Goal: Task Accomplishment & Management: Use online tool/utility

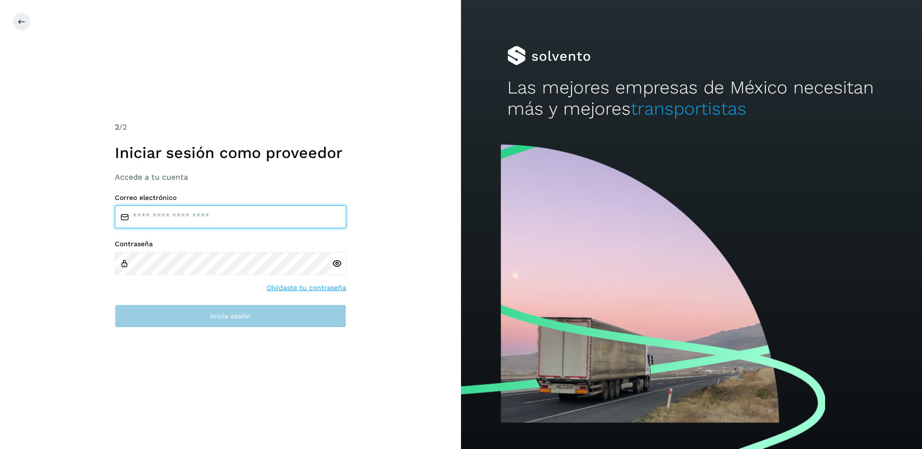
type input "**********"
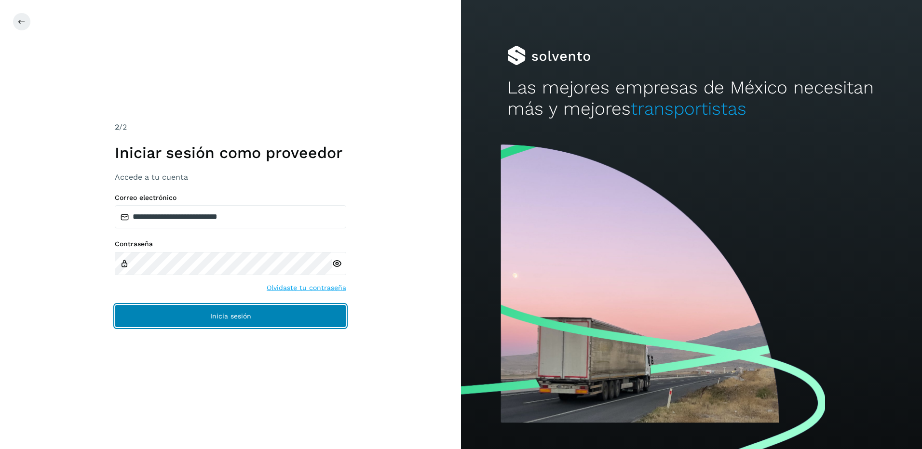
drag, startPoint x: 209, startPoint y: 306, endPoint x: 217, endPoint y: 318, distance: 14.3
click at [210, 306] on button "Inicia sesión" at bounding box center [230, 316] width 231 height 23
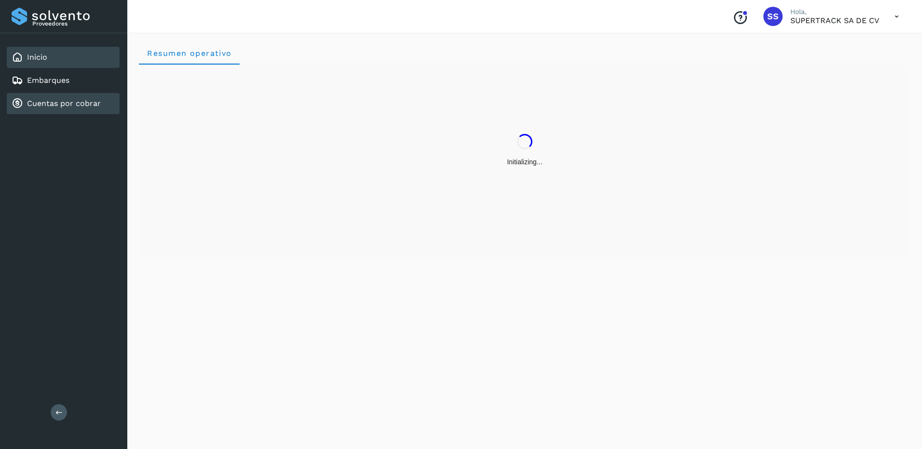
click at [56, 109] on div "Cuentas por cobrar" at bounding box center [56, 104] width 89 height 12
click at [72, 73] on div "Embarques" at bounding box center [63, 80] width 113 height 21
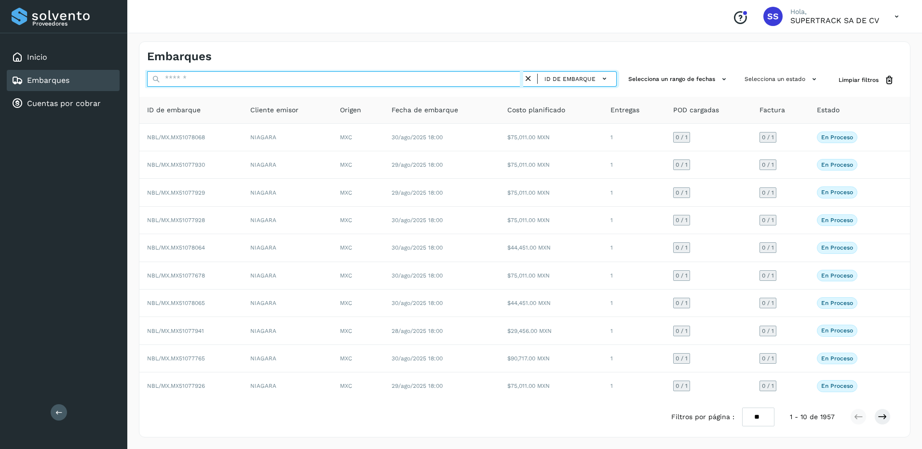
click at [209, 79] on input "text" at bounding box center [335, 78] width 376 height 15
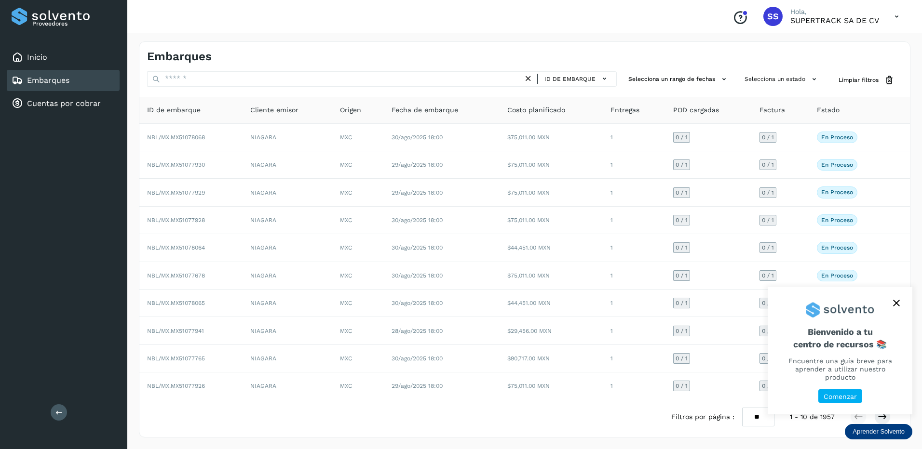
click at [897, 307] on icon "close," at bounding box center [896, 303] width 7 height 7
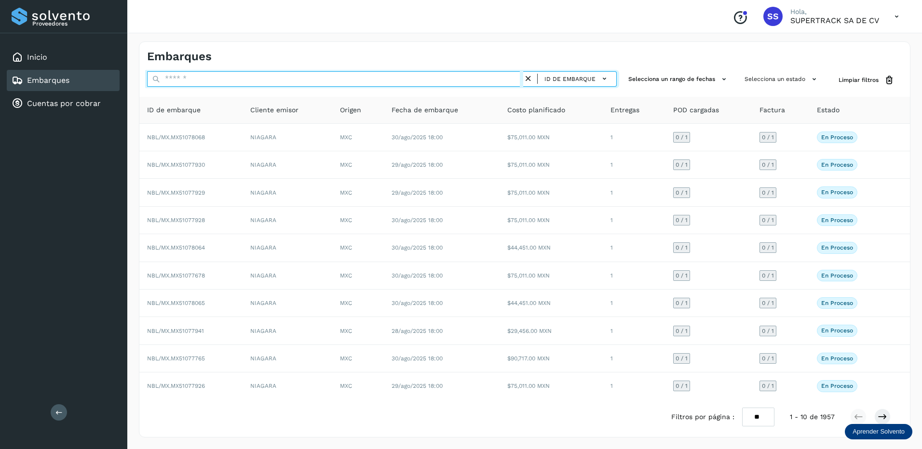
click at [369, 86] on input "text" at bounding box center [335, 78] width 376 height 15
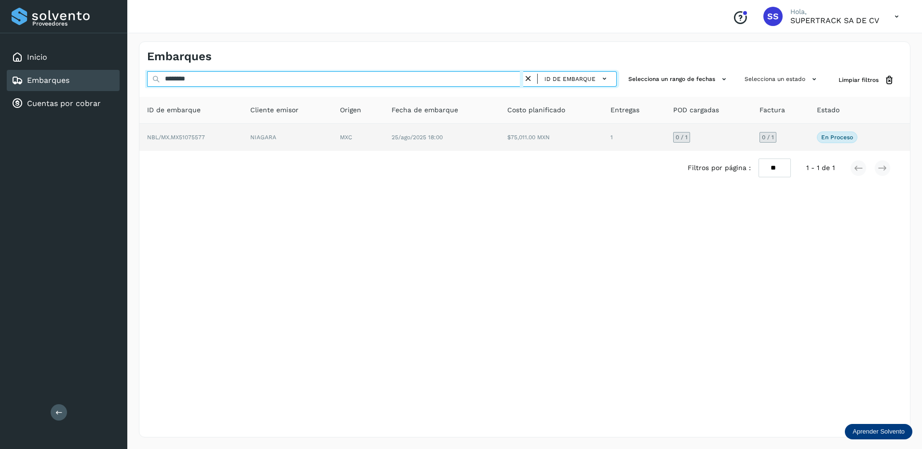
type input "********"
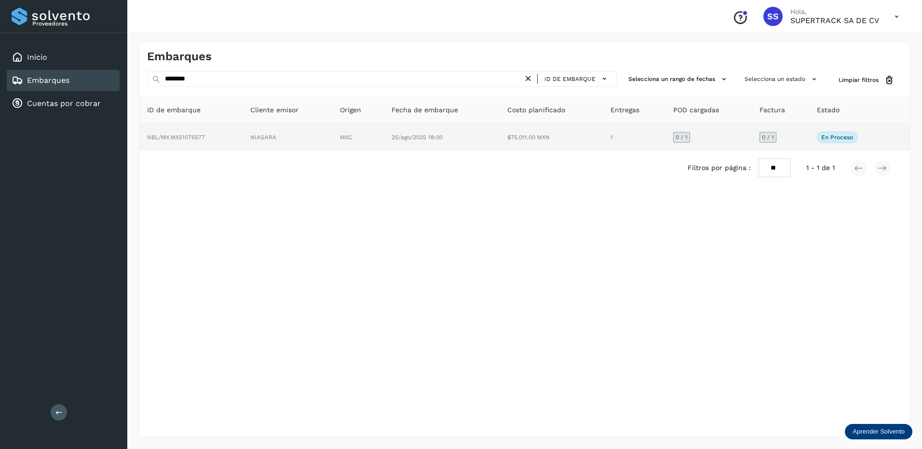
click at [353, 133] on td "MXC" at bounding box center [358, 137] width 52 height 27
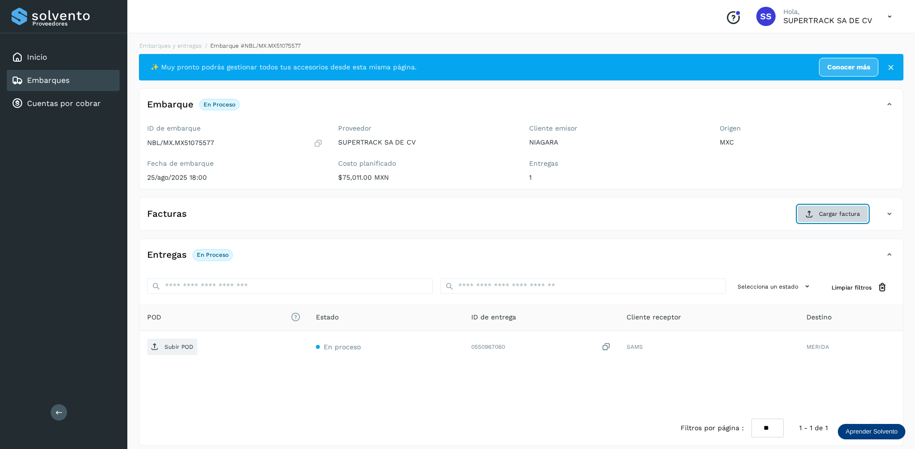
click at [847, 215] on span "Cargar factura" at bounding box center [839, 214] width 41 height 9
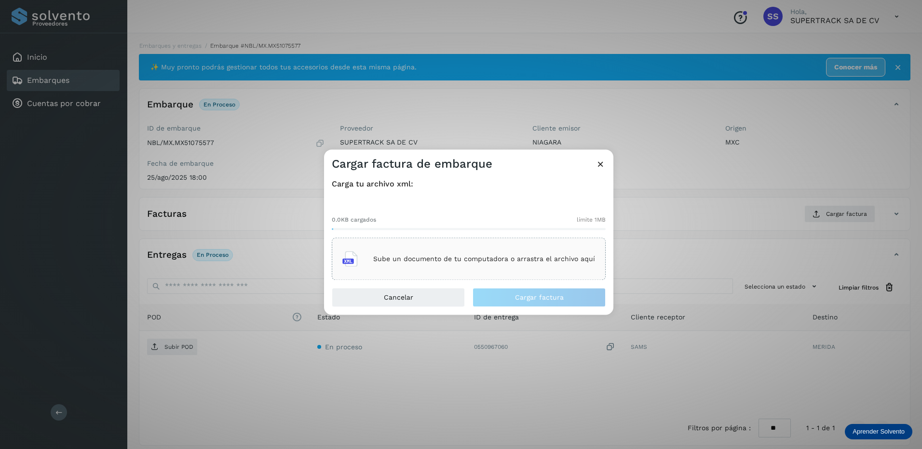
click at [500, 260] on p "Sube un documento de tu computadora o arrastra el archivo aquí" at bounding box center [484, 259] width 222 height 8
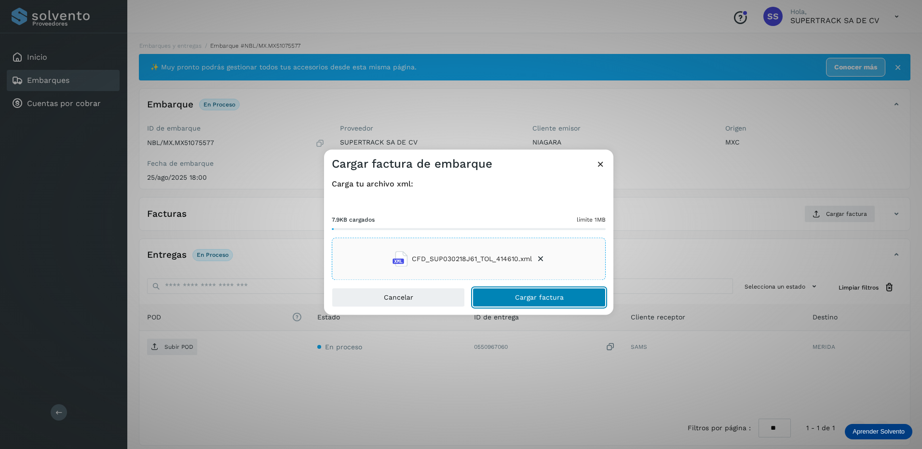
click at [504, 299] on button "Cargar factura" at bounding box center [539, 297] width 133 height 19
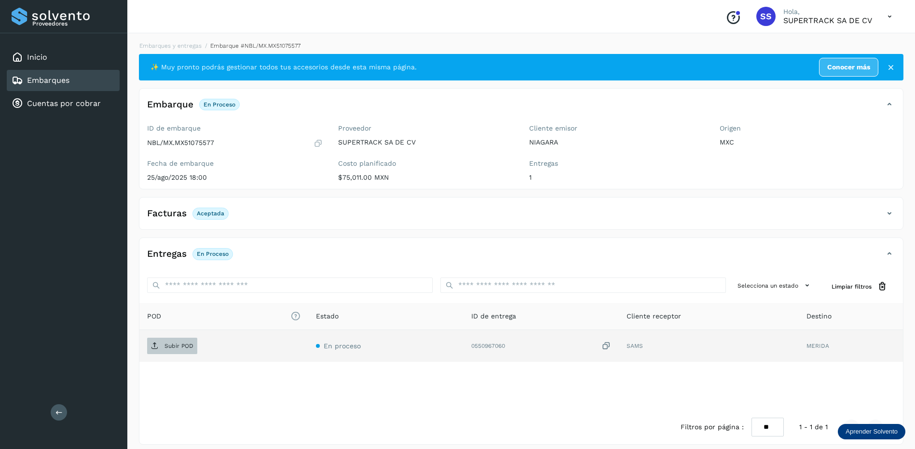
click at [178, 348] on p "Subir POD" at bounding box center [178, 346] width 29 height 7
click at [160, 48] on link "Embarques y entregas" at bounding box center [170, 45] width 62 height 7
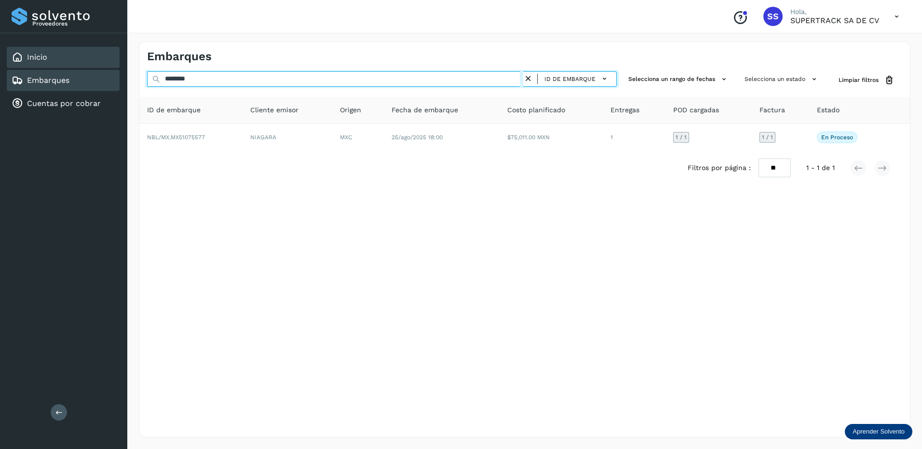
drag, startPoint x: 233, startPoint y: 86, endPoint x: 84, endPoint y: 60, distance: 151.3
click at [85, 60] on div "Proveedores Inicio Embarques Cuentas por cobrar Salir Conoce nuestros beneficio…" at bounding box center [461, 224] width 922 height 449
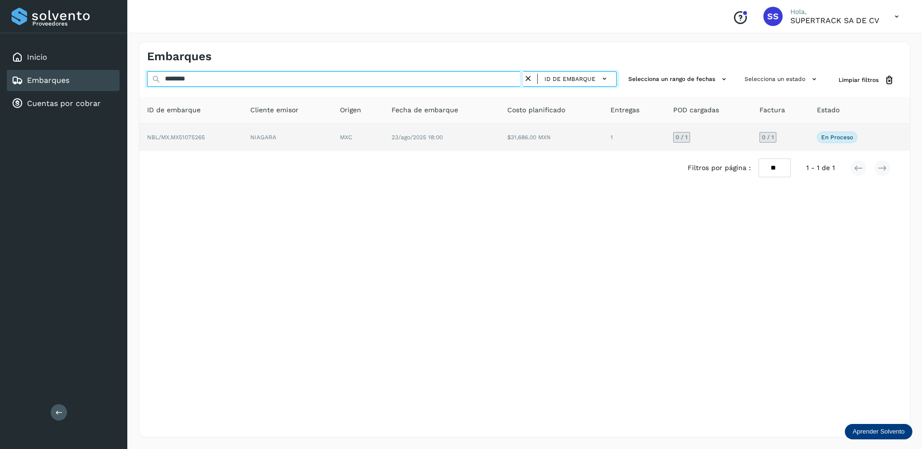
type input "********"
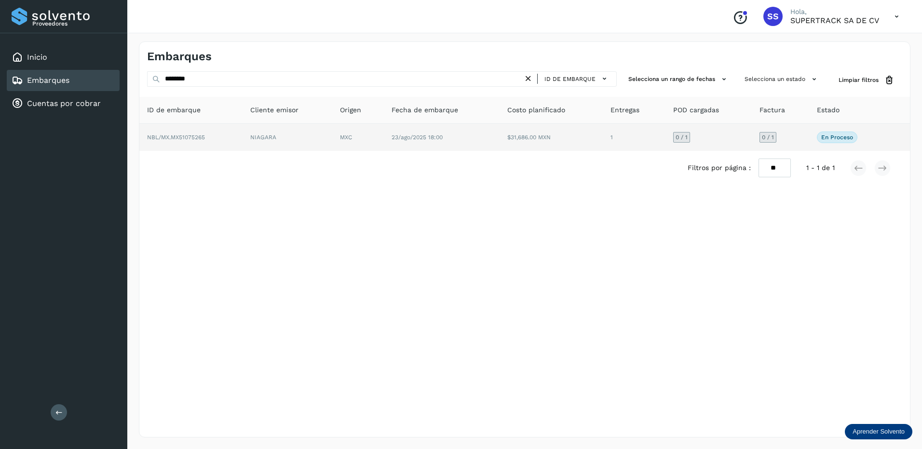
click at [228, 144] on td "NBL/MX.MX51075265" at bounding box center [190, 137] width 103 height 27
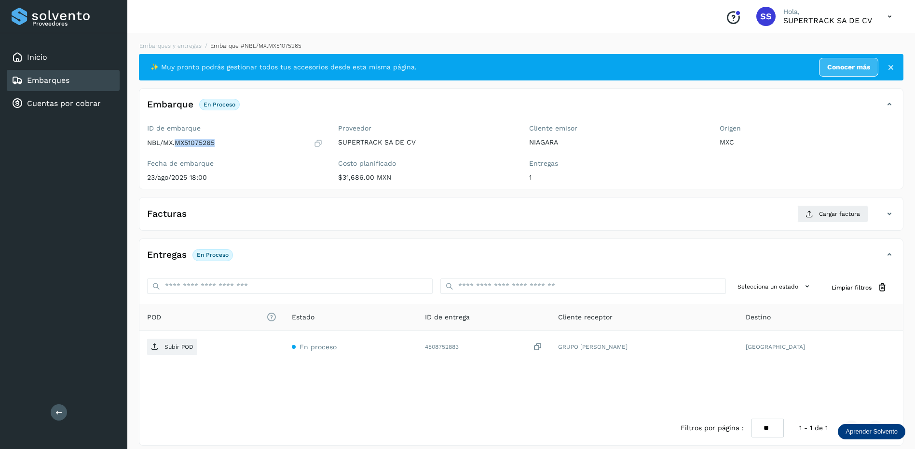
drag, startPoint x: 219, startPoint y: 145, endPoint x: 176, endPoint y: 144, distance: 43.9
click at [176, 144] on div "NBL/MX.MX51075265" at bounding box center [235, 143] width 176 height 10
drag, startPoint x: 176, startPoint y: 144, endPoint x: 184, endPoint y: 142, distance: 8.3
copy p "MX51075265"
click at [830, 211] on span "Cargar factura" at bounding box center [839, 214] width 41 height 9
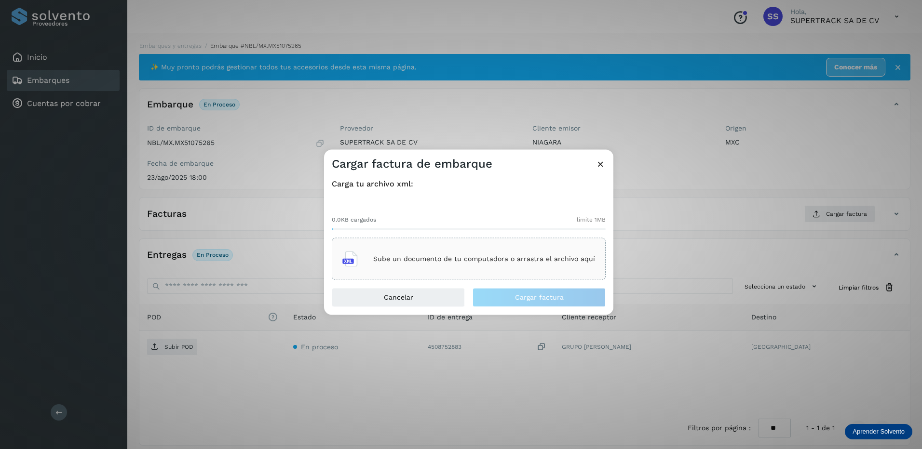
click at [463, 242] on div "Sube un documento de tu computadora o arrastra el archivo aquí" at bounding box center [469, 259] width 274 height 42
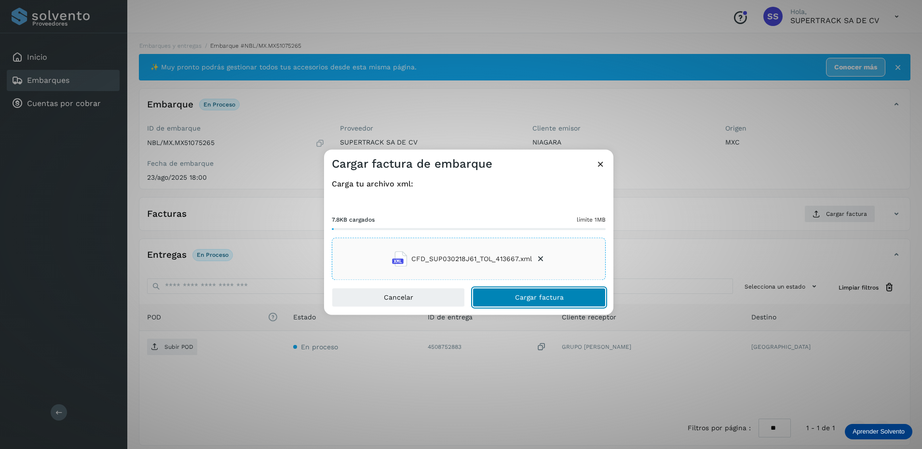
click at [564, 302] on button "Cargar factura" at bounding box center [539, 297] width 133 height 19
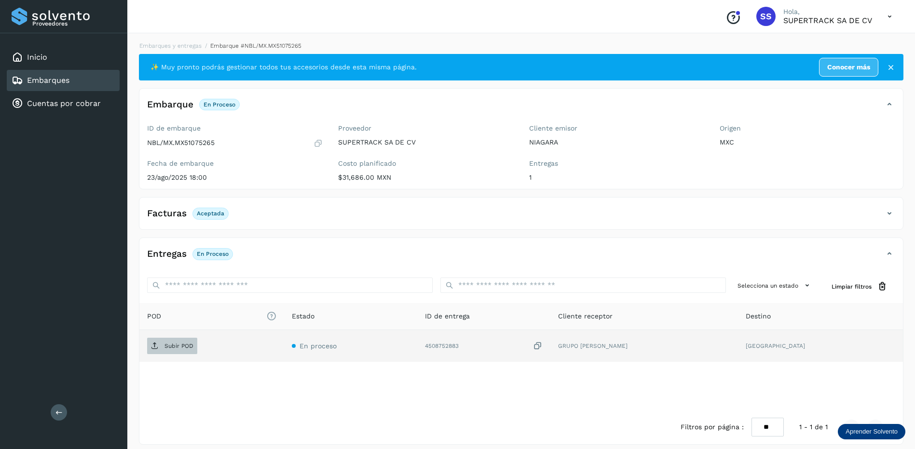
click at [178, 344] on p "Subir POD" at bounding box center [178, 346] width 29 height 7
click at [191, 47] on link "Embarques y entregas" at bounding box center [170, 45] width 62 height 7
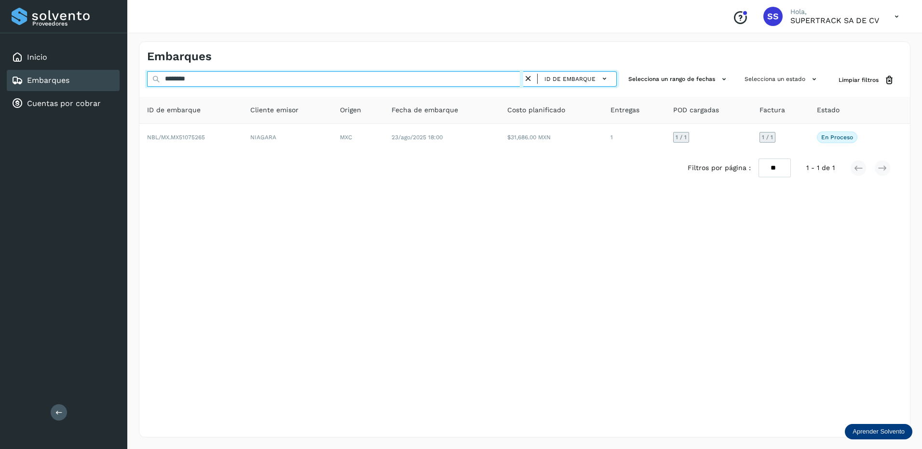
drag, startPoint x: 230, startPoint y: 81, endPoint x: 115, endPoint y: 79, distance: 114.8
click at [115, 79] on div "Proveedores Inicio Embarques Cuentas por cobrar Salir Conoce nuestros beneficio…" at bounding box center [461, 224] width 922 height 449
drag, startPoint x: 211, startPoint y: 79, endPoint x: 155, endPoint y: 77, distance: 55.5
click at [155, 77] on div "******** ID de embarque" at bounding box center [382, 80] width 470 height 18
type input "********"
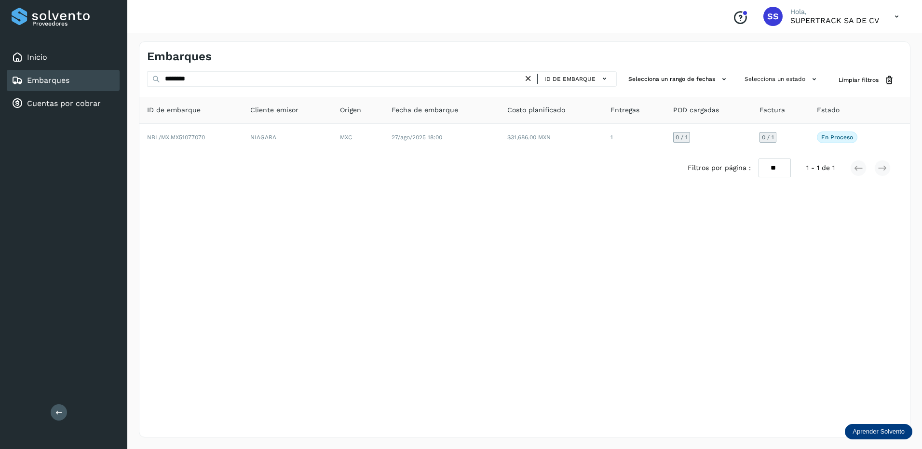
drag, startPoint x: 177, startPoint y: 80, endPoint x: 448, endPoint y: 199, distance: 296.3
click at [450, 200] on div "Embarques ******** ID de embarque Selecciona un rango de fechas Selecciona un e…" at bounding box center [525, 239] width 772 height 396
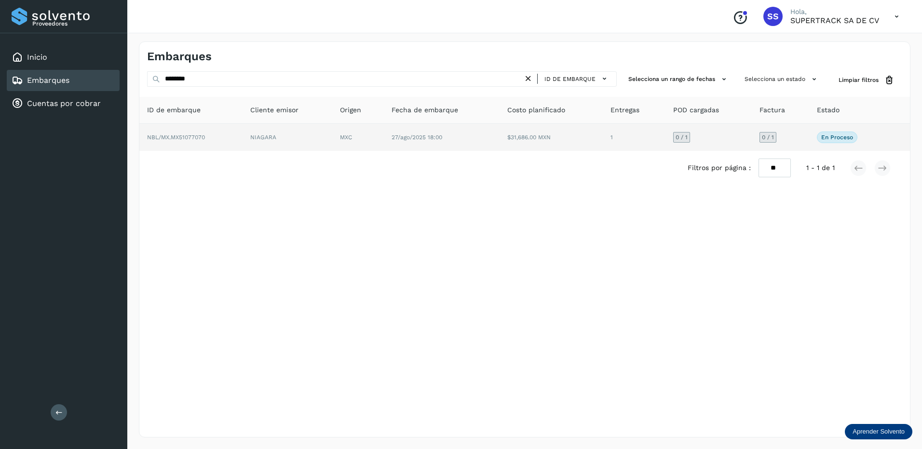
click at [328, 136] on td "NIAGARA" at bounding box center [288, 137] width 90 height 27
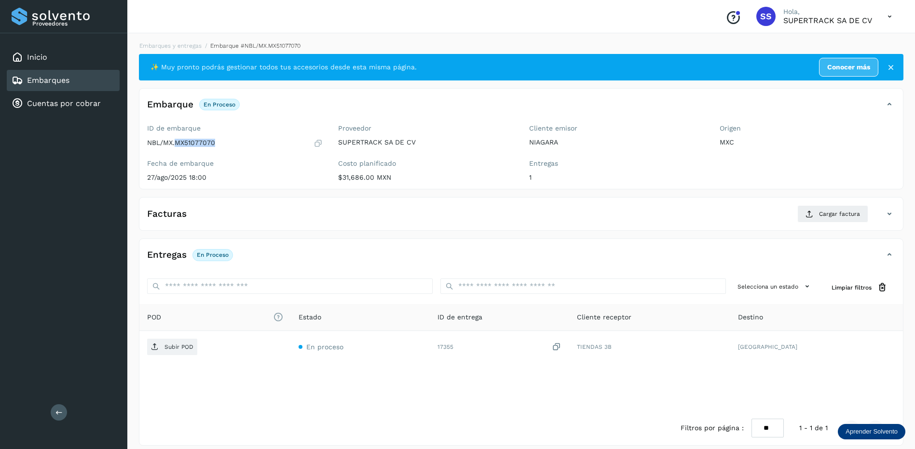
drag, startPoint x: 220, startPoint y: 141, endPoint x: 176, endPoint y: 144, distance: 44.5
click at [176, 144] on div "NBL/MX.MX51077070" at bounding box center [235, 143] width 176 height 10
drag, startPoint x: 176, startPoint y: 144, endPoint x: 191, endPoint y: 142, distance: 15.1
copy p "MX51077070"
click at [852, 219] on button "Cargar factura" at bounding box center [832, 213] width 71 height 17
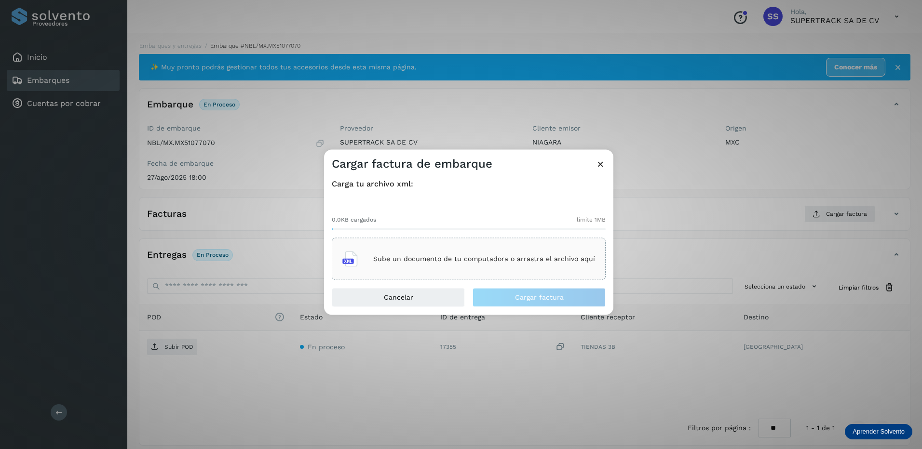
click at [447, 258] on p "Sube un documento de tu computadora o arrastra el archivo aquí" at bounding box center [484, 259] width 222 height 8
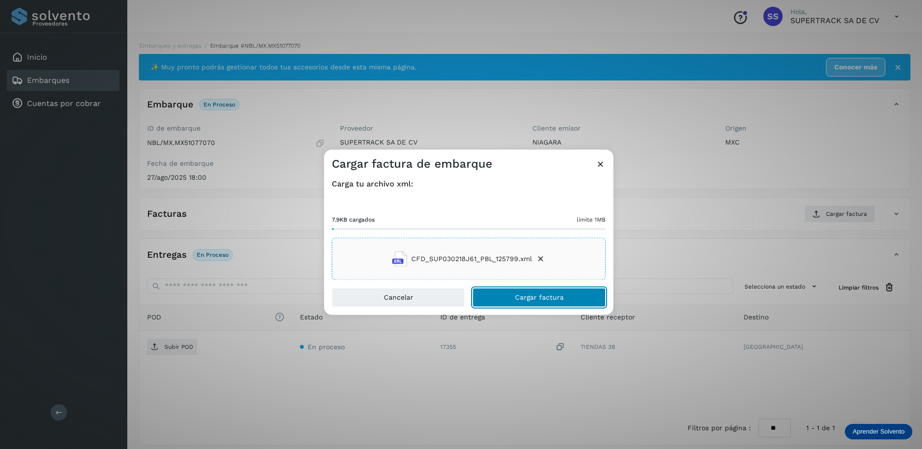
click at [528, 291] on button "Cargar factura" at bounding box center [539, 297] width 133 height 19
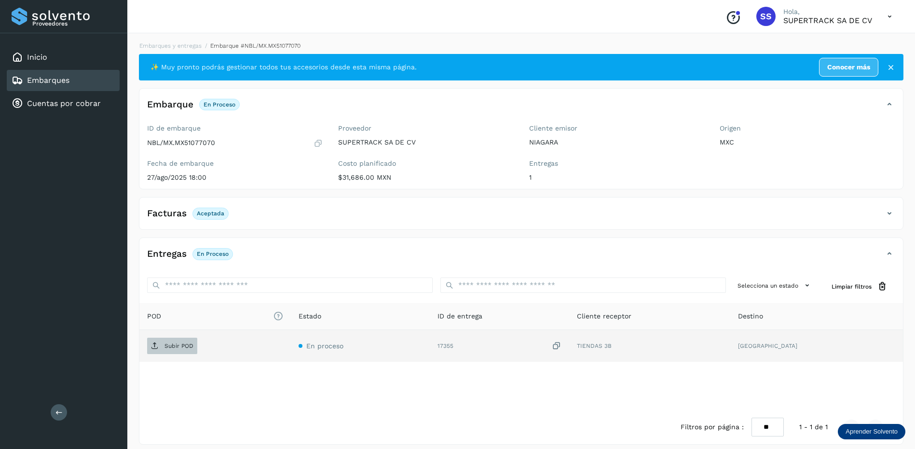
click at [169, 347] on p "Subir POD" at bounding box center [178, 346] width 29 height 7
click at [182, 47] on link "Embarques y entregas" at bounding box center [170, 45] width 62 height 7
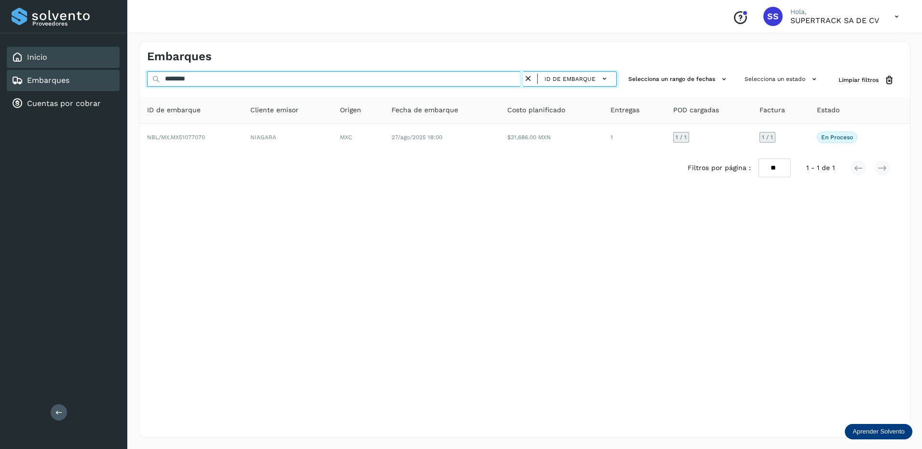
drag, startPoint x: 208, startPoint y: 77, endPoint x: 106, endPoint y: 59, distance: 103.9
click at [106, 59] on div "Proveedores Inicio Embarques Cuentas por cobrar Salir Conoce nuestros beneficio…" at bounding box center [461, 224] width 922 height 449
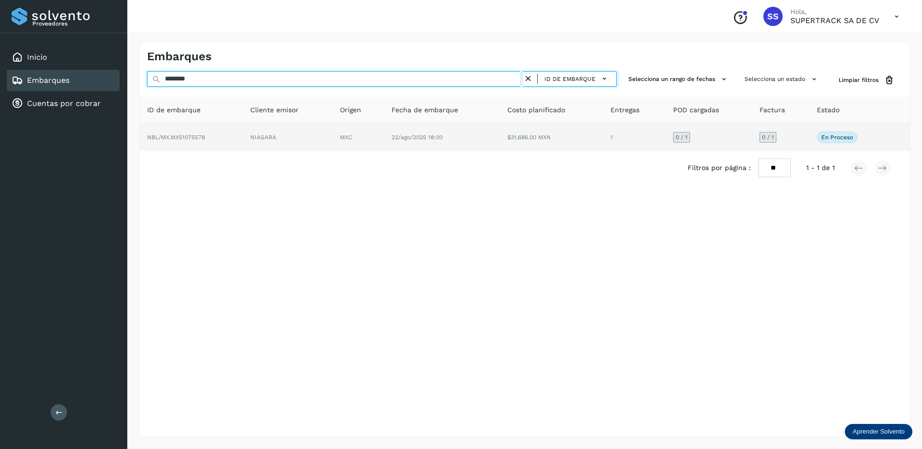
type input "********"
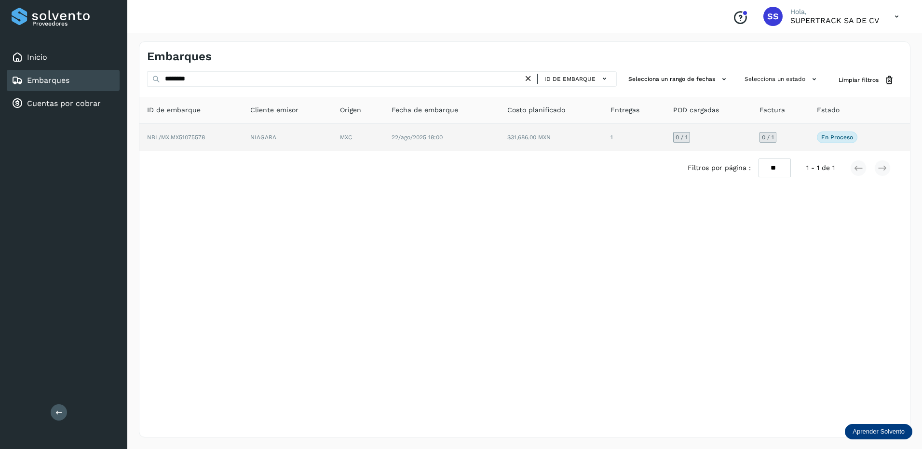
click at [247, 143] on td "NIAGARA" at bounding box center [288, 137] width 90 height 27
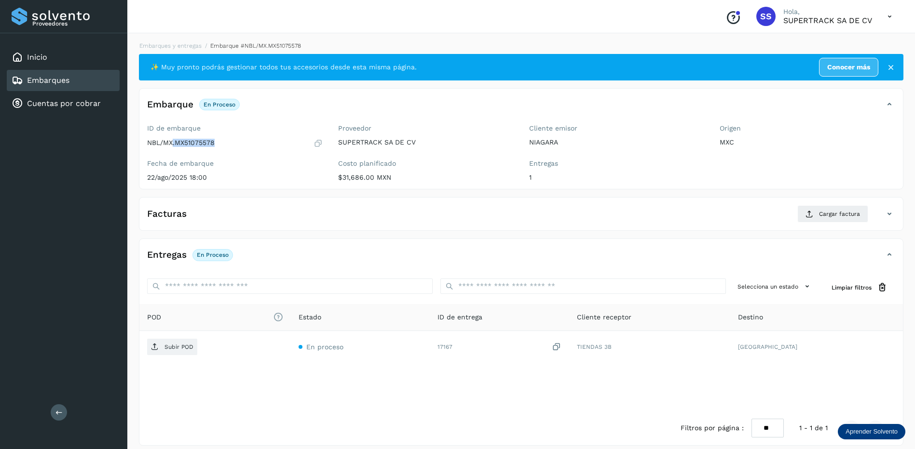
drag, startPoint x: 226, startPoint y: 143, endPoint x: 173, endPoint y: 141, distance: 53.6
click at [173, 141] on div "NBL/MX.MX51075578" at bounding box center [235, 143] width 176 height 10
drag, startPoint x: 173, startPoint y: 141, endPoint x: 189, endPoint y: 142, distance: 16.4
drag, startPoint x: 189, startPoint y: 142, endPoint x: 194, endPoint y: 154, distance: 13.0
click at [173, 159] on div "ID de embarque NBL/MX.MX51075578 Fecha de embarque [DATE] 18:00" at bounding box center [234, 155] width 191 height 68
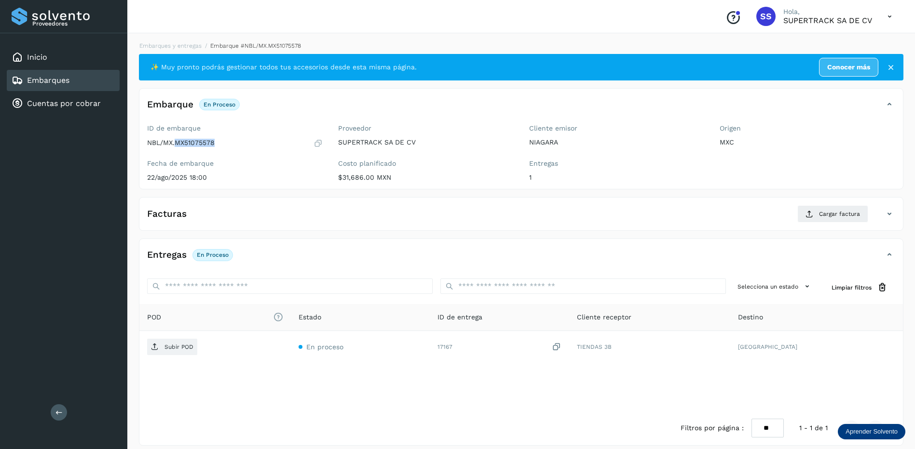
drag, startPoint x: 228, startPoint y: 142, endPoint x: 176, endPoint y: 148, distance: 52.9
click at [176, 148] on div "ID de embarque NBL/MX.MX51075578 Fecha de embarque [DATE] 18:00" at bounding box center [234, 155] width 191 height 68
drag, startPoint x: 176, startPoint y: 148, endPoint x: 189, endPoint y: 142, distance: 14.7
copy p "MX51075578"
click at [836, 206] on button "Cargar factura" at bounding box center [832, 213] width 71 height 17
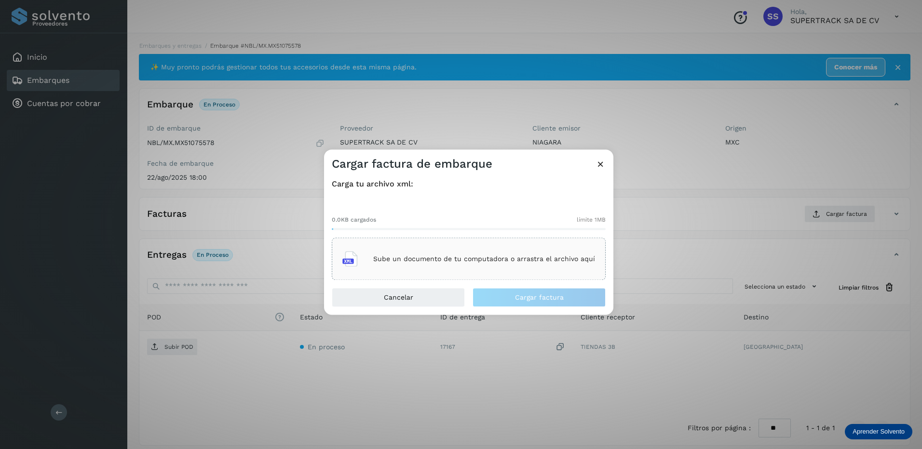
click at [521, 276] on div "Sube un documento de tu computadora o arrastra el archivo aquí" at bounding box center [469, 259] width 274 height 42
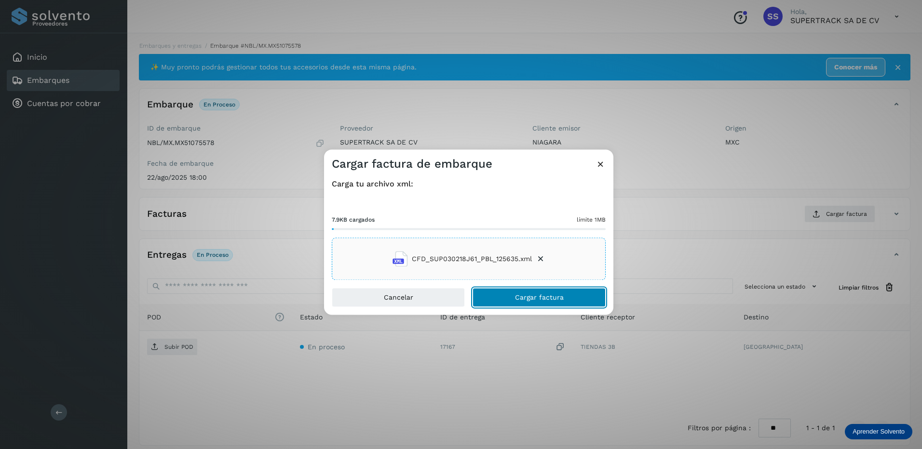
click at [503, 297] on button "Cargar factura" at bounding box center [539, 297] width 133 height 19
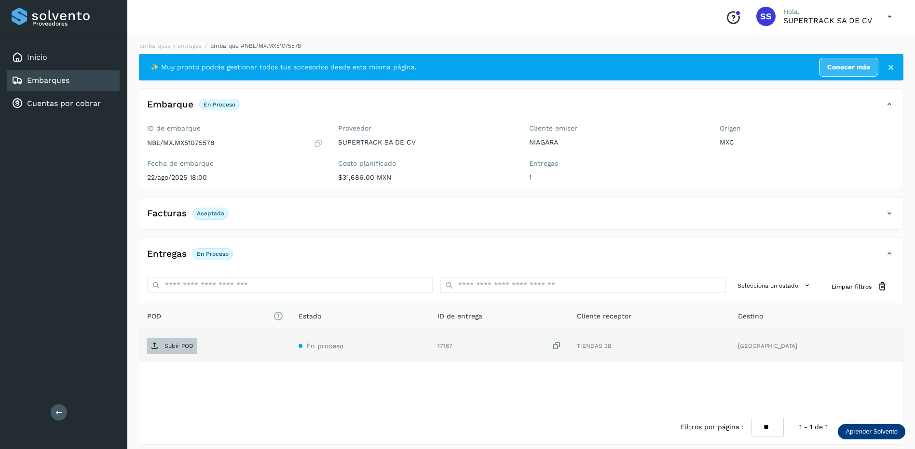
click at [173, 343] on p "Subir POD" at bounding box center [178, 346] width 29 height 7
click at [175, 48] on link "Embarques y entregas" at bounding box center [170, 45] width 62 height 7
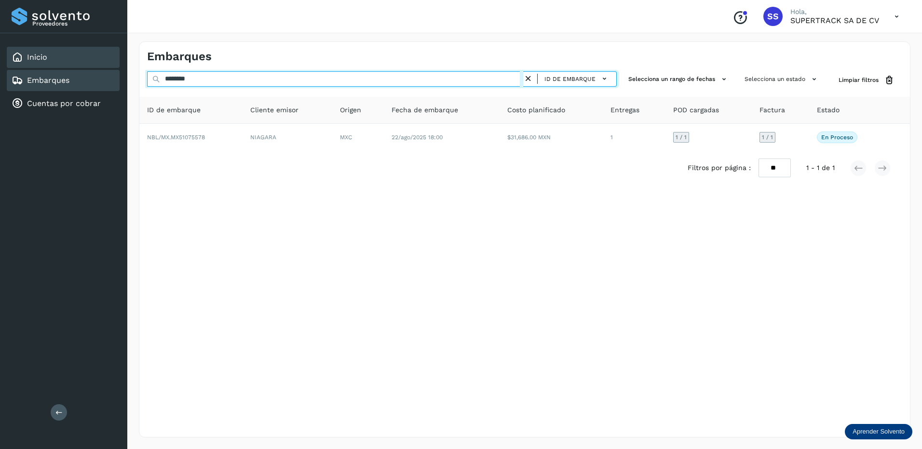
drag, startPoint x: 204, startPoint y: 79, endPoint x: 81, endPoint y: 58, distance: 124.8
click at [81, 58] on div "Proveedores Inicio Embarques Cuentas por cobrar Salir Conoce nuestros beneficio…" at bounding box center [461, 224] width 922 height 449
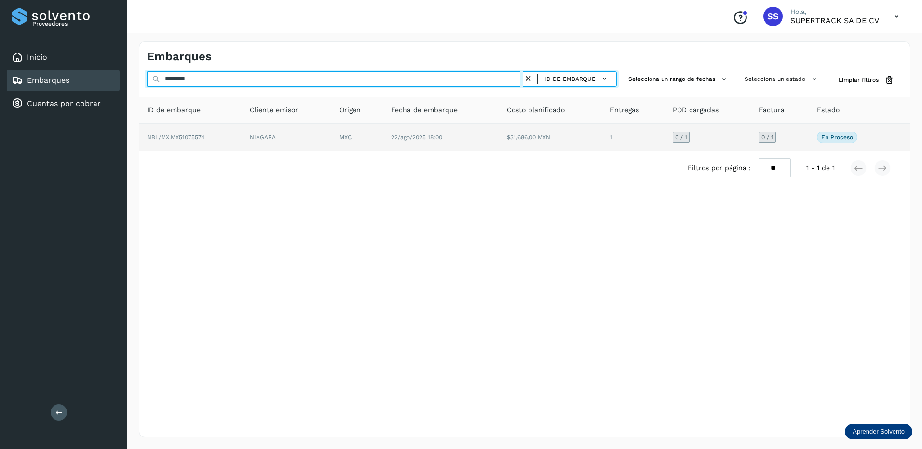
type input "********"
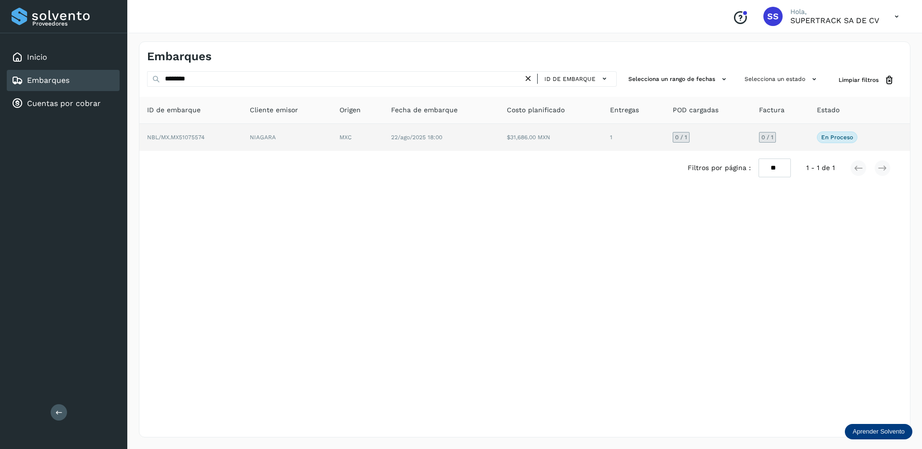
click at [261, 137] on td "NIAGARA" at bounding box center [287, 137] width 90 height 27
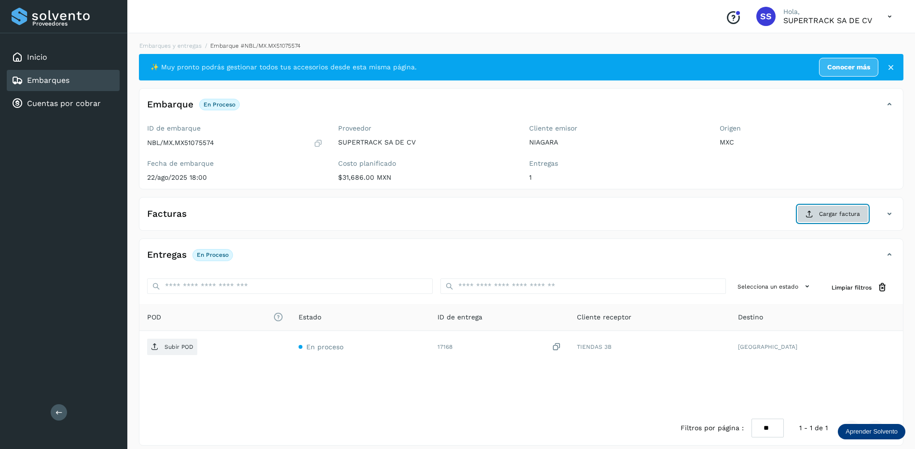
click at [854, 217] on span "Cargar factura" at bounding box center [839, 214] width 41 height 9
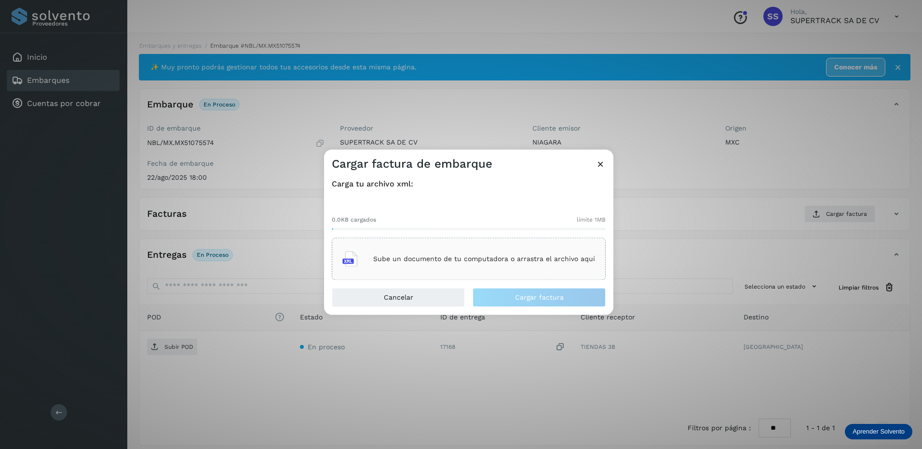
click at [417, 269] on div "Sube un documento de tu computadora o arrastra el archivo aquí" at bounding box center [468, 259] width 253 height 26
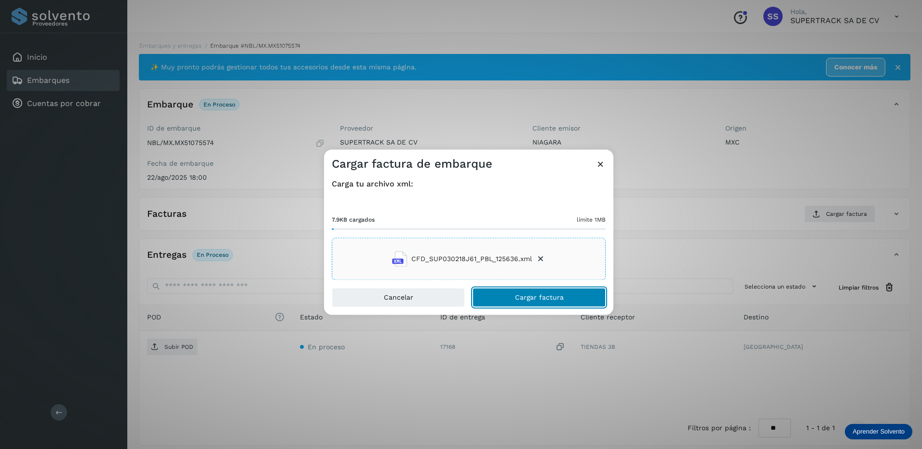
click at [551, 296] on span "Cargar factura" at bounding box center [539, 298] width 49 height 7
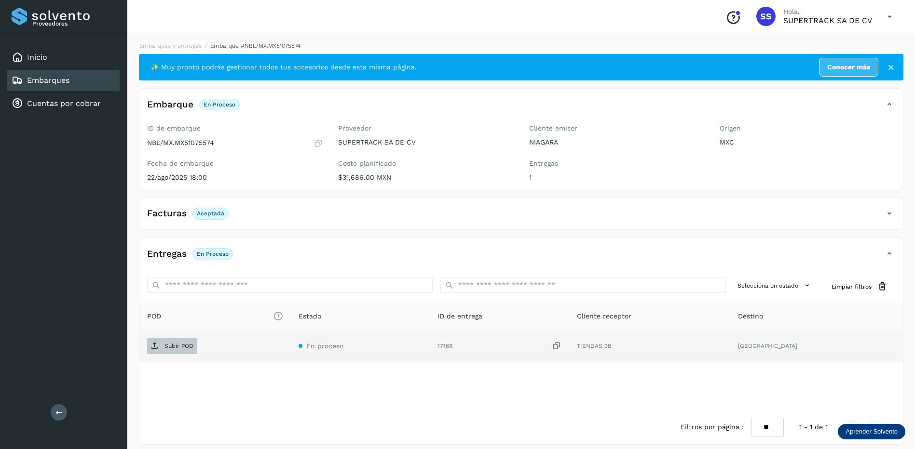
click at [162, 345] on span "Subir POD" at bounding box center [172, 346] width 50 height 15
click at [191, 44] on link "Embarques y entregas" at bounding box center [170, 45] width 62 height 7
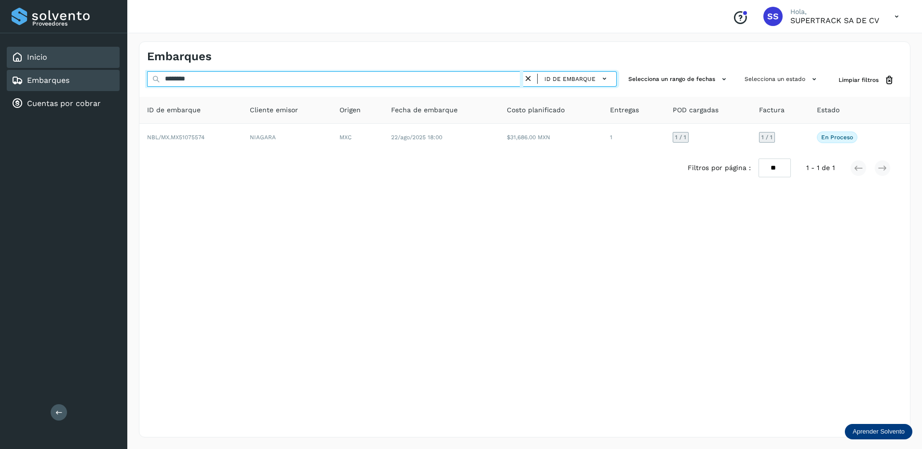
drag, startPoint x: 225, startPoint y: 76, endPoint x: 119, endPoint y: 64, distance: 106.8
click at [119, 65] on div "Proveedores Inicio Embarques Cuentas por cobrar Salir Conoce nuestros beneficio…" at bounding box center [461, 224] width 922 height 449
drag, startPoint x: 200, startPoint y: 77, endPoint x: 153, endPoint y: 81, distance: 46.4
click at [136, 77] on div "Embarques ******** ID de embarque Selecciona un rango de fechas Selecciona un e…" at bounding box center [524, 240] width 795 height 420
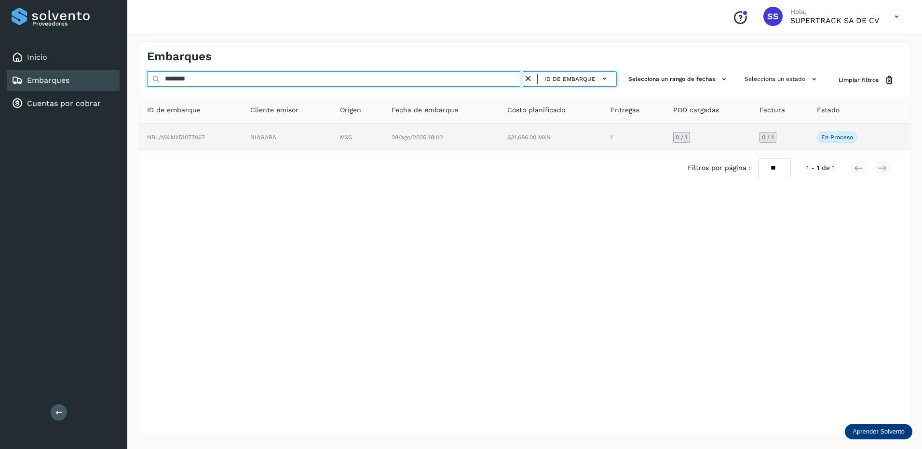
type input "********"
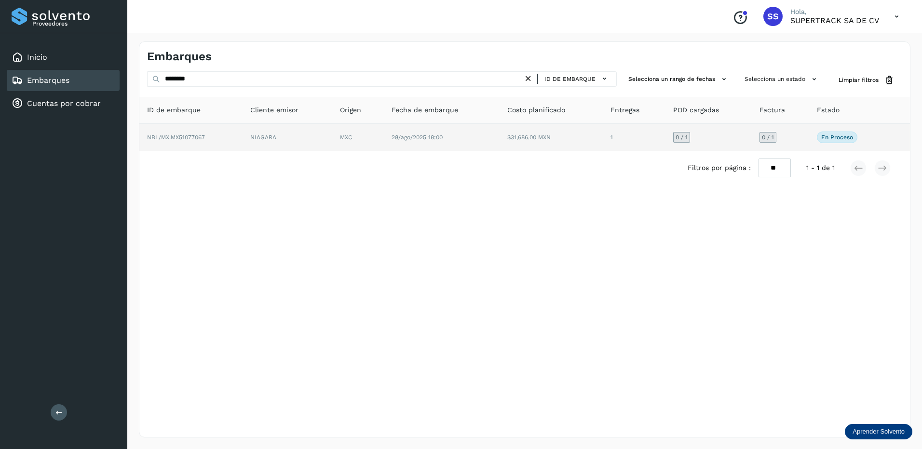
click at [211, 138] on td "NBL/MX.MX51077067" at bounding box center [190, 137] width 103 height 27
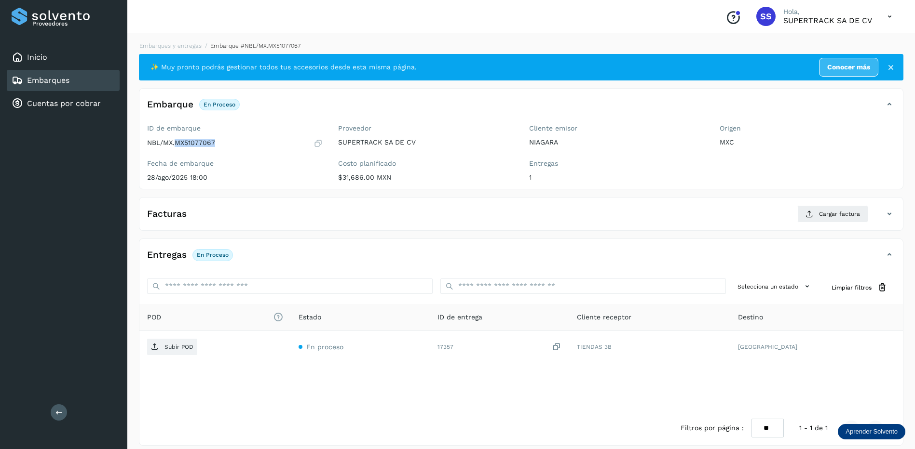
drag, startPoint x: 223, startPoint y: 139, endPoint x: 177, endPoint y: 144, distance: 46.5
click at [177, 144] on div "NBL/MX.MX51077067" at bounding box center [235, 143] width 176 height 10
drag, startPoint x: 177, startPoint y: 144, endPoint x: 191, endPoint y: 145, distance: 14.5
copy p "MX51077067"
click at [816, 210] on button "Cargar factura" at bounding box center [832, 213] width 71 height 17
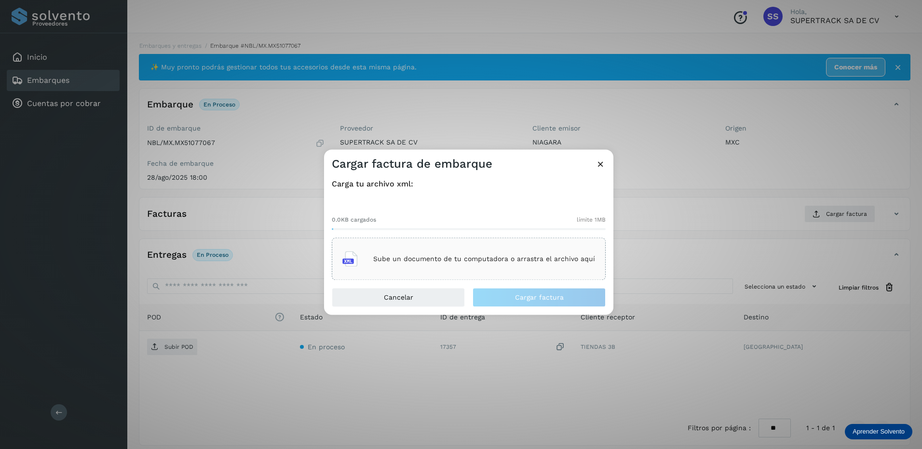
click at [510, 264] on div "Sube un documento de tu computadora o arrastra el archivo aquí" at bounding box center [468, 259] width 253 height 26
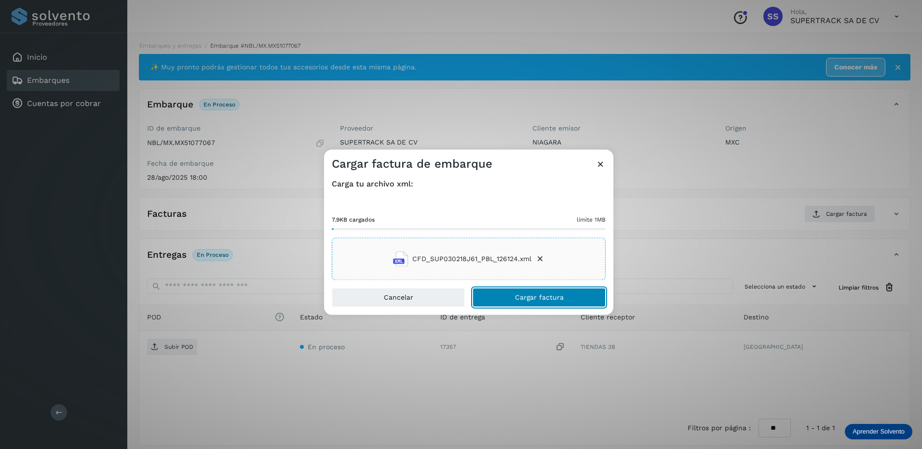
click at [494, 292] on button "Cargar factura" at bounding box center [539, 297] width 133 height 19
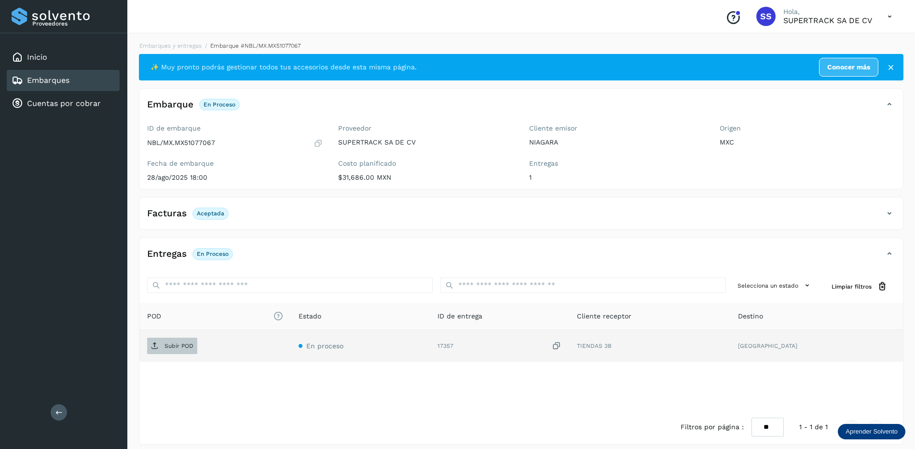
click at [164, 347] on p "Subir POD" at bounding box center [178, 346] width 29 height 7
drag, startPoint x: 216, startPoint y: 144, endPoint x: 173, endPoint y: 145, distance: 42.9
click at [173, 145] on div "NBL/MX.MX51077067" at bounding box center [235, 143] width 176 height 10
drag, startPoint x: 173, startPoint y: 145, endPoint x: 197, endPoint y: 146, distance: 24.1
click at [192, 145] on p "NBL/MX.MX51077067" at bounding box center [181, 143] width 68 height 8
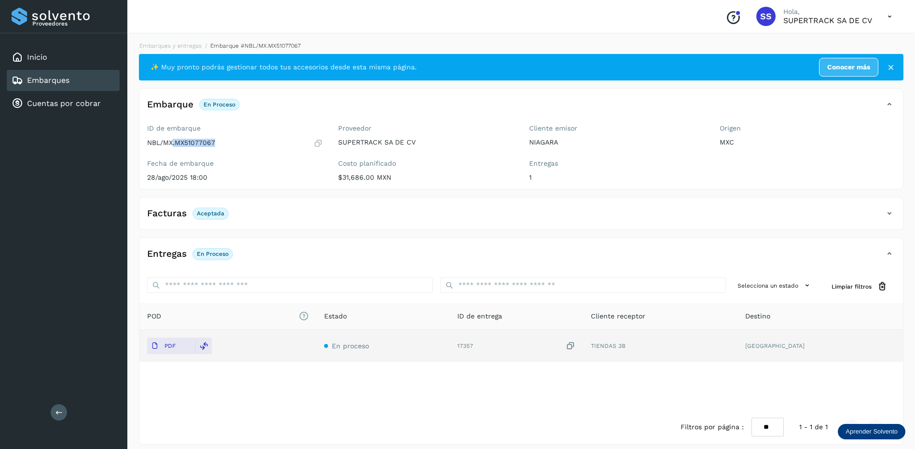
drag, startPoint x: 218, startPoint y: 140, endPoint x: 180, endPoint y: 149, distance: 39.1
click at [180, 149] on div "ID de embarque NBL/MX.MX51077067 Fecha de embarque [DATE] 18:00" at bounding box center [234, 155] width 191 height 68
drag, startPoint x: 180, startPoint y: 149, endPoint x: 215, endPoint y: 146, distance: 34.3
click at [215, 147] on div "NBL/MX.MX51077067" at bounding box center [235, 143] width 176 height 10
click at [215, 152] on div "ID de embarque NBL/MX.MX51077067 Fecha de embarque [DATE] 18:00" at bounding box center [234, 155] width 191 height 68
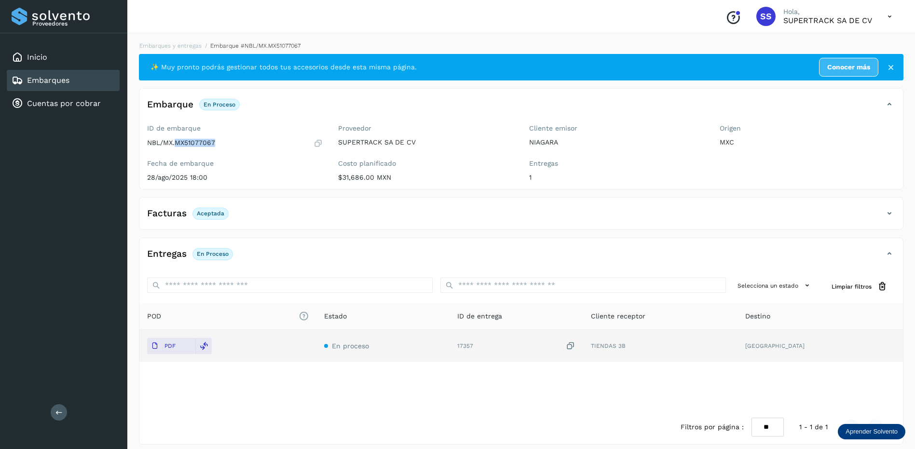
drag, startPoint x: 218, startPoint y: 144, endPoint x: 179, endPoint y: 145, distance: 38.1
click at [179, 145] on div "NBL/MX.MX51077067" at bounding box center [235, 143] width 176 height 10
drag, startPoint x: 179, startPoint y: 145, endPoint x: 199, endPoint y: 145, distance: 19.8
copy p "X51077067"
click at [221, 138] on div "NBL/MX.MX51077067" at bounding box center [235, 143] width 176 height 10
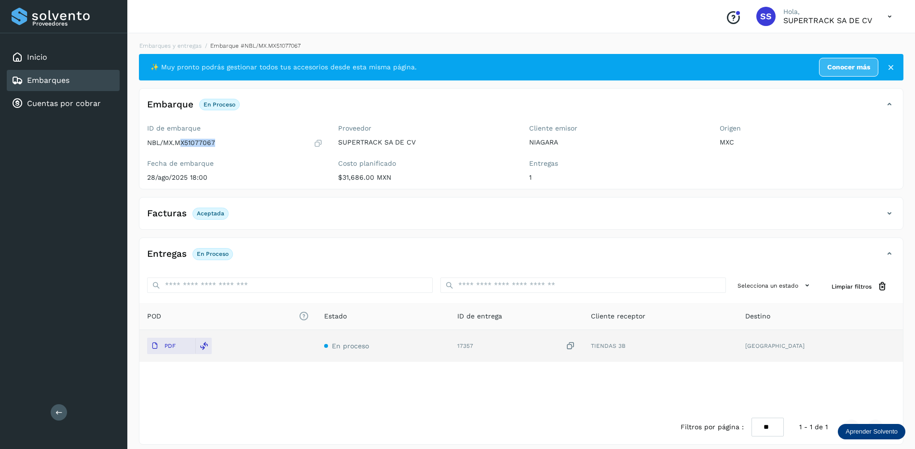
click at [227, 152] on div "ID de embarque NBL/MX.MX51077067 Fecha de embarque [DATE] 18:00" at bounding box center [234, 155] width 191 height 68
click at [225, 151] on div "ID de embarque NBL/MX.MX51077067 Fecha de embarque [DATE] 18:00" at bounding box center [234, 155] width 191 height 68
click at [223, 147] on div "NBL/MX.MX51077067" at bounding box center [235, 143] width 176 height 10
drag, startPoint x: 223, startPoint y: 147, endPoint x: 190, endPoint y: 146, distance: 33.3
click at [190, 146] on div "NBL/MX.MX51077067" at bounding box center [235, 143] width 176 height 10
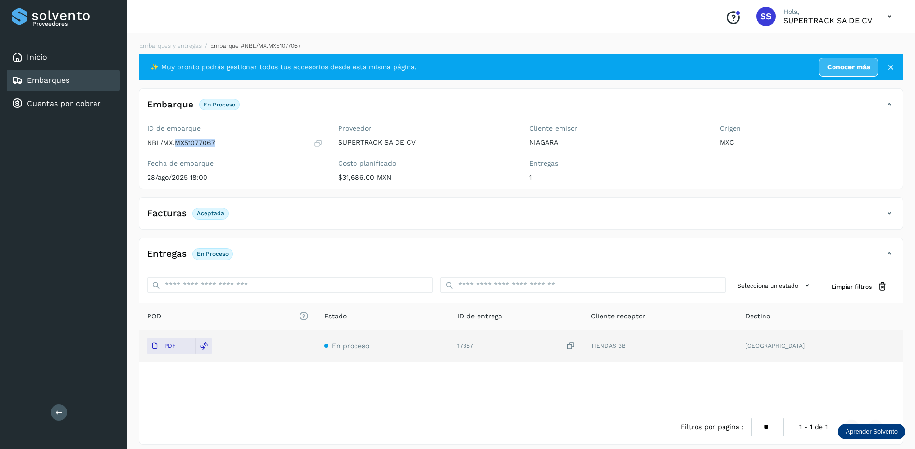
copy p "MX51077067"
click at [177, 348] on span "PDF" at bounding box center [163, 346] width 32 height 15
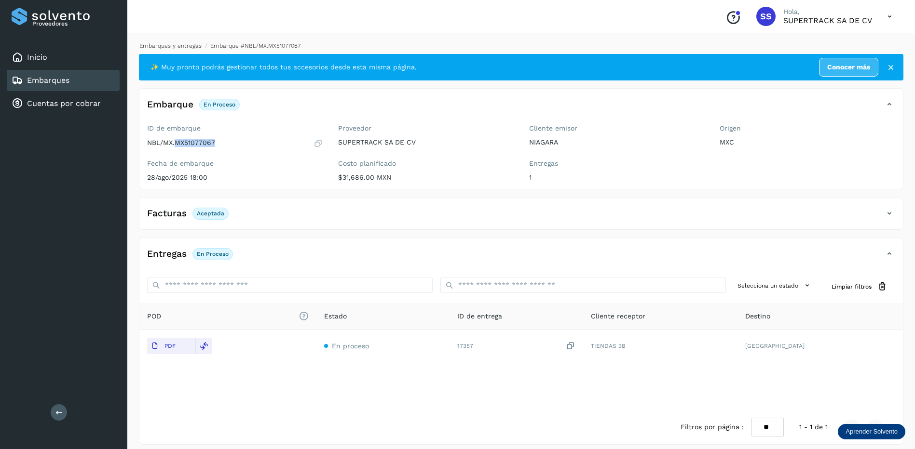
click at [173, 46] on link "Embarques y entregas" at bounding box center [170, 45] width 62 height 7
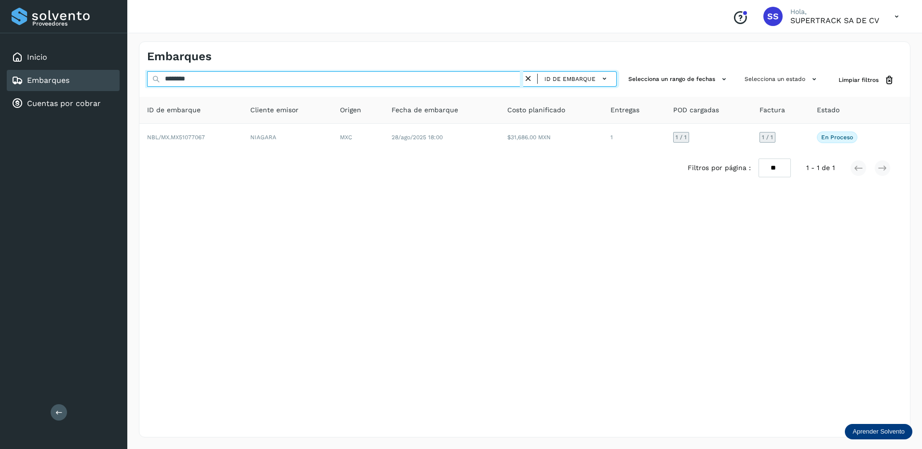
drag, startPoint x: 193, startPoint y: 75, endPoint x: 111, endPoint y: 75, distance: 82.5
click at [111, 75] on div "Proveedores Inicio Embarques Cuentas por cobrar Salir Conoce nuestros beneficio…" at bounding box center [461, 224] width 922 height 449
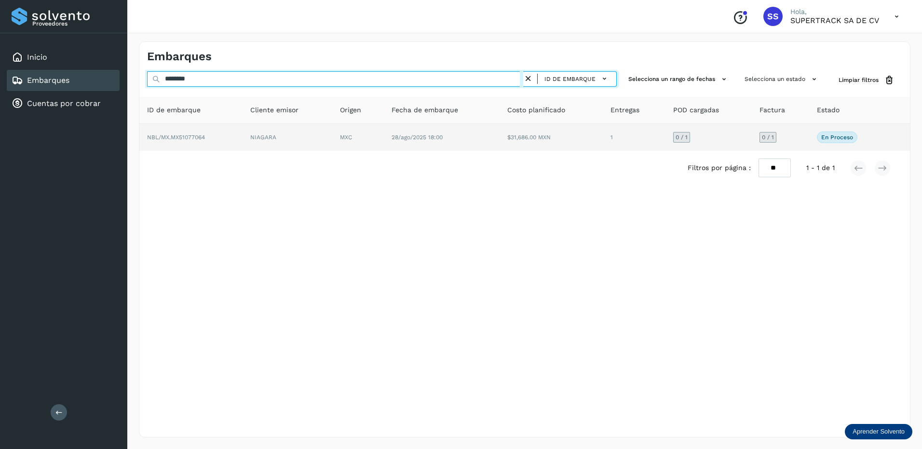
type input "********"
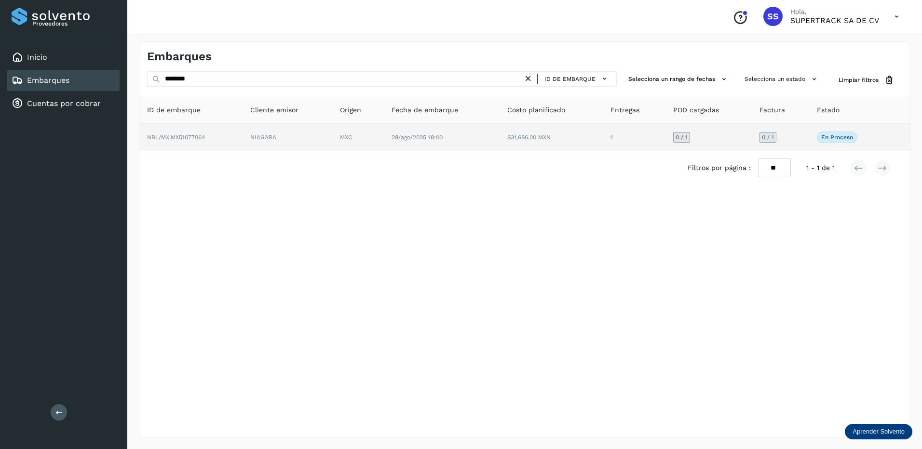
click at [231, 140] on td "NBL/MX.MX51077064" at bounding box center [190, 137] width 103 height 27
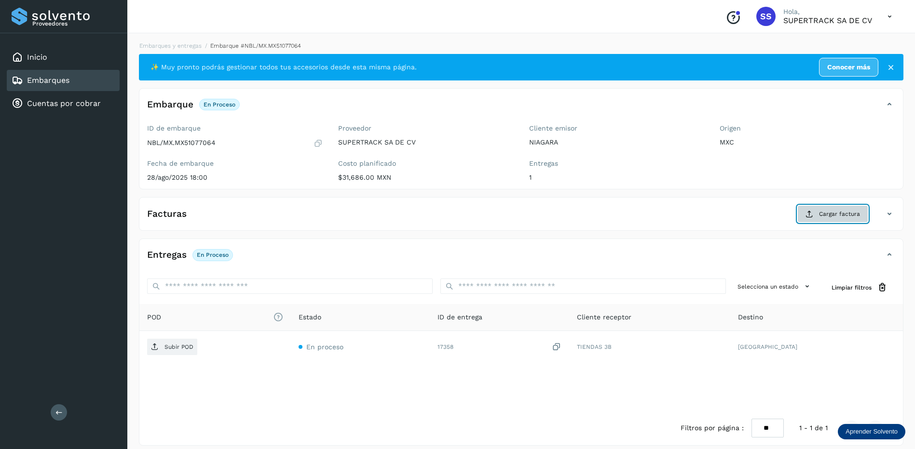
click at [837, 218] on span "Cargar factura" at bounding box center [839, 214] width 41 height 9
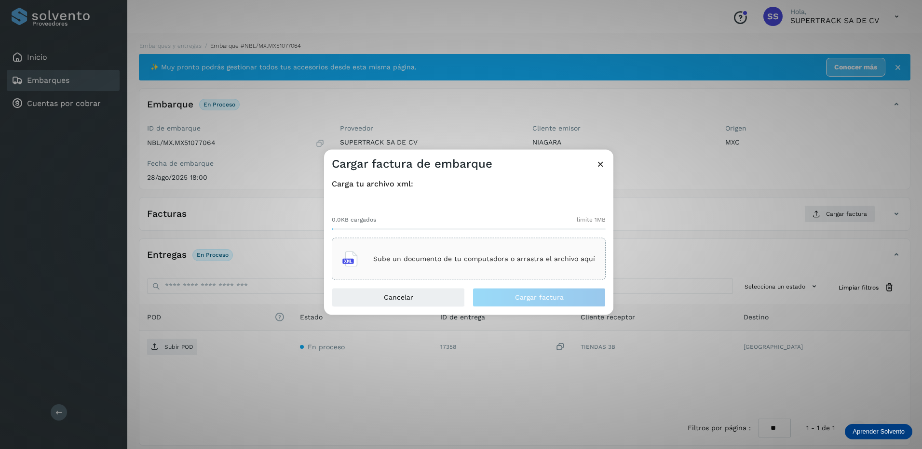
click at [455, 272] on div "Sube un documento de tu computadora o arrastra el archivo aquí" at bounding box center [468, 259] width 253 height 26
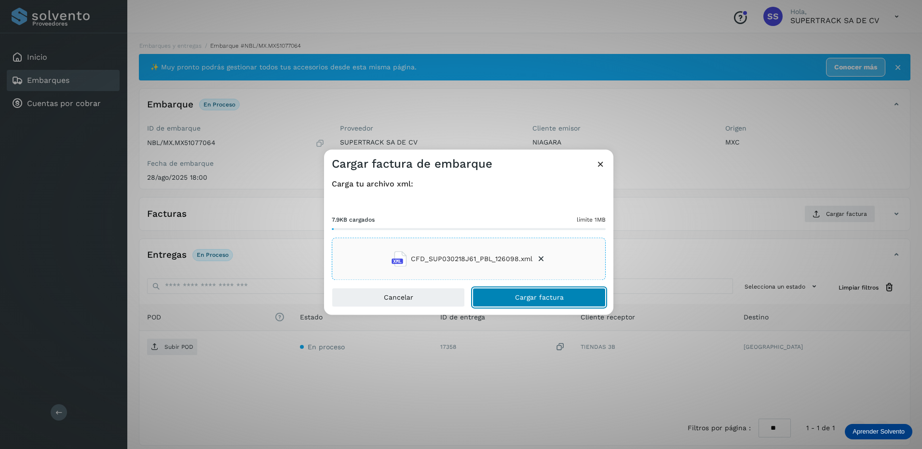
click at [497, 293] on button "Cargar factura" at bounding box center [539, 297] width 133 height 19
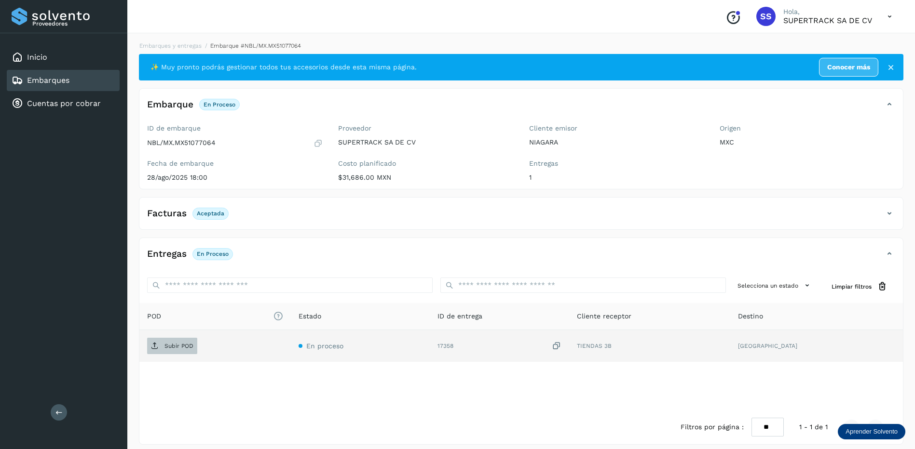
click at [181, 338] on button "Subir POD" at bounding box center [172, 346] width 50 height 16
click at [173, 41] on div "Embarques y entregas Embarque #NBL/MX.MX51077064 ✨ Muy pronto podrás gestionar …" at bounding box center [521, 243] width 788 height 427
click at [173, 44] on link "Embarques y entregas" at bounding box center [170, 45] width 62 height 7
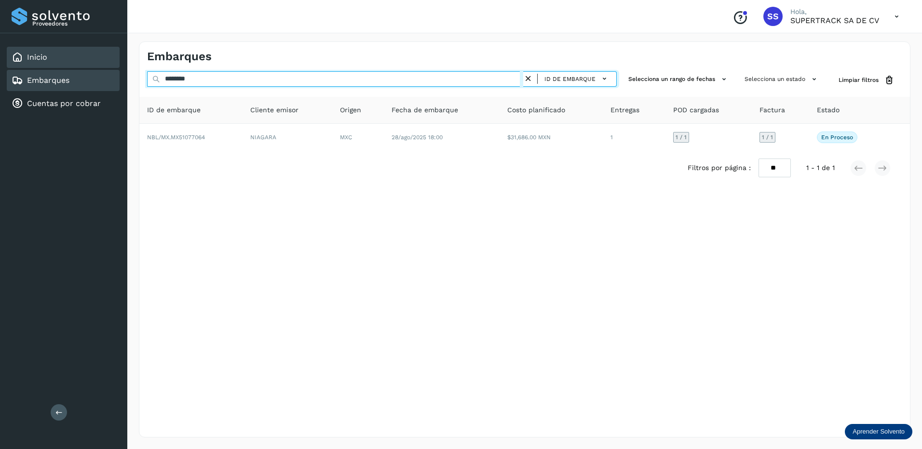
drag, startPoint x: 213, startPoint y: 82, endPoint x: 55, endPoint y: 56, distance: 160.2
click at [57, 57] on div "Proveedores Inicio Embarques Cuentas por cobrar Salir Conoce nuestros beneficio…" at bounding box center [461, 224] width 922 height 449
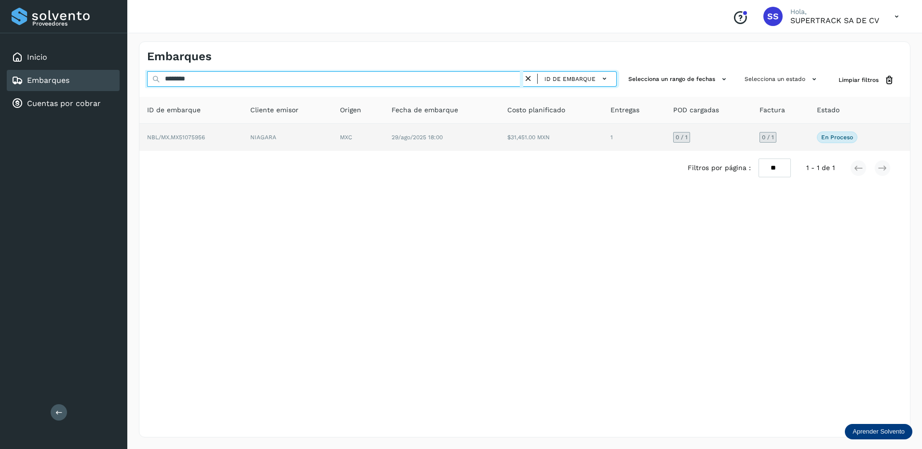
type input "********"
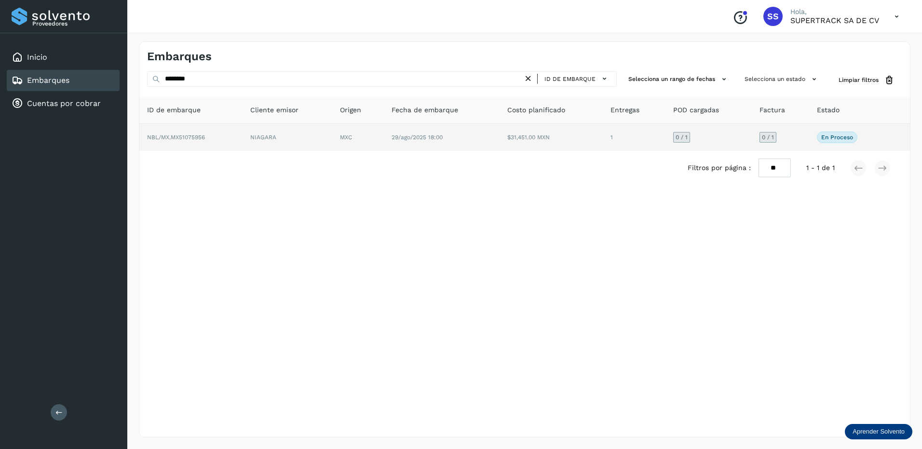
click at [174, 134] on span "NBL/MX.MX51075956" at bounding box center [176, 137] width 58 height 7
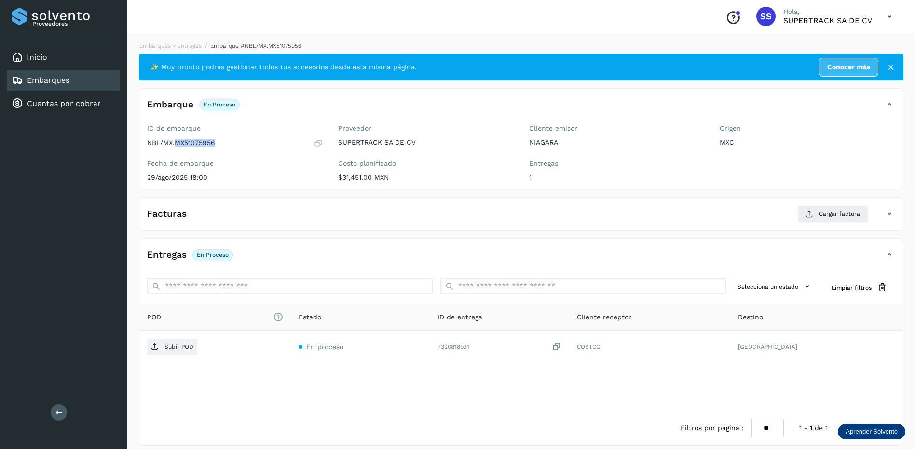
drag, startPoint x: 223, startPoint y: 144, endPoint x: 175, endPoint y: 144, distance: 48.2
click at [175, 144] on div "NBL/MX.MX51075956" at bounding box center [235, 143] width 176 height 10
drag, startPoint x: 175, startPoint y: 144, endPoint x: 180, endPoint y: 141, distance: 6.0
copy p "MX51075956"
click at [822, 211] on span "Cargar factura" at bounding box center [839, 214] width 41 height 9
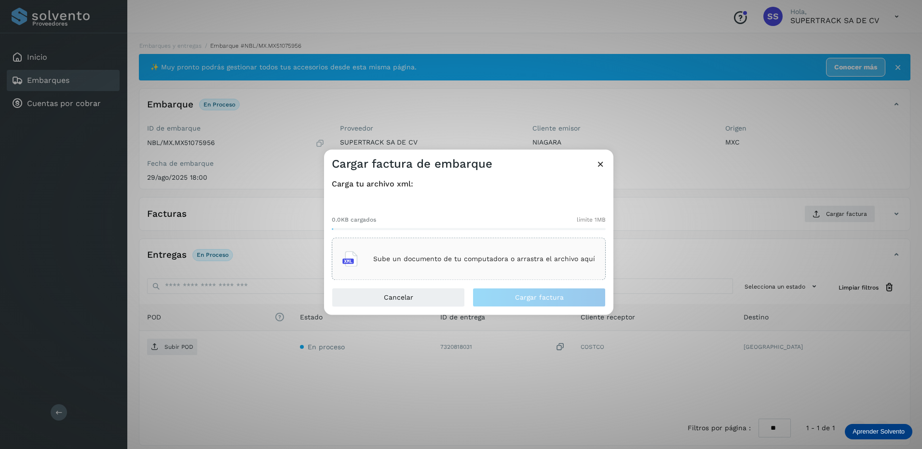
click at [505, 269] on div "Sube un documento de tu computadora o arrastra el archivo aquí" at bounding box center [468, 259] width 253 height 26
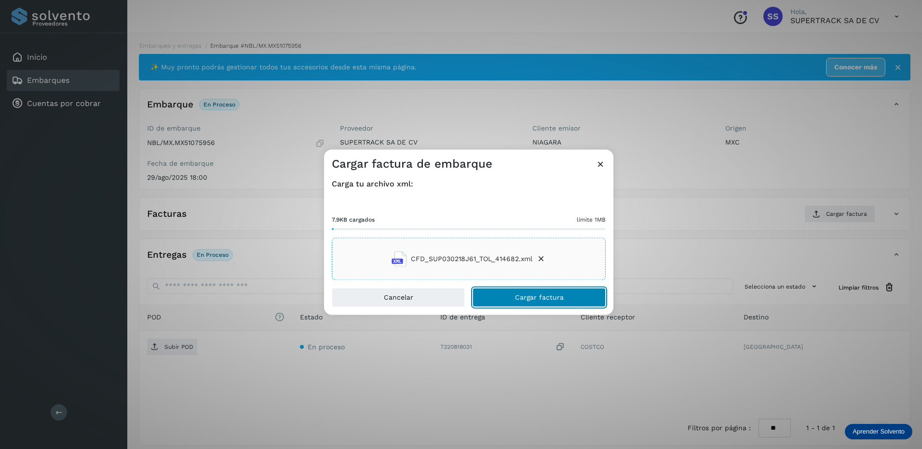
click at [501, 291] on button "Cargar factura" at bounding box center [539, 297] width 133 height 19
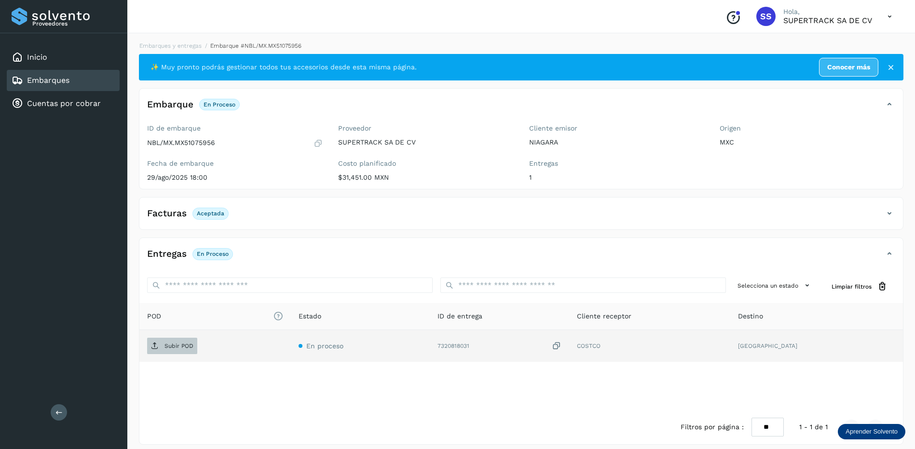
click at [188, 343] on p "Subir POD" at bounding box center [178, 346] width 29 height 7
click at [173, 43] on link "Embarques y entregas" at bounding box center [170, 45] width 62 height 7
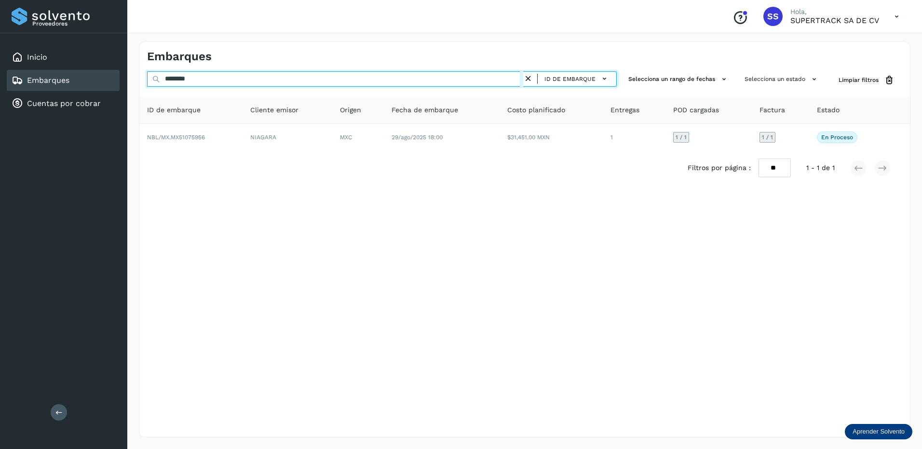
drag, startPoint x: 204, startPoint y: 79, endPoint x: 77, endPoint y: 41, distance: 132.4
click at [77, 41] on div "Proveedores Inicio Embarques Cuentas por cobrar Salir Conoce nuestros beneficio…" at bounding box center [461, 224] width 922 height 449
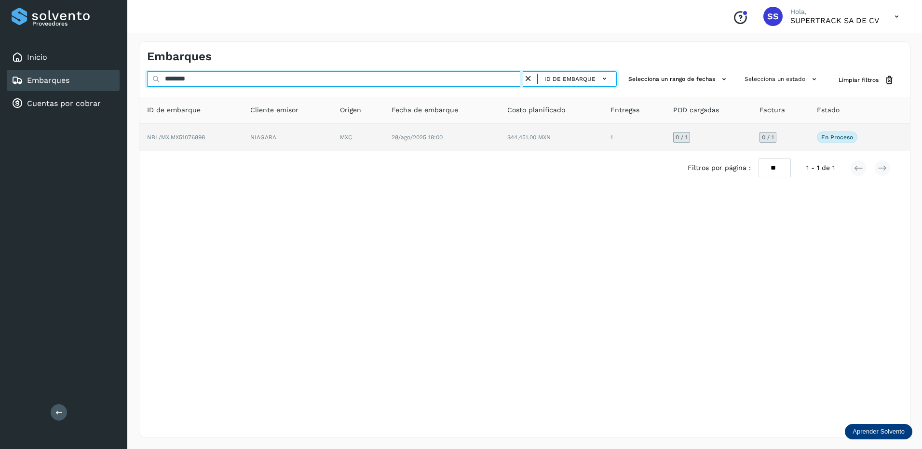
type input "********"
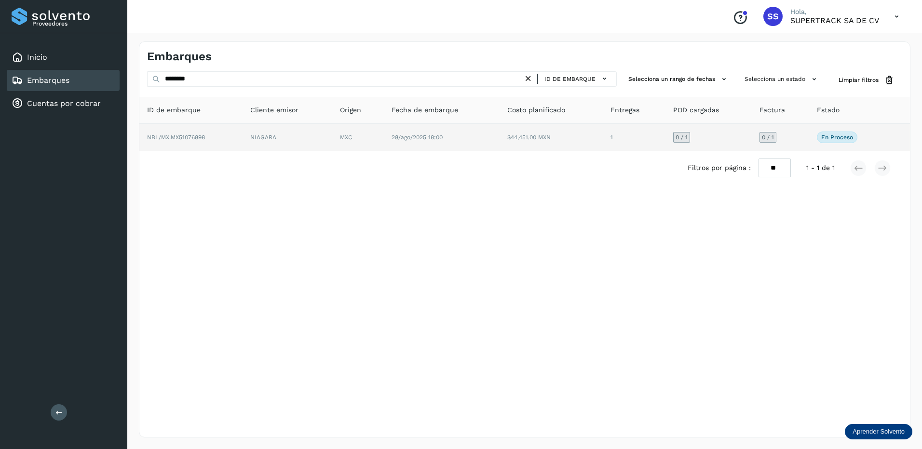
click at [215, 130] on td "NBL/MX.MX51076898" at bounding box center [190, 137] width 103 height 27
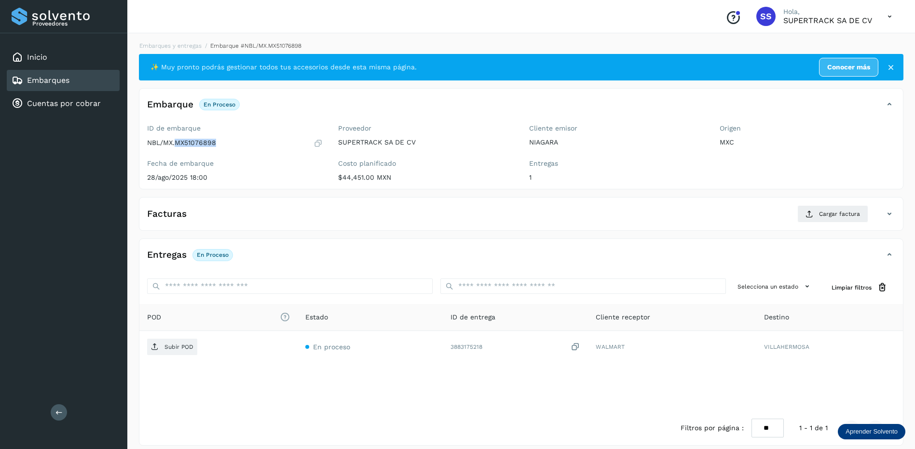
drag, startPoint x: 220, startPoint y: 149, endPoint x: 176, endPoint y: 147, distance: 44.4
click at [176, 147] on div "ID de embarque NBL/MX.MX51076898 Fecha de embarque [DATE] 18:00" at bounding box center [234, 155] width 191 height 68
drag, startPoint x: 176, startPoint y: 147, endPoint x: 190, endPoint y: 144, distance: 14.9
copy p "MX51076898"
click at [811, 207] on button "Cargar factura" at bounding box center [832, 213] width 71 height 17
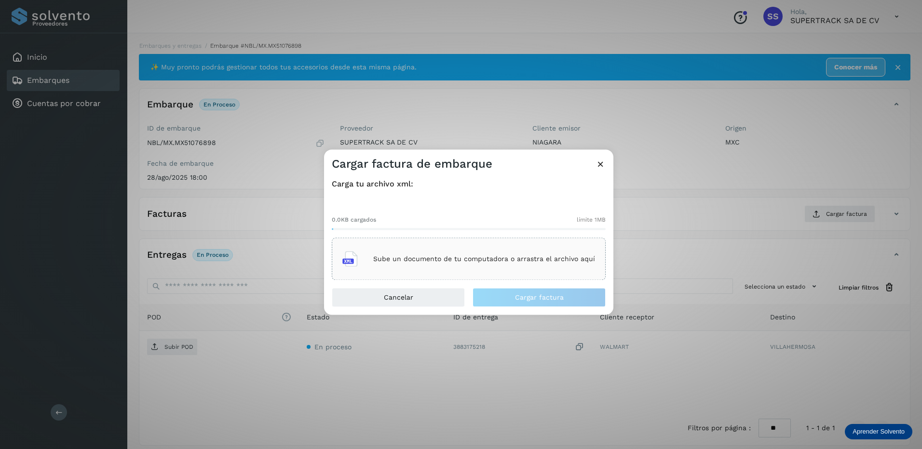
click at [495, 257] on p "Sube un documento de tu computadora o arrastra el archivo aquí" at bounding box center [484, 259] width 222 height 8
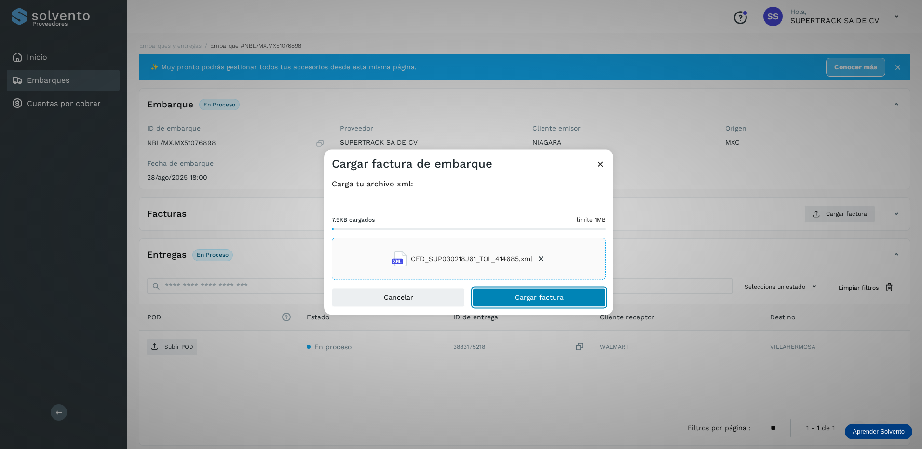
click at [542, 300] on span "Cargar factura" at bounding box center [539, 298] width 49 height 7
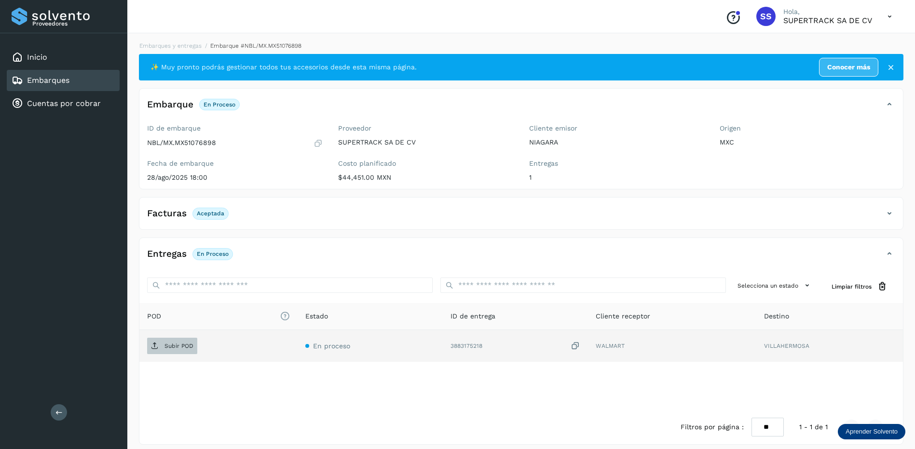
click at [171, 340] on span "Subir POD" at bounding box center [172, 346] width 50 height 15
click at [179, 48] on link "Embarques y entregas" at bounding box center [170, 45] width 62 height 7
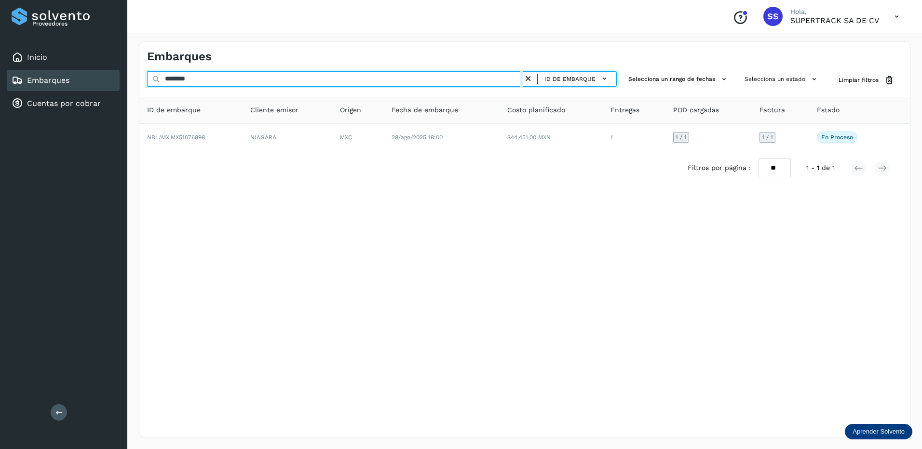
drag, startPoint x: 163, startPoint y: 74, endPoint x: 151, endPoint y: 74, distance: 12.1
click at [151, 74] on input "********" at bounding box center [335, 78] width 376 height 15
type input "*"
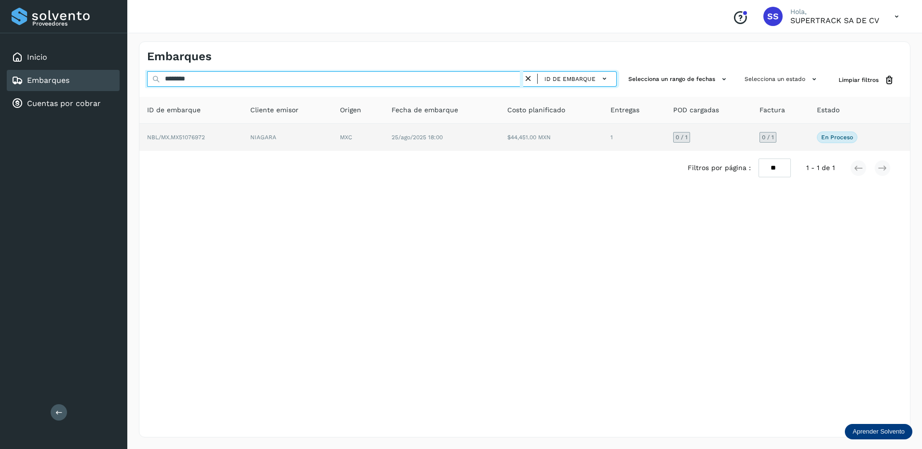
type input "********"
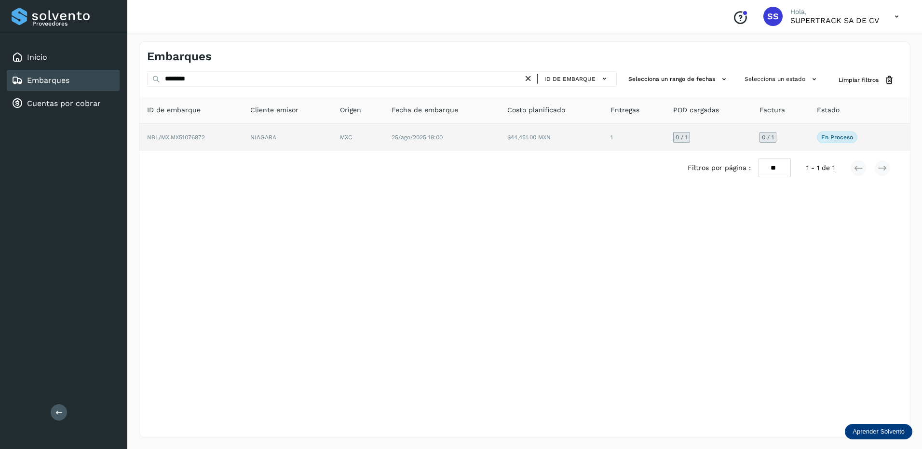
click at [210, 141] on td "NBL/MX.MX51076972" at bounding box center [190, 137] width 103 height 27
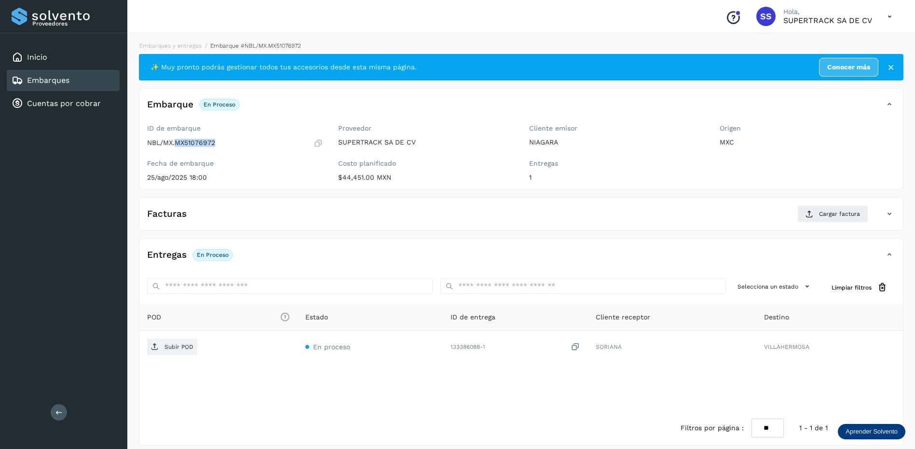
drag, startPoint x: 218, startPoint y: 143, endPoint x: 176, endPoint y: 148, distance: 43.1
click at [176, 148] on div "NBL/MX.MX51076972" at bounding box center [235, 143] width 176 height 10
drag, startPoint x: 176, startPoint y: 148, endPoint x: 199, endPoint y: 141, distance: 24.6
copy p "MX51076972"
click at [818, 216] on button "Cargar factura" at bounding box center [832, 213] width 71 height 17
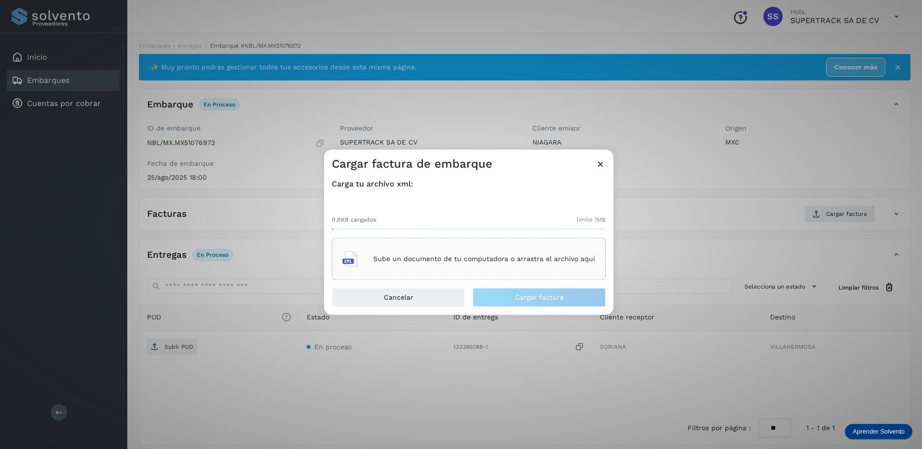
click at [469, 256] on p "Sube un documento de tu computadora o arrastra el archivo aquí" at bounding box center [484, 259] width 222 height 8
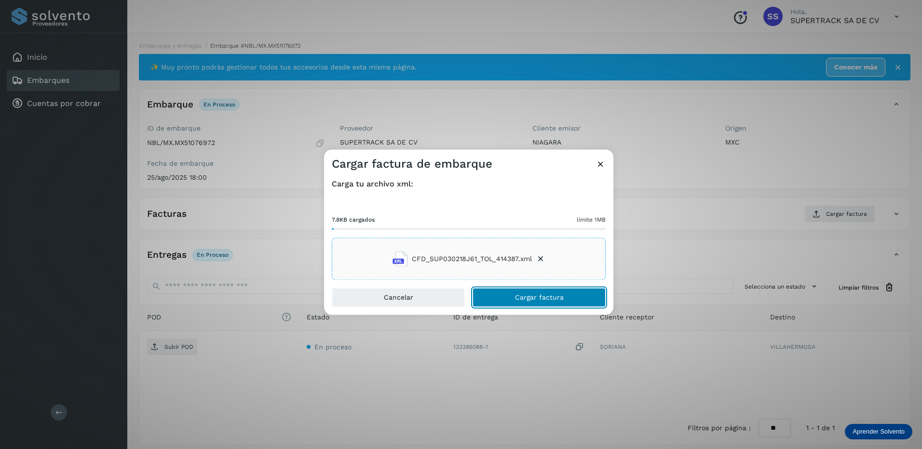
click at [516, 291] on button "Cargar factura" at bounding box center [539, 297] width 133 height 19
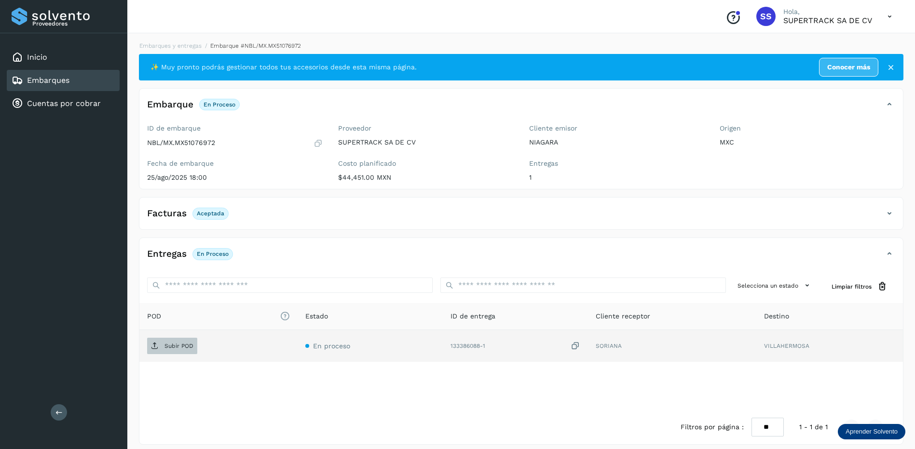
click at [185, 352] on span "Subir POD" at bounding box center [172, 346] width 50 height 15
click at [168, 43] on link "Embarques y entregas" at bounding box center [170, 45] width 62 height 7
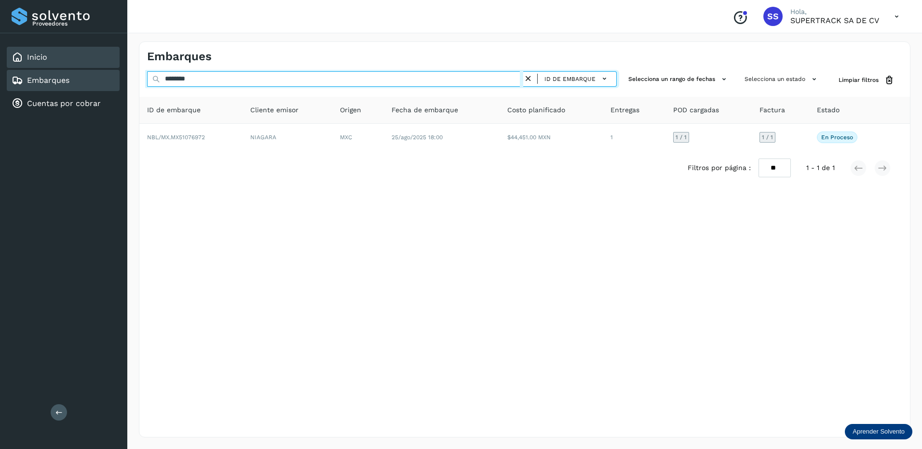
drag, startPoint x: 208, startPoint y: 82, endPoint x: 104, endPoint y: 58, distance: 106.9
click at [104, 58] on div "Proveedores Inicio Embarques Cuentas por cobrar Salir Conoce nuestros beneficio…" at bounding box center [461, 224] width 922 height 449
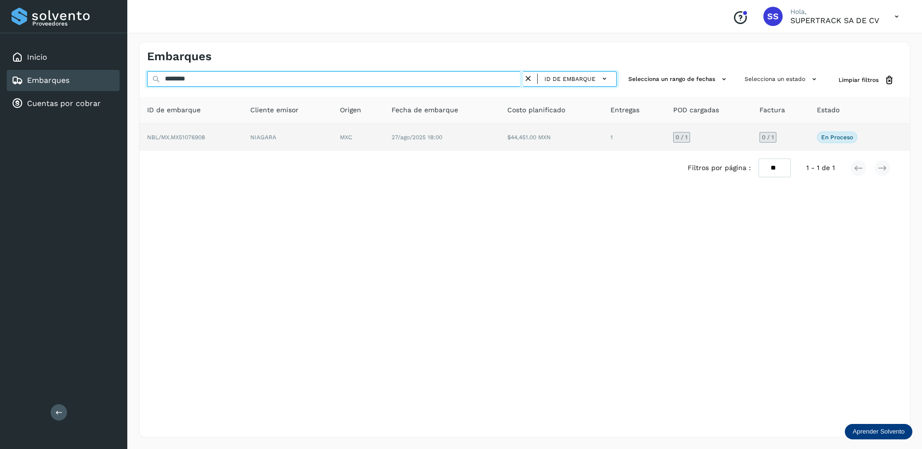
type input "********"
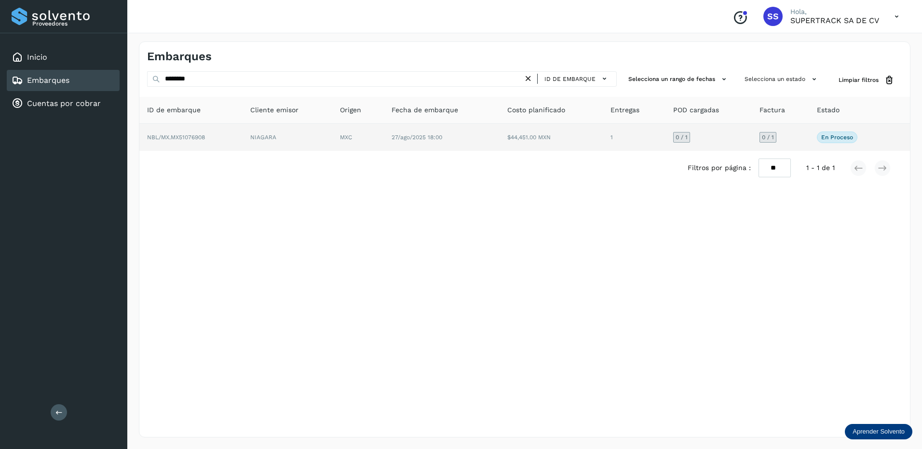
click at [240, 147] on td "NBL/MX.MX51076908" at bounding box center [190, 137] width 103 height 27
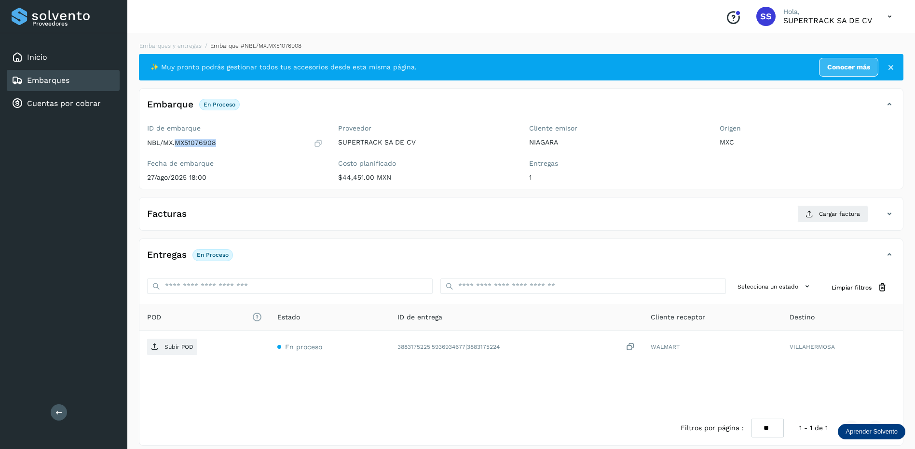
drag, startPoint x: 215, startPoint y: 146, endPoint x: 175, endPoint y: 147, distance: 39.5
click at [175, 147] on div "NBL/MX.MX51076908" at bounding box center [235, 143] width 176 height 10
drag, startPoint x: 175, startPoint y: 147, endPoint x: 189, endPoint y: 142, distance: 14.2
copy p "MX51076908"
click at [822, 216] on span "Cargar factura" at bounding box center [839, 214] width 41 height 9
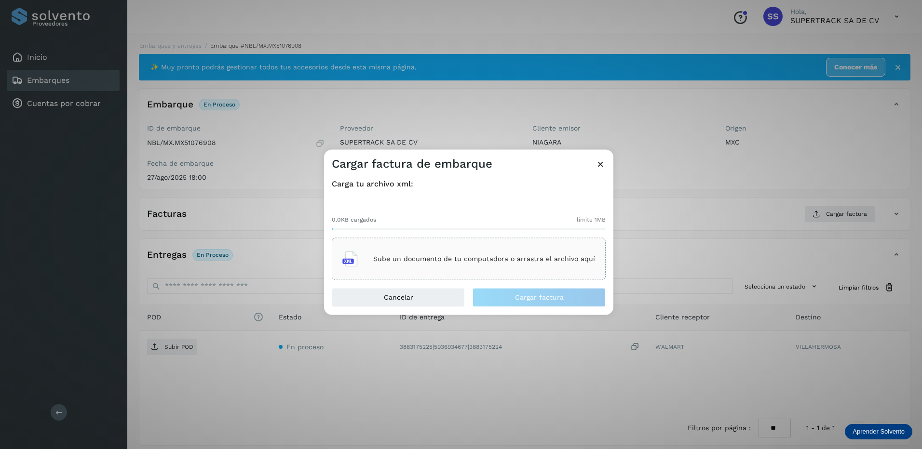
click at [445, 263] on p "Sube un documento de tu computadora o arrastra el archivo aquí" at bounding box center [484, 259] width 222 height 8
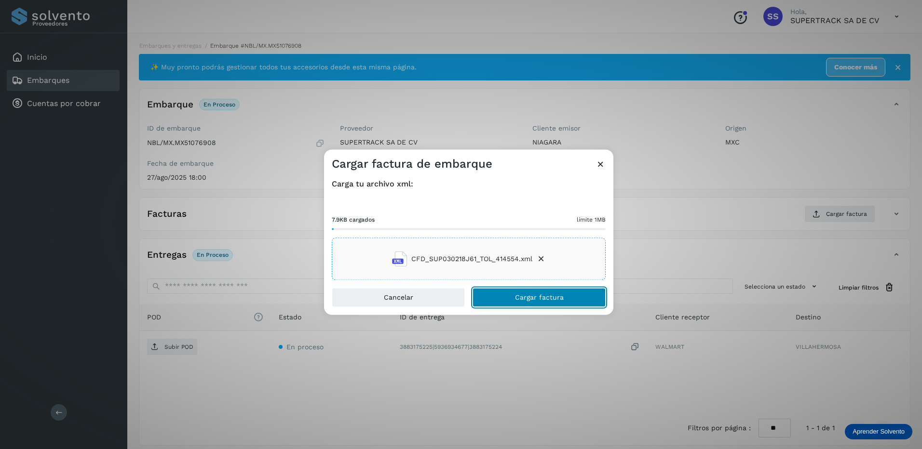
drag, startPoint x: 525, startPoint y: 293, endPoint x: 538, endPoint y: 301, distance: 15.6
click at [528, 294] on button "Cargar factura" at bounding box center [539, 297] width 133 height 19
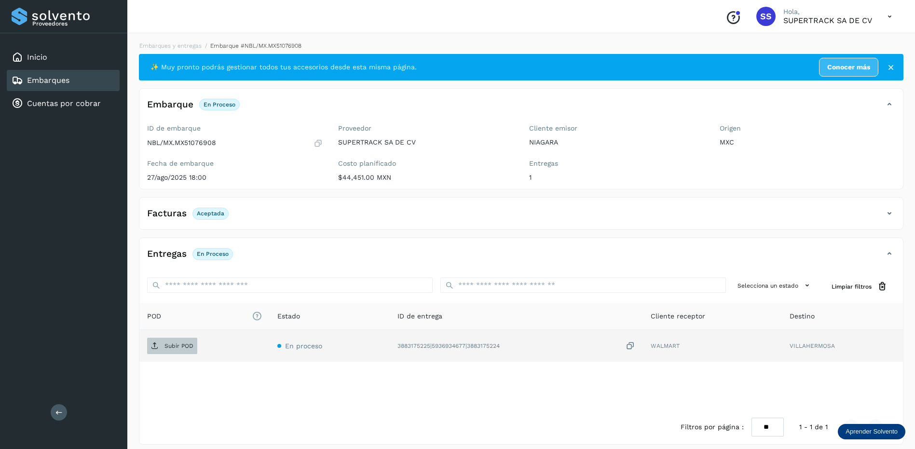
click at [177, 341] on span "Subir POD" at bounding box center [172, 346] width 50 height 15
click at [174, 42] on link "Embarques y entregas" at bounding box center [170, 45] width 62 height 7
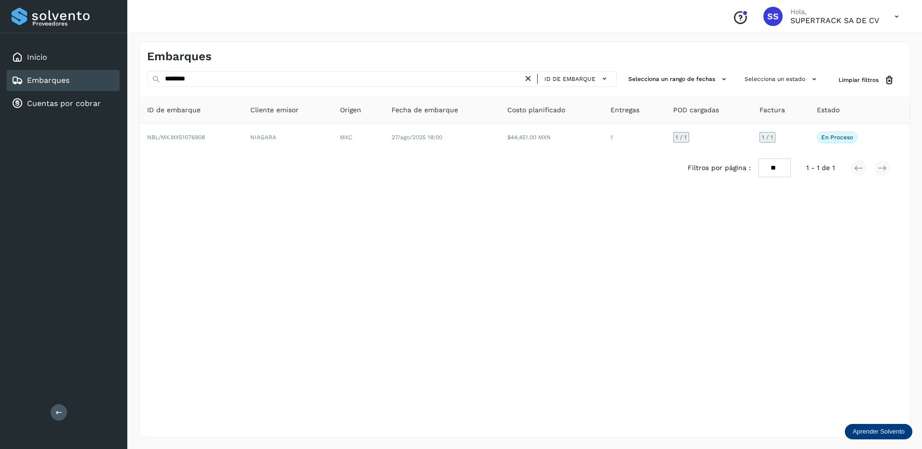
click at [527, 79] on icon at bounding box center [528, 79] width 10 height 10
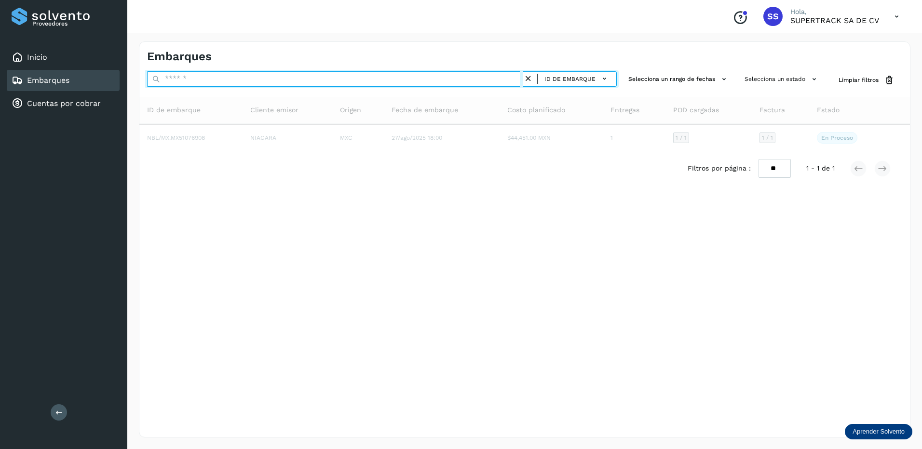
click at [232, 80] on input "text" at bounding box center [335, 78] width 376 height 15
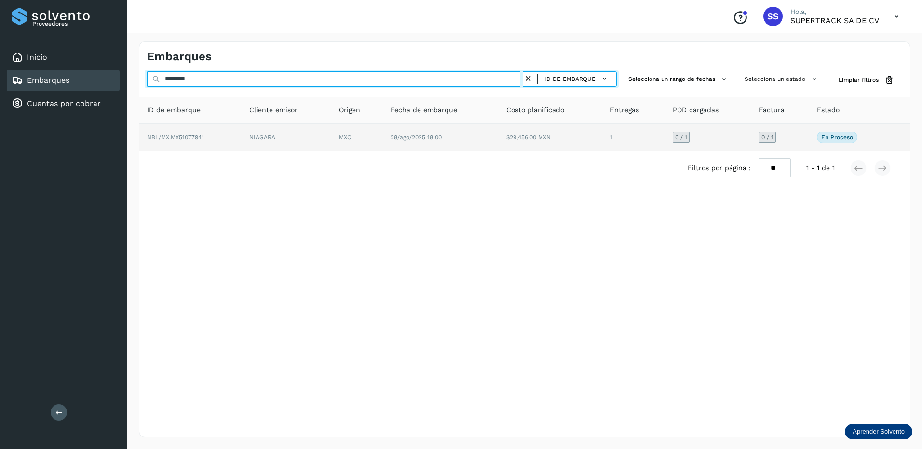
type input "********"
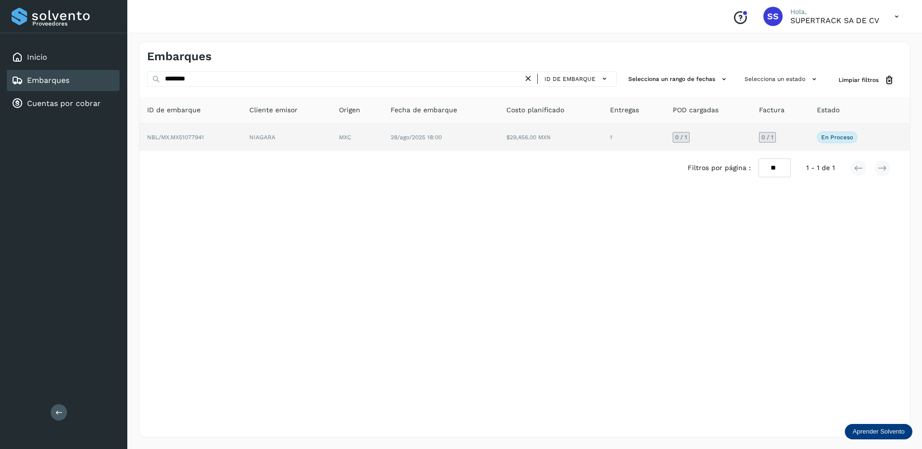
click at [290, 135] on td "NIAGARA" at bounding box center [287, 137] width 90 height 27
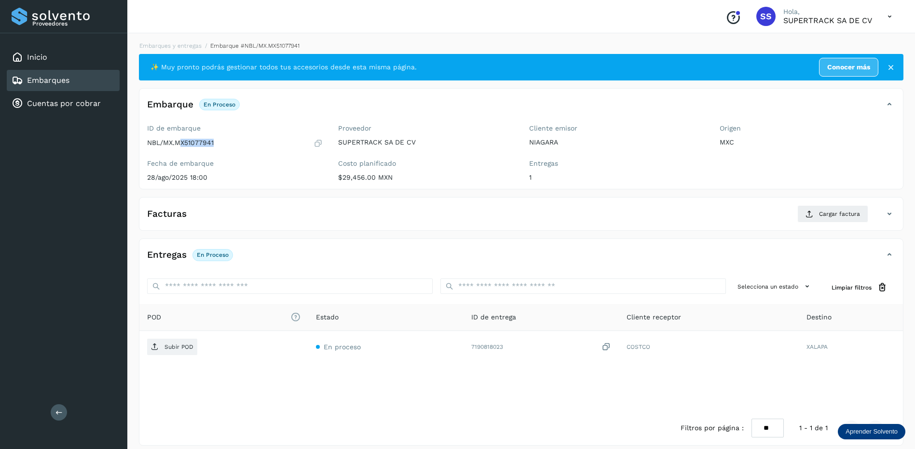
drag, startPoint x: 204, startPoint y: 131, endPoint x: 181, endPoint y: 145, distance: 27.2
click at [181, 145] on div "NBL/MX.MX51077941" at bounding box center [235, 143] width 176 height 10
drag, startPoint x: 181, startPoint y: 145, endPoint x: 221, endPoint y: 148, distance: 40.7
click at [221, 148] on div "ID de embarque NBL/MX.MX51077941 Fecha de embarque [DATE] 18:00" at bounding box center [234, 155] width 191 height 68
click at [230, 162] on label "Fecha de embarque" at bounding box center [235, 164] width 176 height 8
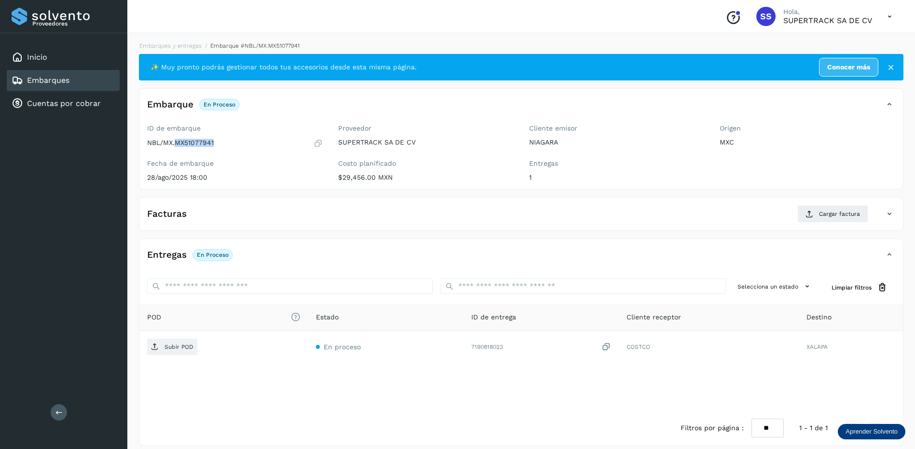
drag, startPoint x: 229, startPoint y: 148, endPoint x: 177, endPoint y: 149, distance: 51.1
click at [177, 149] on div "ID de embarque NBL/MX.MX51077941 Fecha de embarque [DATE] 18:00" at bounding box center [234, 155] width 191 height 68
drag, startPoint x: 177, startPoint y: 149, endPoint x: 187, endPoint y: 146, distance: 10.1
click at [801, 210] on button "Cargar factura" at bounding box center [832, 213] width 71 height 17
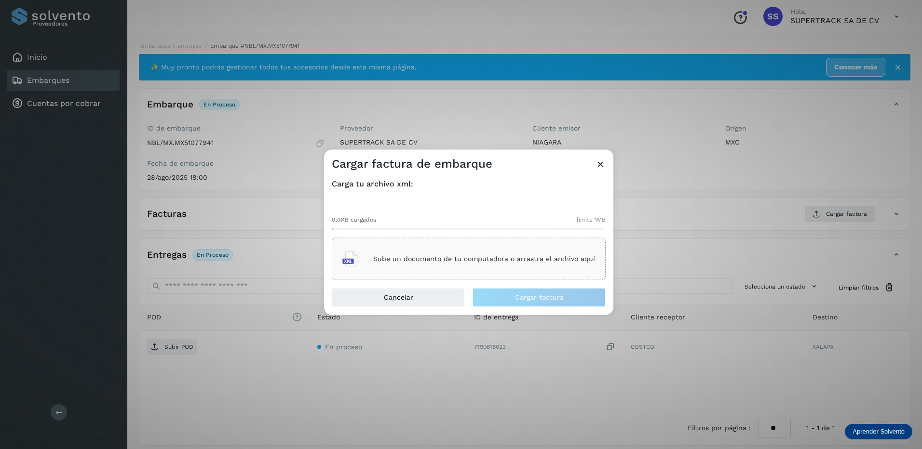
click at [495, 264] on div "Sube un documento de tu computadora o arrastra el archivo aquí" at bounding box center [468, 259] width 253 height 26
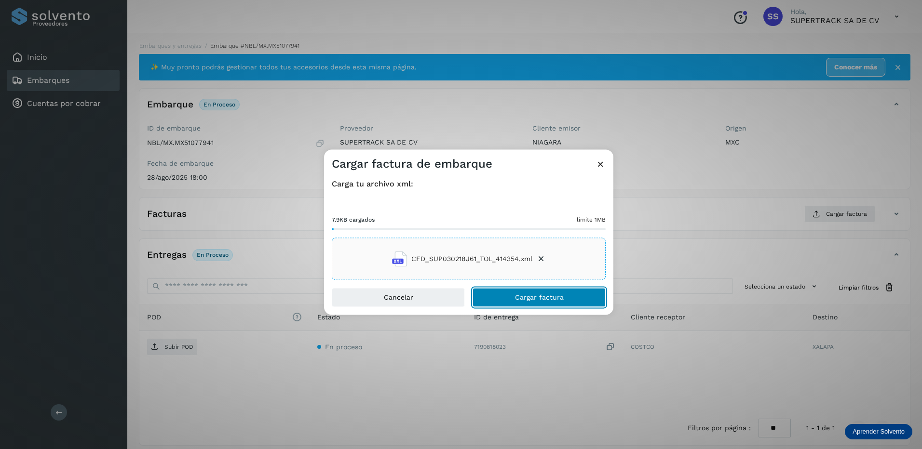
click at [517, 298] on span "Cargar factura" at bounding box center [539, 298] width 49 height 7
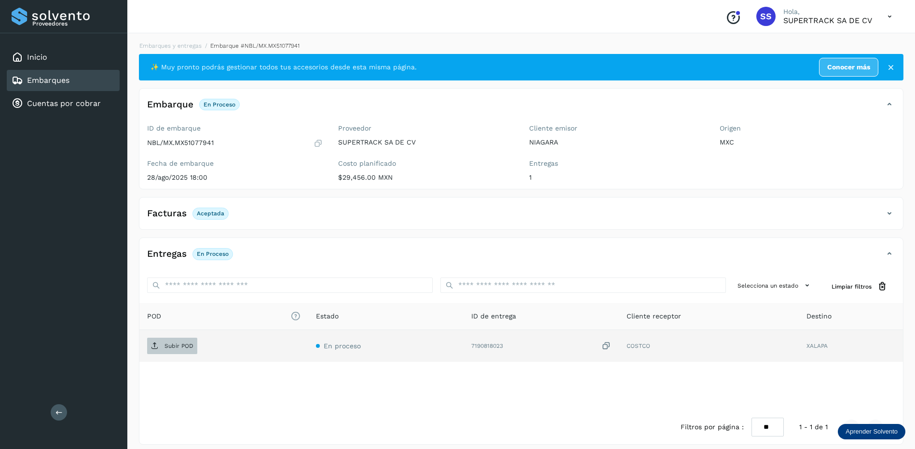
click at [189, 346] on p "Subir POD" at bounding box center [178, 346] width 29 height 7
click at [161, 45] on link "Embarques y entregas" at bounding box center [170, 45] width 62 height 7
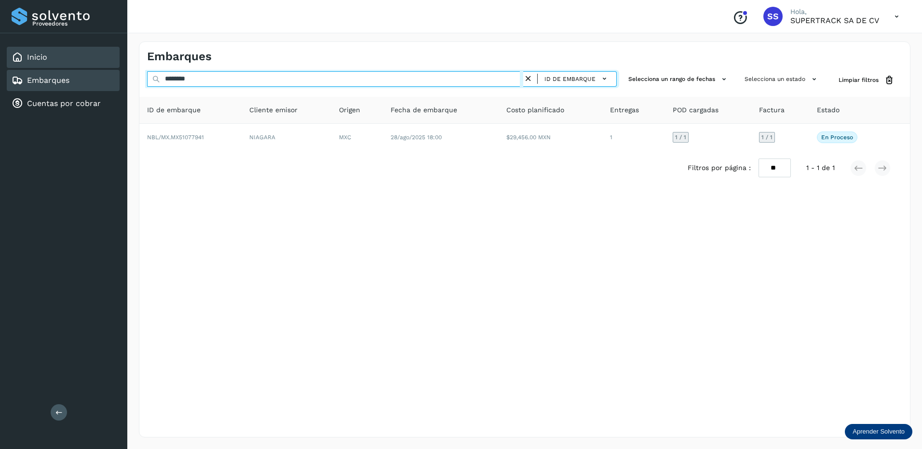
drag, startPoint x: 201, startPoint y: 80, endPoint x: 100, endPoint y: 67, distance: 101.6
click at [100, 67] on div "Proveedores Inicio Embarques Cuentas por cobrar Salir Conoce nuestros beneficio…" at bounding box center [461, 224] width 922 height 449
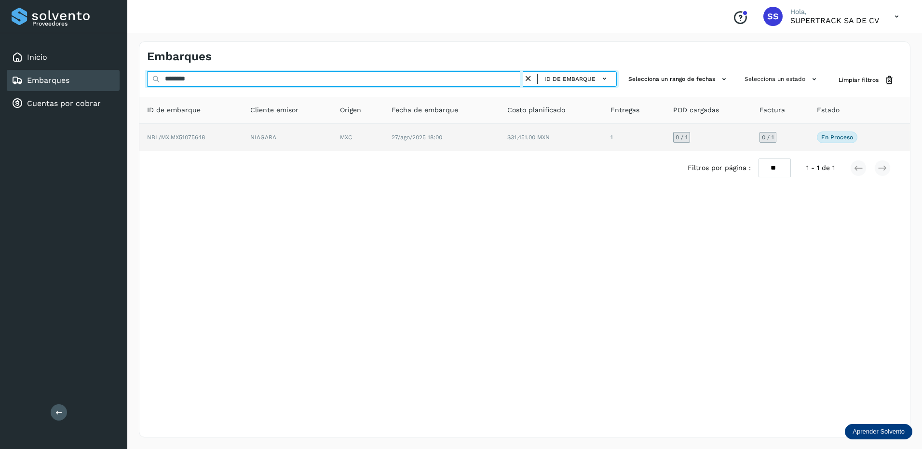
type input "********"
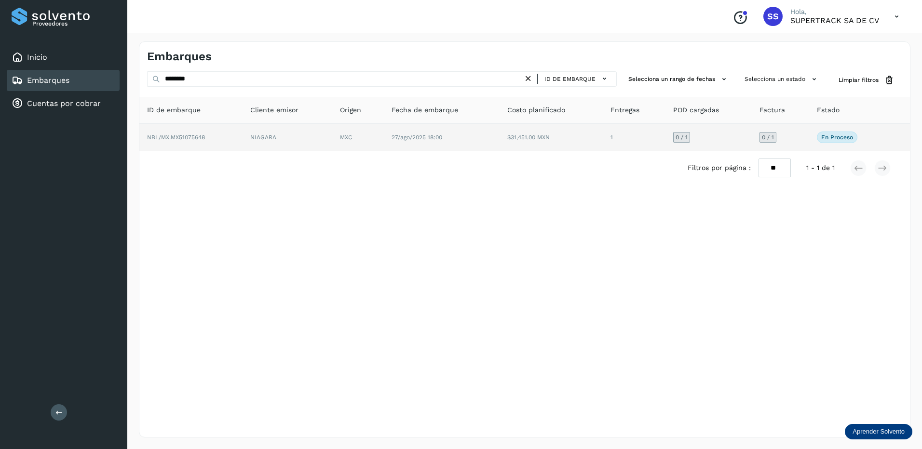
click at [254, 124] on td "NIAGARA" at bounding box center [288, 137] width 90 height 27
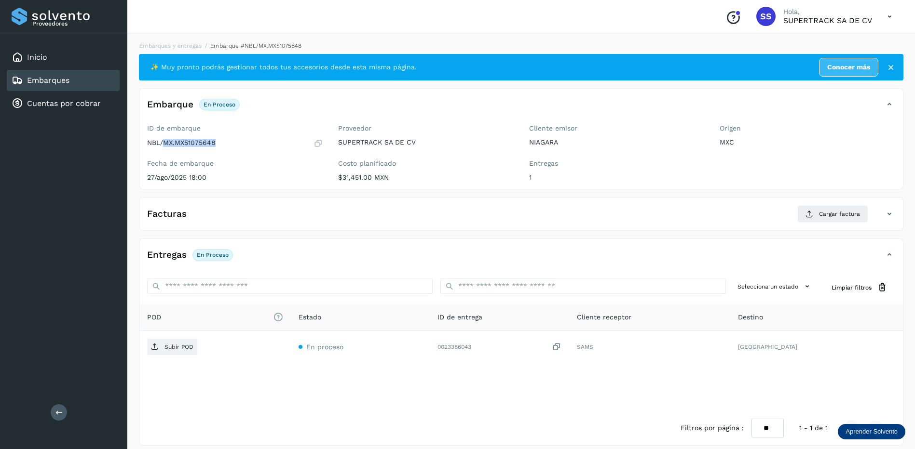
drag, startPoint x: 221, startPoint y: 148, endPoint x: 163, endPoint y: 151, distance: 58.0
click at [163, 151] on div "ID de embarque NBL/MX.MX51075648 Fecha de embarque [DATE] 18:00" at bounding box center [234, 155] width 191 height 68
drag, startPoint x: 163, startPoint y: 151, endPoint x: 171, endPoint y: 145, distance: 9.3
drag, startPoint x: 171, startPoint y: 145, endPoint x: 285, endPoint y: 129, distance: 115.5
click at [285, 129] on label "ID de embarque" at bounding box center [235, 128] width 176 height 8
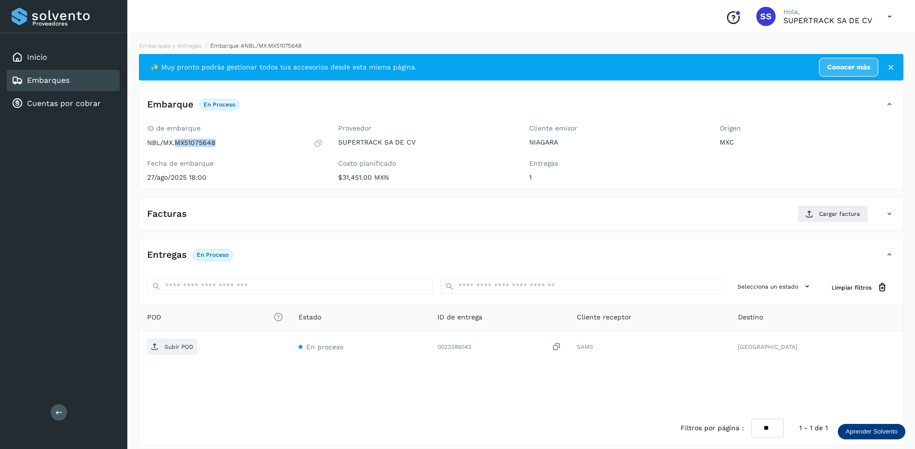
drag, startPoint x: 230, startPoint y: 142, endPoint x: 177, endPoint y: 147, distance: 52.8
click at [177, 147] on div "NBL/MX.MX51075648" at bounding box center [235, 143] width 176 height 10
drag, startPoint x: 177, startPoint y: 147, endPoint x: 190, endPoint y: 142, distance: 13.4
click at [833, 214] on span "Cargar factura" at bounding box center [839, 214] width 41 height 9
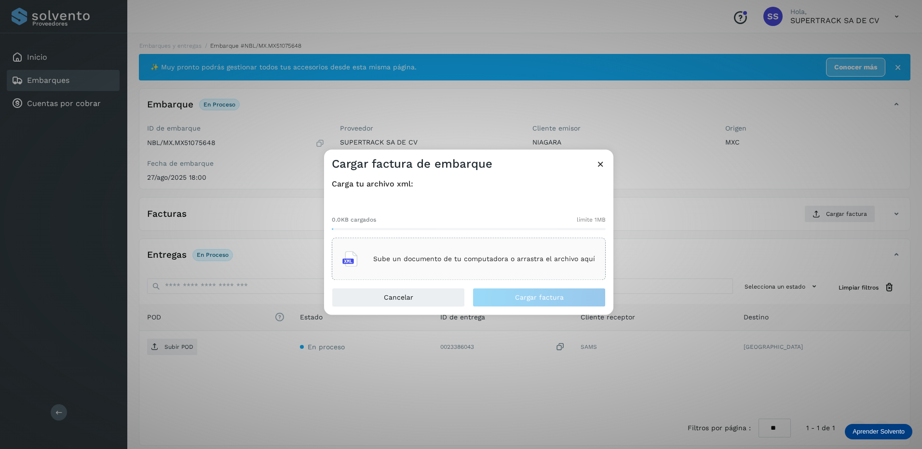
click at [506, 259] on p "Sube un documento de tu computadora o arrastra el archivo aquí" at bounding box center [484, 259] width 222 height 8
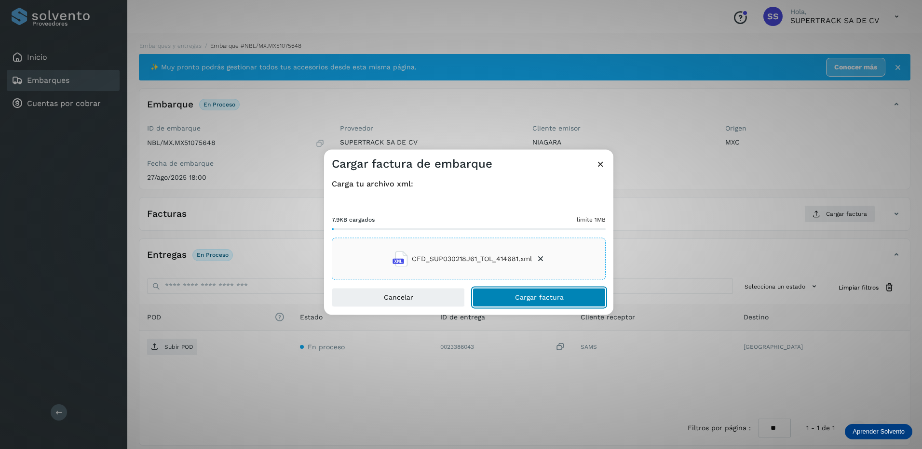
click at [547, 305] on button "Cargar factura" at bounding box center [539, 297] width 133 height 19
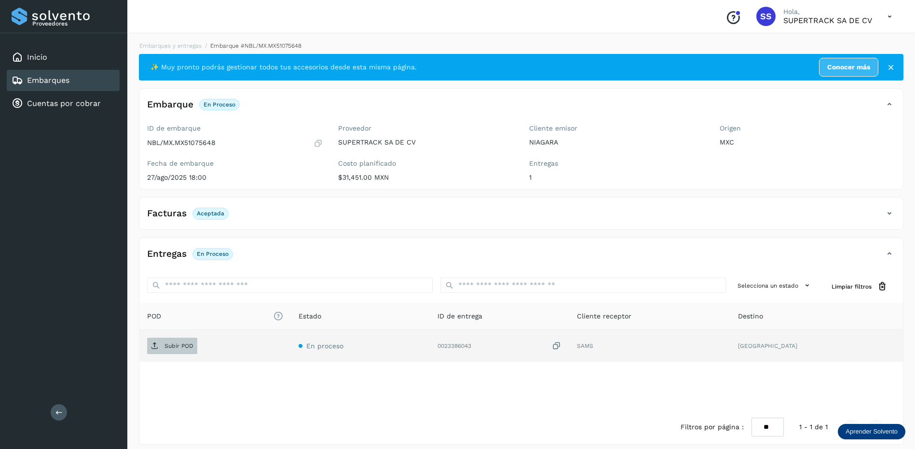
click at [177, 349] on p "Subir POD" at bounding box center [178, 346] width 29 height 7
click at [168, 49] on link "Embarques y entregas" at bounding box center [170, 45] width 62 height 7
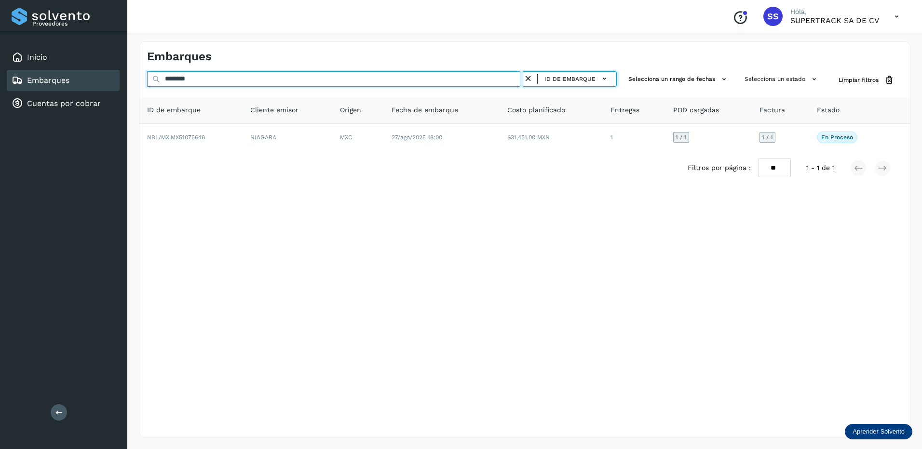
drag, startPoint x: 169, startPoint y: 69, endPoint x: 136, endPoint y: 68, distance: 32.8
click at [137, 69] on div "Embarques ******** ID de embarque Selecciona un rango de fechas Selecciona un e…" at bounding box center [524, 240] width 795 height 420
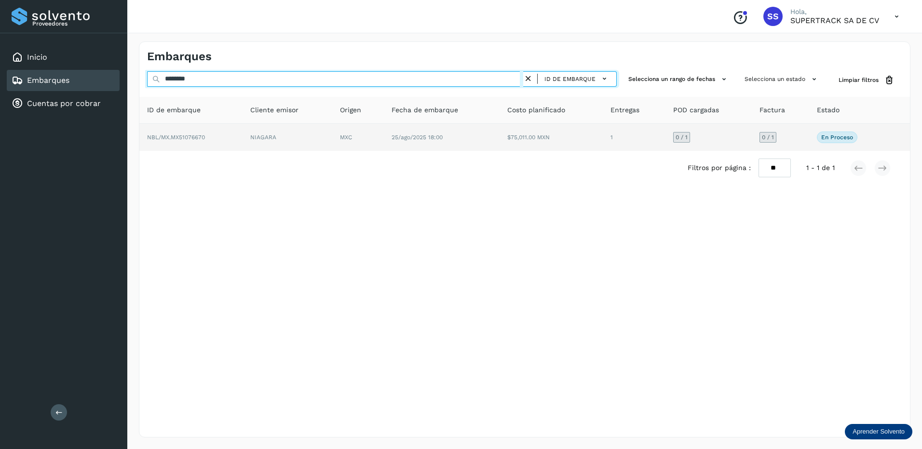
type input "********"
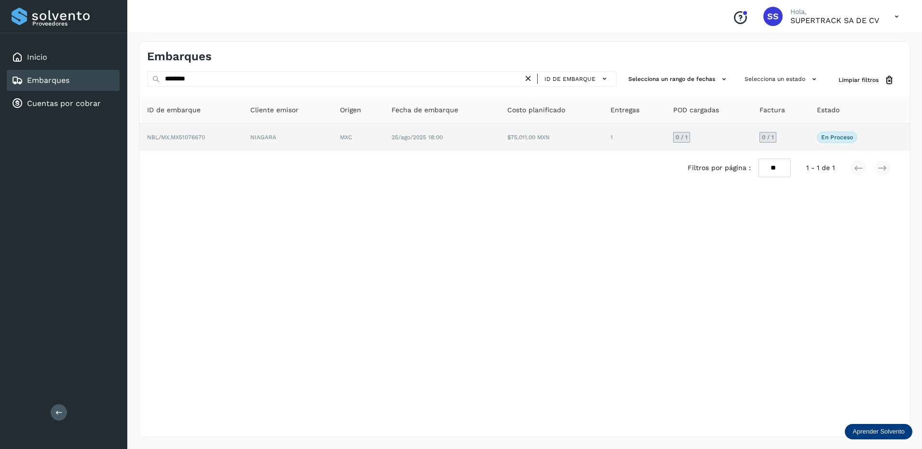
click at [221, 136] on td "NBL/MX.MX51076670" at bounding box center [190, 137] width 103 height 27
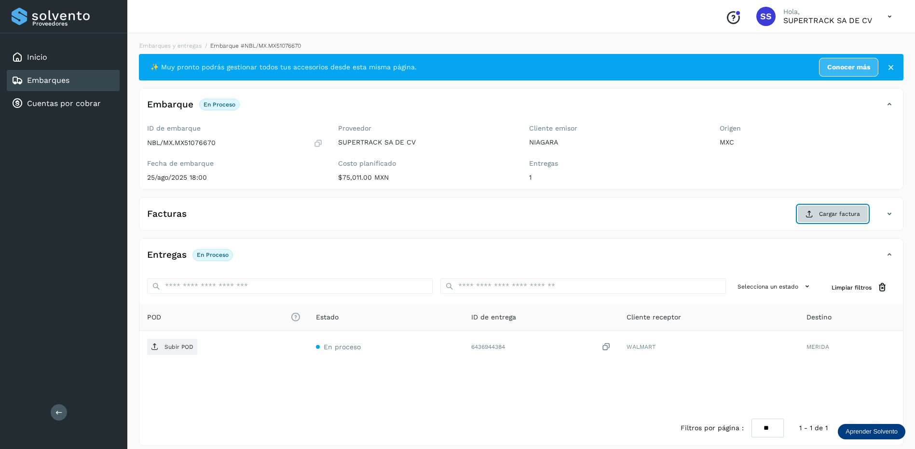
click at [846, 212] on span "Cargar factura" at bounding box center [839, 214] width 41 height 9
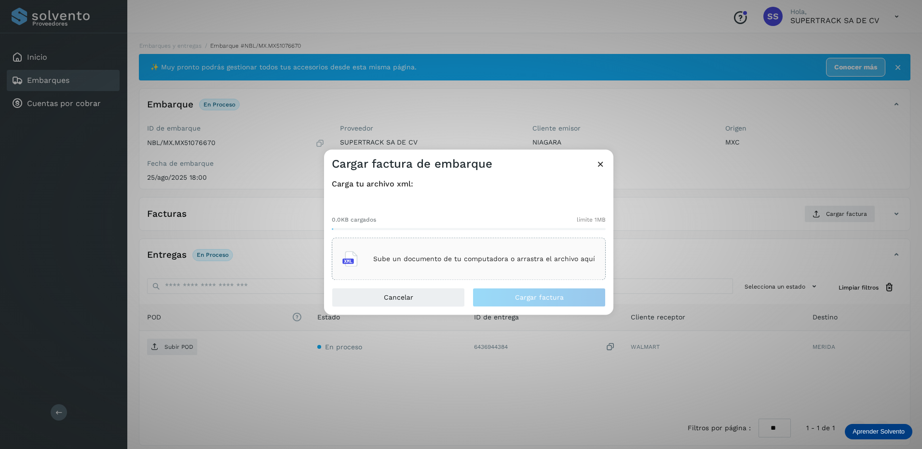
click at [549, 258] on p "Sube un documento de tu computadora o arrastra el archivo aquí" at bounding box center [484, 259] width 222 height 8
drag, startPoint x: 599, startPoint y: 163, endPoint x: 531, endPoint y: 163, distance: 68.0
click at [598, 163] on icon at bounding box center [601, 164] width 10 height 10
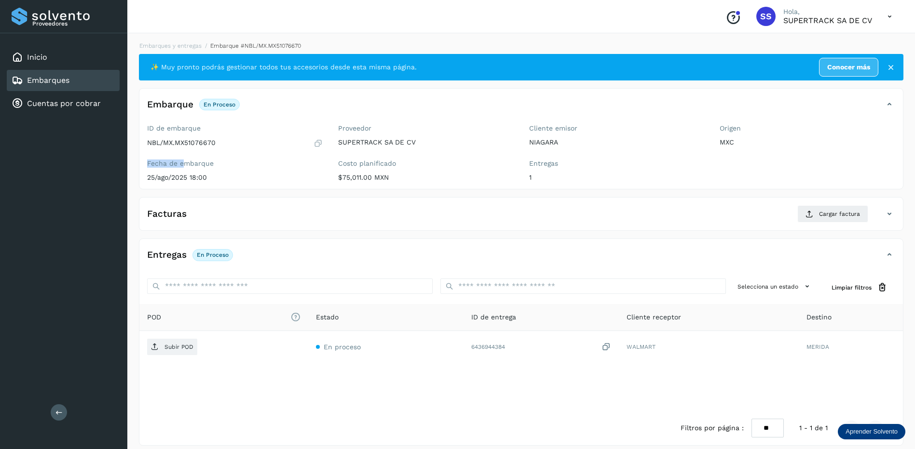
drag, startPoint x: 227, startPoint y: 149, endPoint x: 184, endPoint y: 153, distance: 42.7
click at [184, 153] on div "ID de embarque NBL/MX.MX51076670 Fecha de embarque [DATE] 18:00" at bounding box center [234, 155] width 191 height 68
drag, startPoint x: 184, startPoint y: 153, endPoint x: 204, endPoint y: 148, distance: 20.1
click at [204, 148] on div "NBL/MX.MX51076670" at bounding box center [235, 143] width 176 height 10
drag, startPoint x: 230, startPoint y: 146, endPoint x: 176, endPoint y: 144, distance: 53.6
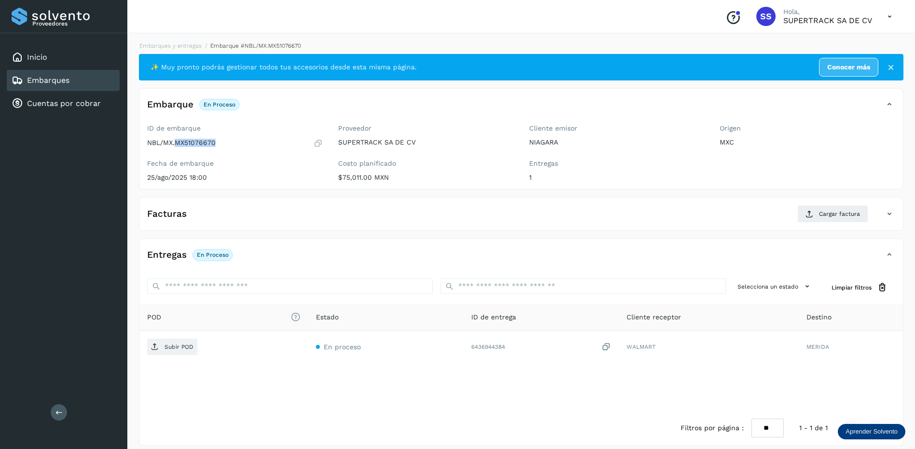
click at [176, 144] on div "NBL/MX.MX51076670" at bounding box center [235, 143] width 176 height 10
drag, startPoint x: 176, startPoint y: 144, endPoint x: 186, endPoint y: 142, distance: 9.9
click at [825, 218] on span "Cargar factura" at bounding box center [839, 214] width 41 height 9
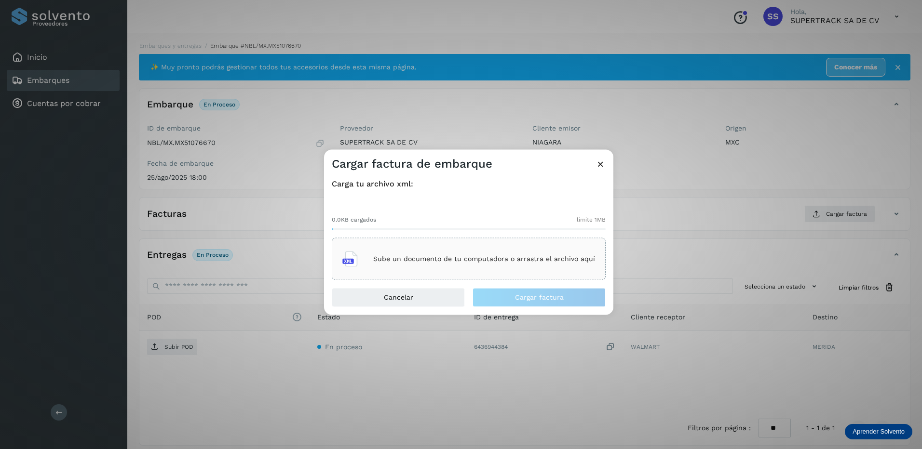
click at [514, 258] on p "Sube un documento de tu computadora o arrastra el archivo aquí" at bounding box center [484, 259] width 222 height 8
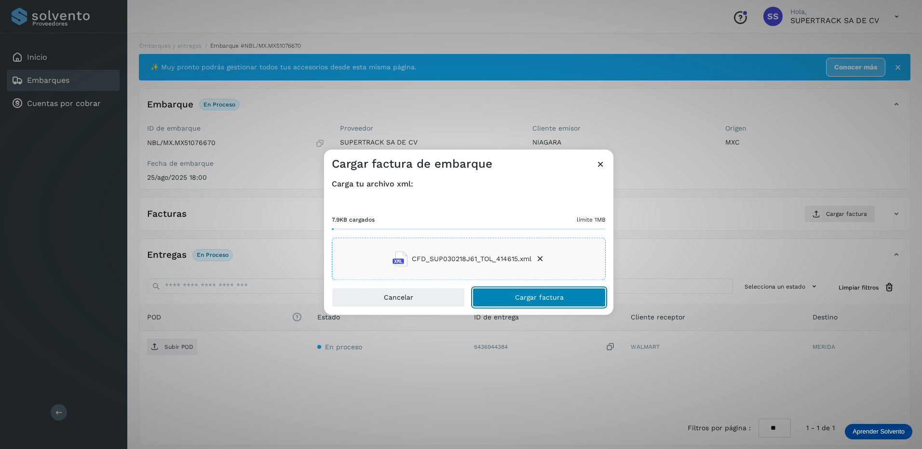
click at [529, 298] on span "Cargar factura" at bounding box center [539, 298] width 49 height 7
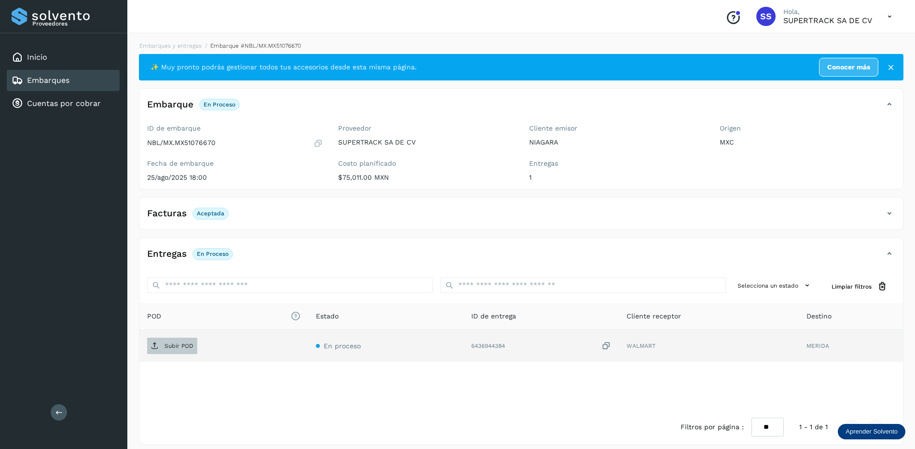
click at [183, 343] on p "Subir POD" at bounding box center [178, 346] width 29 height 7
click at [160, 41] on div "Embarques y entregas Embarque #NBL/MX.MX51076670 ✨ Muy pronto podrás gestionar …" at bounding box center [521, 243] width 788 height 427
click at [166, 47] on link "Embarques y entregas" at bounding box center [170, 45] width 62 height 7
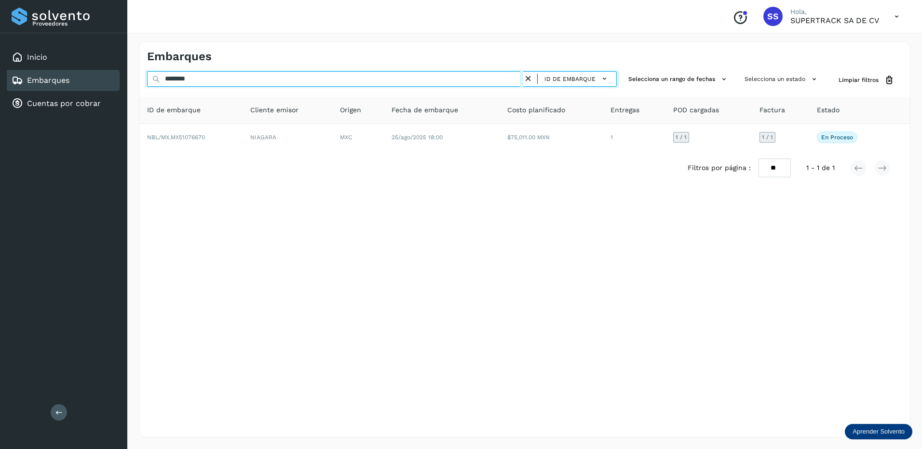
click at [213, 84] on input "********" at bounding box center [335, 78] width 376 height 15
drag, startPoint x: 216, startPoint y: 75, endPoint x: 37, endPoint y: 42, distance: 181.8
click at [37, 42] on div "Proveedores Inicio Embarques Cuentas por cobrar Salir Conoce nuestros beneficio…" at bounding box center [461, 224] width 922 height 449
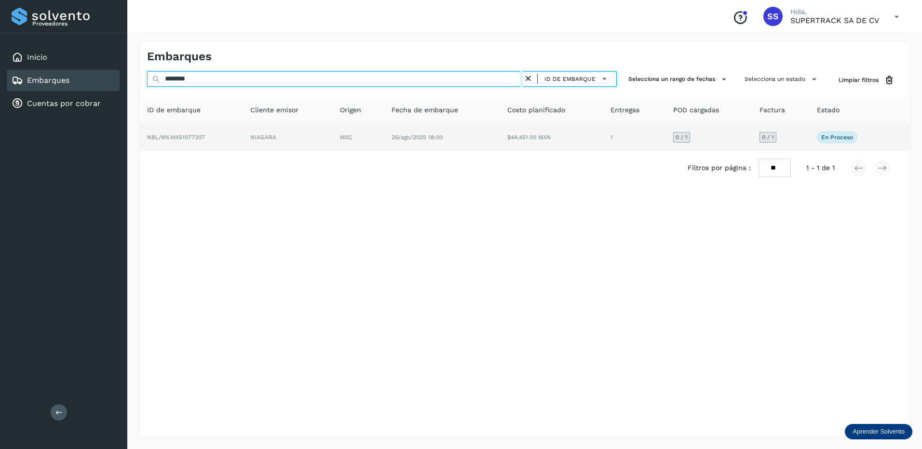
type input "********"
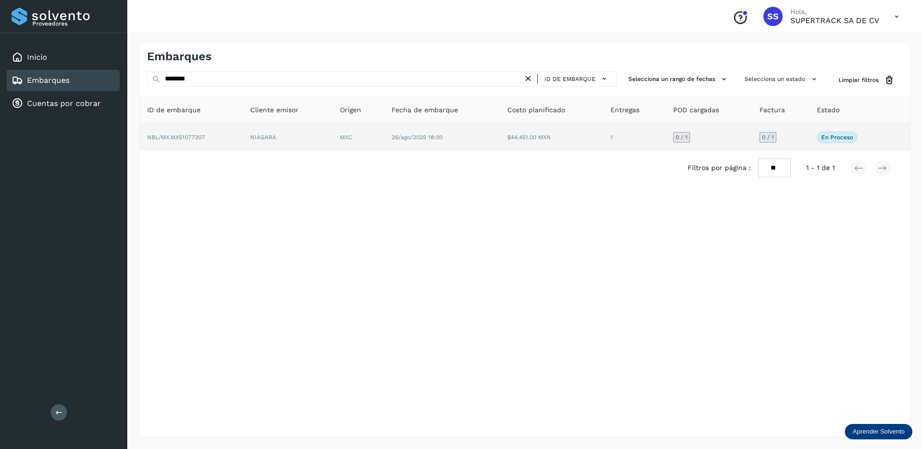
click at [210, 135] on td "NBL/MX.MX51077307" at bounding box center [190, 137] width 103 height 27
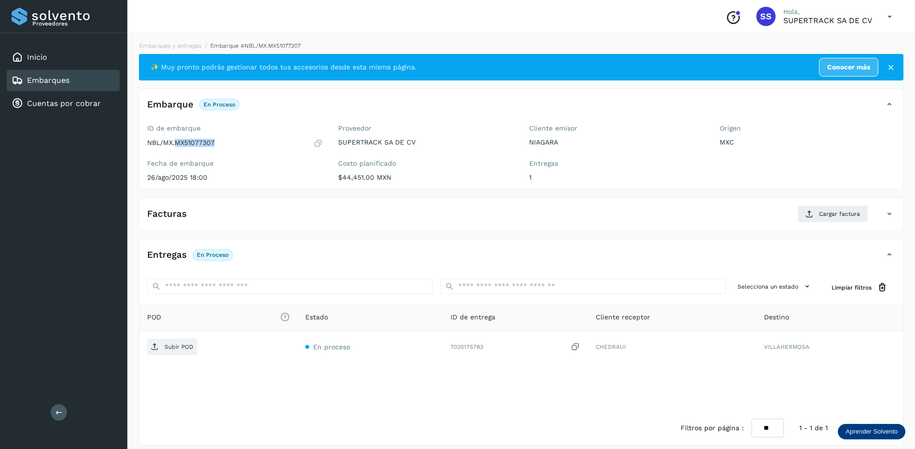
drag, startPoint x: 228, startPoint y: 138, endPoint x: 175, endPoint y: 145, distance: 53.4
click at [175, 145] on div "NBL/MX.MX51077307" at bounding box center [235, 143] width 176 height 10
drag, startPoint x: 175, startPoint y: 145, endPoint x: 190, endPoint y: 141, distance: 16.4
click at [807, 211] on icon at bounding box center [809, 214] width 8 height 8
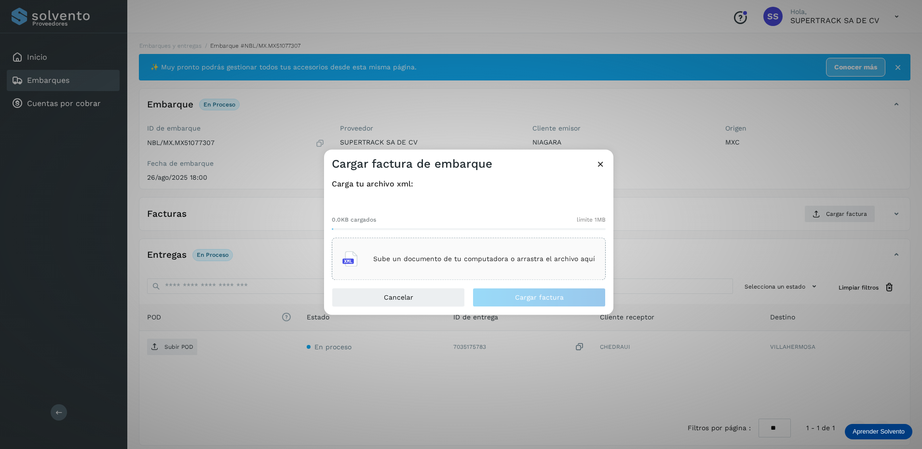
click at [433, 252] on div "Sube un documento de tu computadora o arrastra el archivo aquí" at bounding box center [468, 259] width 253 height 26
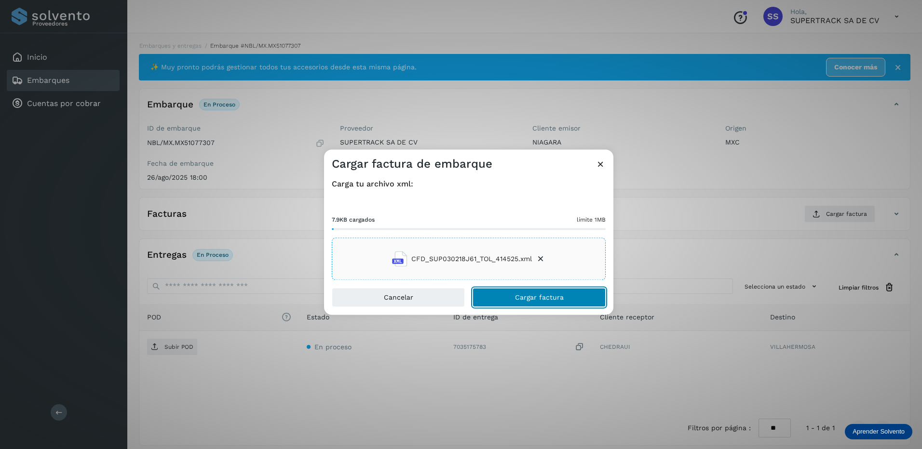
click at [529, 295] on span "Cargar factura" at bounding box center [539, 298] width 49 height 7
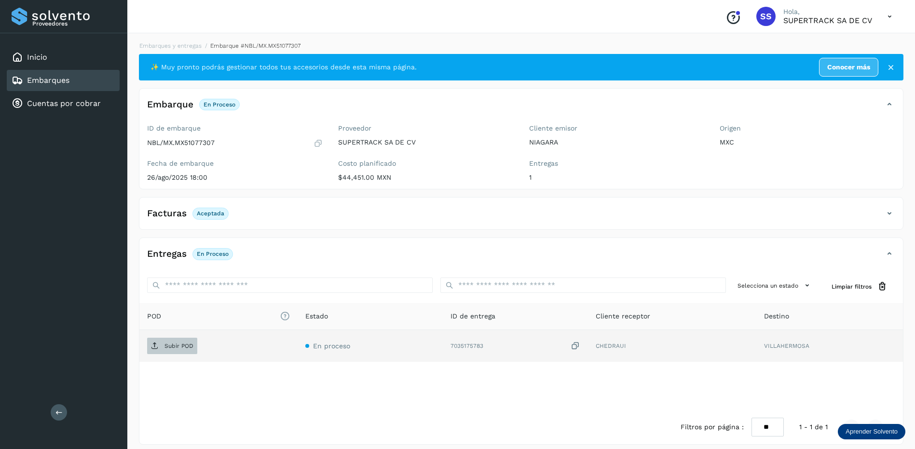
click at [181, 347] on p "Subir POD" at bounding box center [178, 346] width 29 height 7
click at [176, 45] on link "Embarques y entregas" at bounding box center [170, 45] width 62 height 7
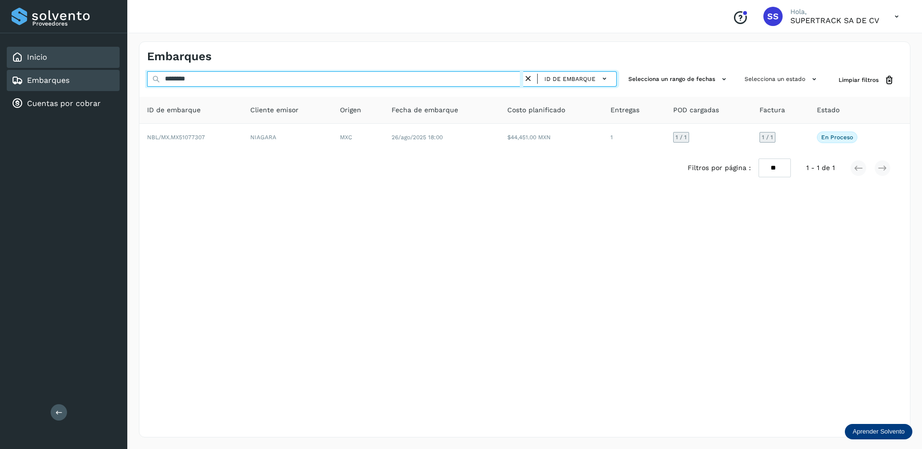
drag, startPoint x: 118, startPoint y: 64, endPoint x: 100, endPoint y: 58, distance: 19.2
click at [102, 60] on div "Proveedores Inicio Embarques Cuentas por cobrar Salir Conoce nuestros beneficio…" at bounding box center [461, 224] width 922 height 449
type input "********"
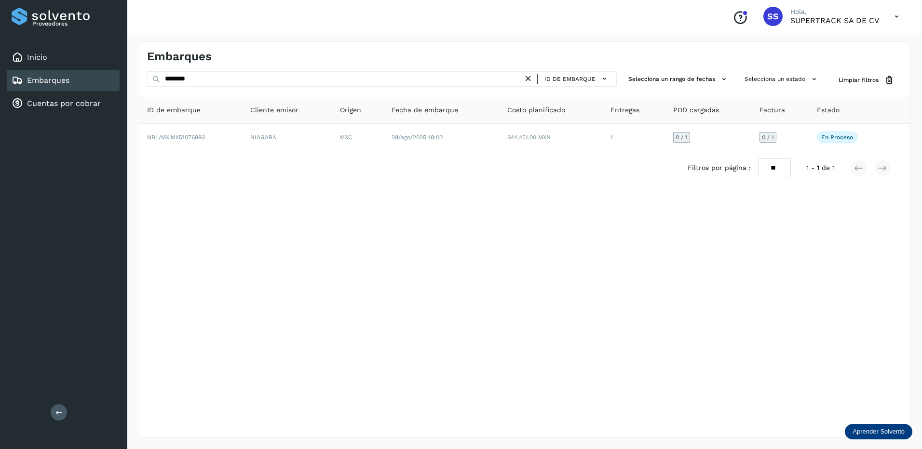
click at [225, 151] on div "Filtros por página : ** ** ** 1 - 1 de 1" at bounding box center [524, 168] width 771 height 34
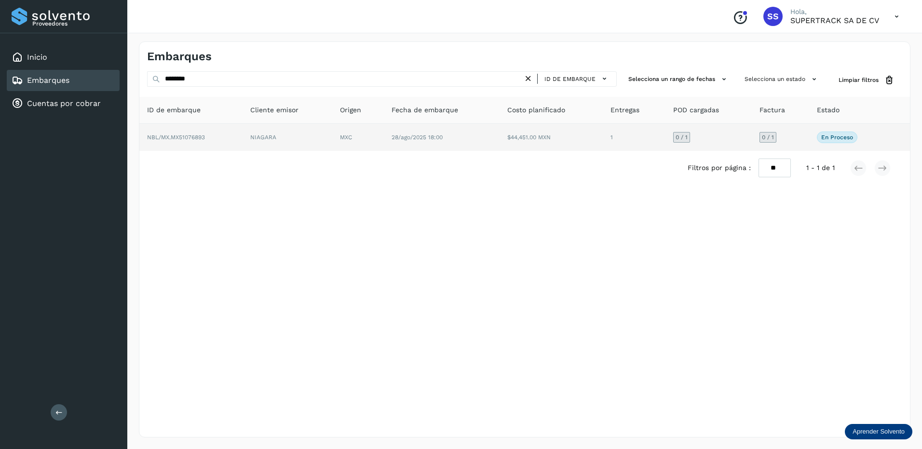
click at [222, 143] on td "NBL/MX.MX51076893" at bounding box center [190, 137] width 103 height 27
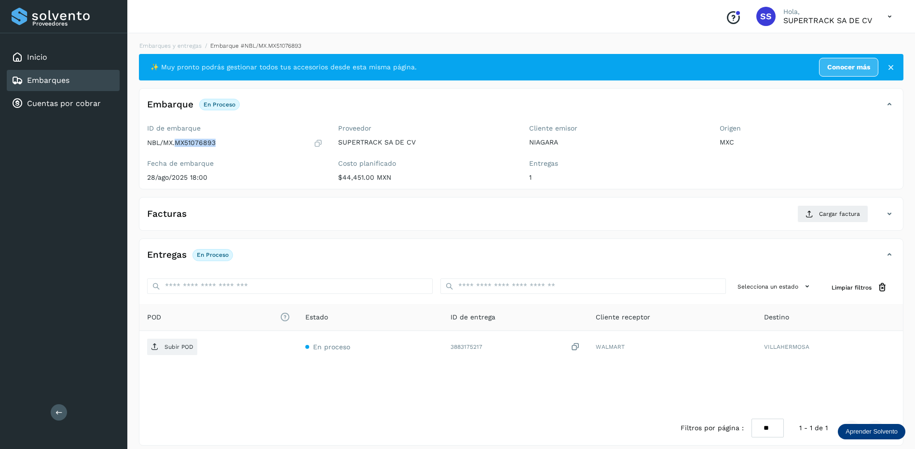
drag, startPoint x: 225, startPoint y: 153, endPoint x: 176, endPoint y: 145, distance: 49.8
click at [176, 145] on div "ID de embarque NBL/MX.MX51076893 Fecha de embarque [DATE] 18:00" at bounding box center [234, 155] width 191 height 68
drag, startPoint x: 176, startPoint y: 145, endPoint x: 186, endPoint y: 146, distance: 10.1
click at [824, 213] on span "Cargar factura" at bounding box center [839, 214] width 41 height 9
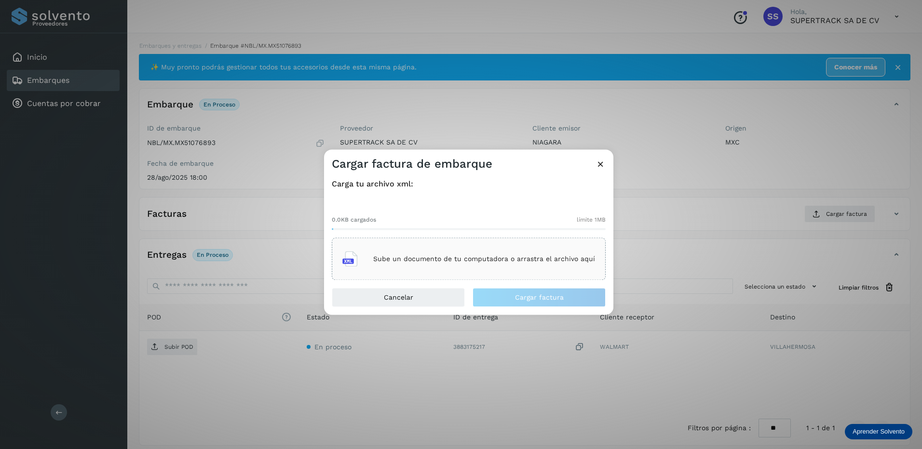
click at [412, 246] on div "Sube un documento de tu computadora o arrastra el archivo aquí" at bounding box center [468, 259] width 253 height 26
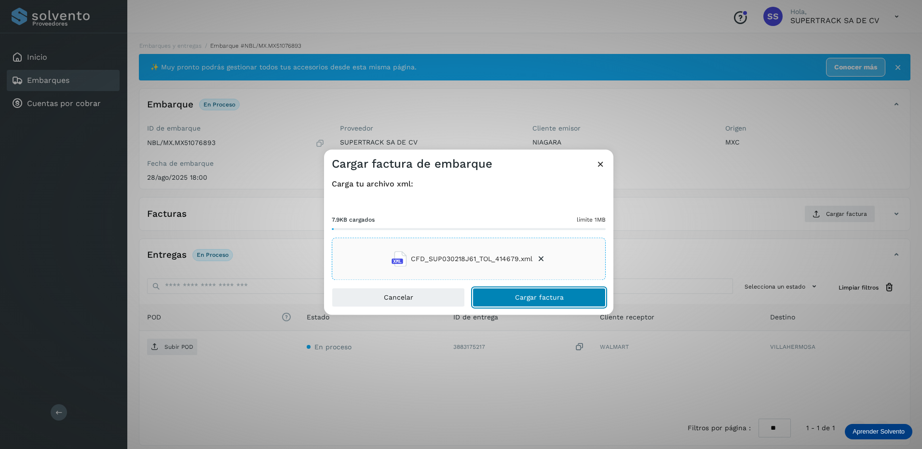
click at [532, 297] on span "Cargar factura" at bounding box center [539, 298] width 49 height 7
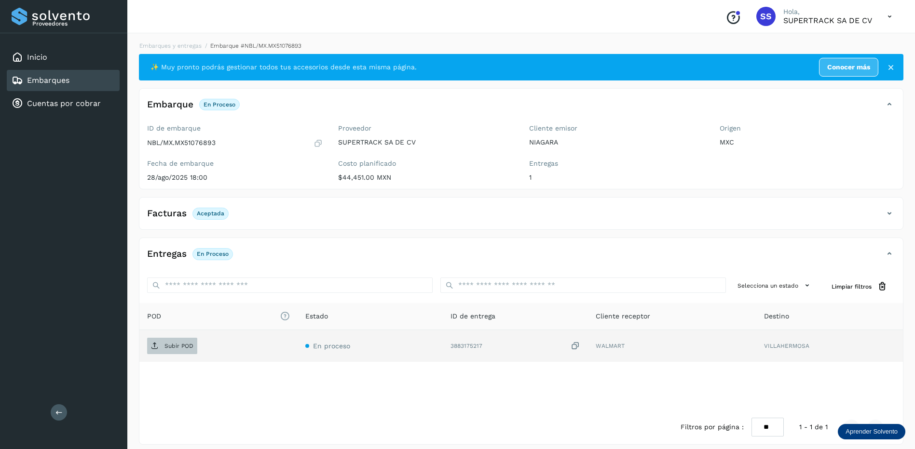
click at [191, 344] on p "Subir POD" at bounding box center [178, 346] width 29 height 7
click at [182, 46] on link "Embarques y entregas" at bounding box center [170, 45] width 62 height 7
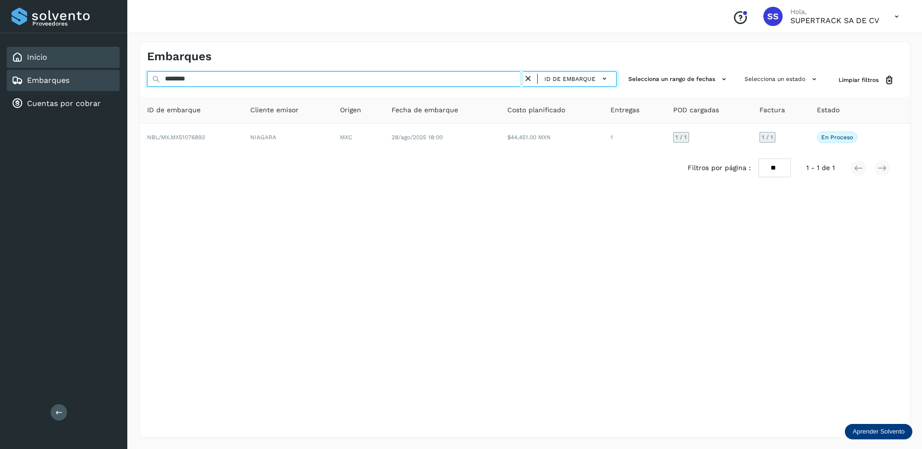
drag, startPoint x: 179, startPoint y: 77, endPoint x: 100, endPoint y: 64, distance: 79.7
click at [102, 64] on div "Proveedores Inicio Embarques Cuentas por cobrar Salir Conoce nuestros beneficio…" at bounding box center [461, 224] width 922 height 449
drag, startPoint x: 194, startPoint y: 75, endPoint x: 150, endPoint y: 77, distance: 44.9
click at [150, 77] on input "********" at bounding box center [335, 78] width 376 height 15
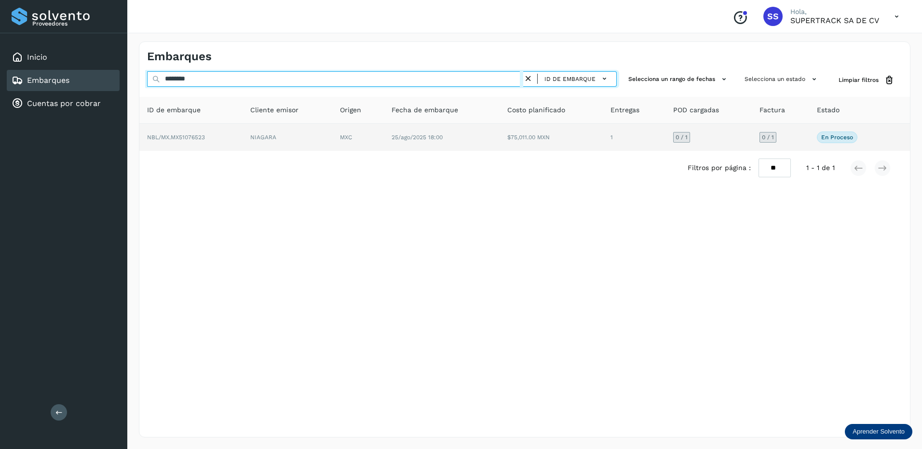
type input "********"
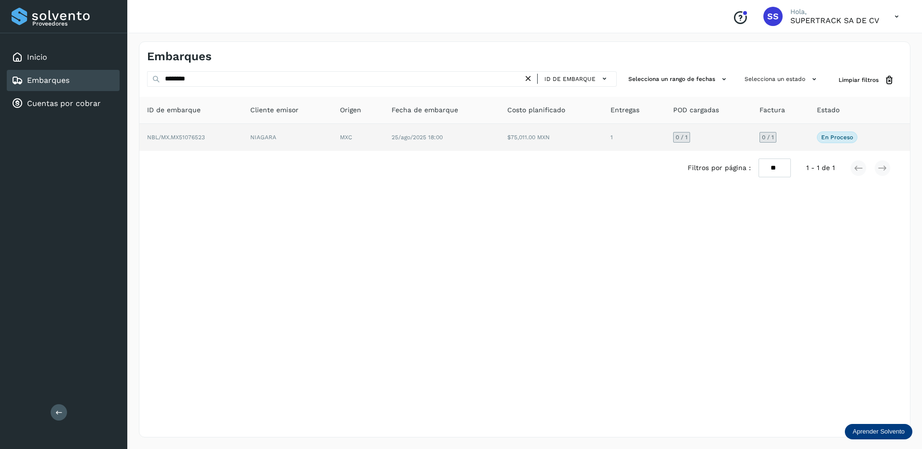
click at [193, 131] on td "NBL/MX.MX51076523" at bounding box center [190, 137] width 103 height 27
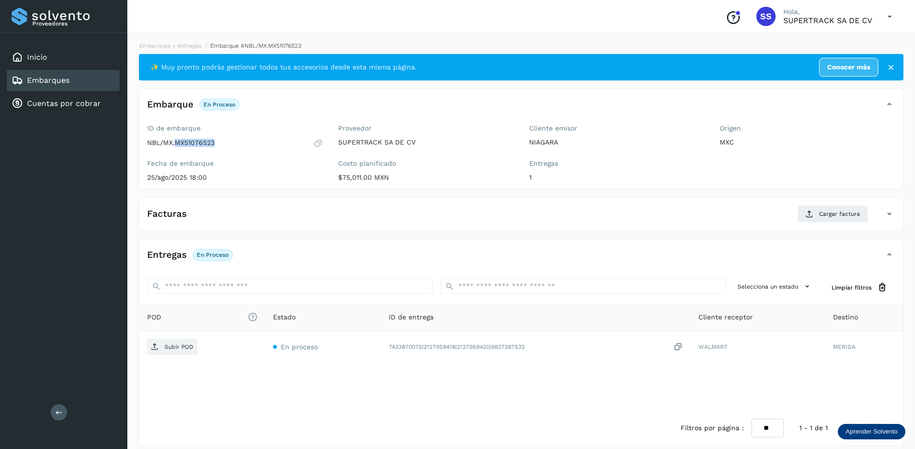
drag, startPoint x: 226, startPoint y: 143, endPoint x: 177, endPoint y: 146, distance: 48.3
click at [177, 146] on div "NBL/MX.MX51076523" at bounding box center [235, 143] width 176 height 10
drag, startPoint x: 177, startPoint y: 146, endPoint x: 185, endPoint y: 141, distance: 8.9
click at [818, 215] on button "Cargar factura" at bounding box center [832, 213] width 71 height 17
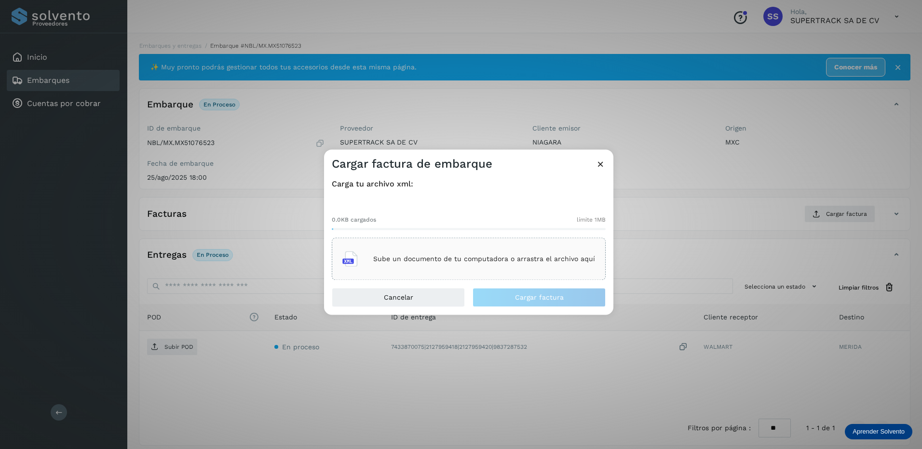
click at [523, 251] on div "Sube un documento de tu computadora o arrastra el archivo aquí" at bounding box center [468, 259] width 253 height 26
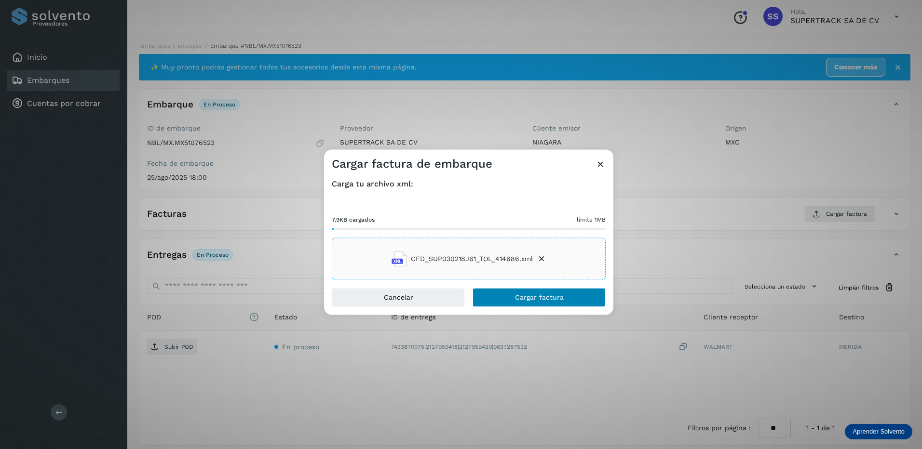
drag, startPoint x: 513, startPoint y: 286, endPoint x: 517, endPoint y: 295, distance: 9.5
click at [513, 286] on div "Carga tu archivo xml: 7.9KB cargados límite 1MB CFD_SUP030218J61_TOL_414686.xml" at bounding box center [468, 230] width 289 height 116
click at [517, 296] on span "Cargar factura" at bounding box center [539, 298] width 49 height 7
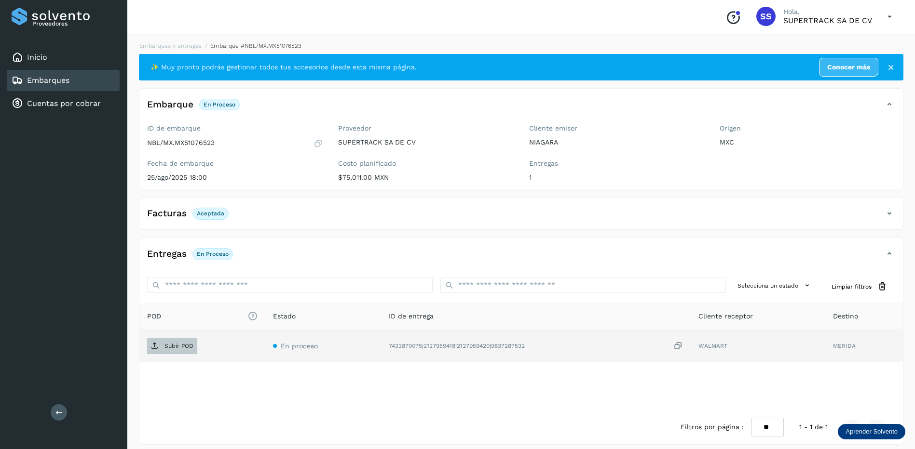
click at [176, 339] on td "Subir POD" at bounding box center [202, 346] width 126 height 32
drag, startPoint x: 176, startPoint y: 339, endPoint x: 179, endPoint y: 346, distance: 8.2
click at [179, 346] on p "Subir POD" at bounding box center [178, 346] width 29 height 7
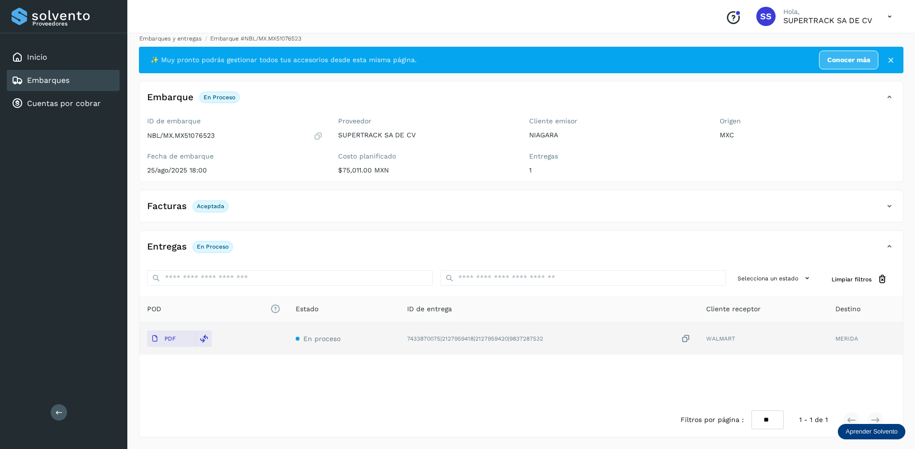
click at [174, 39] on link "Embarques y entregas" at bounding box center [170, 38] width 62 height 7
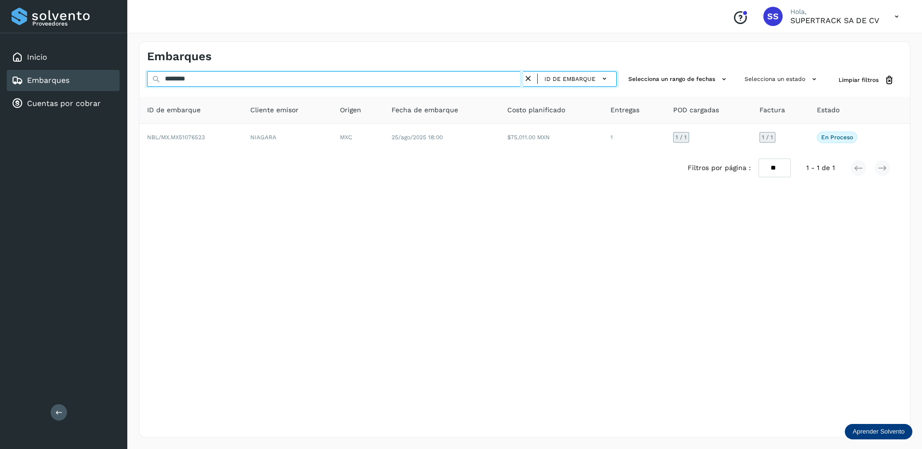
drag, startPoint x: 207, startPoint y: 80, endPoint x: 113, endPoint y: 81, distance: 94.0
click at [117, 80] on div "Proveedores Inicio Embarques Cuentas por cobrar Salir Conoce nuestros beneficio…" at bounding box center [461, 224] width 922 height 449
drag, startPoint x: 216, startPoint y: 81, endPoint x: 201, endPoint y: 81, distance: 15.0
click at [201, 81] on input "********" at bounding box center [335, 78] width 376 height 15
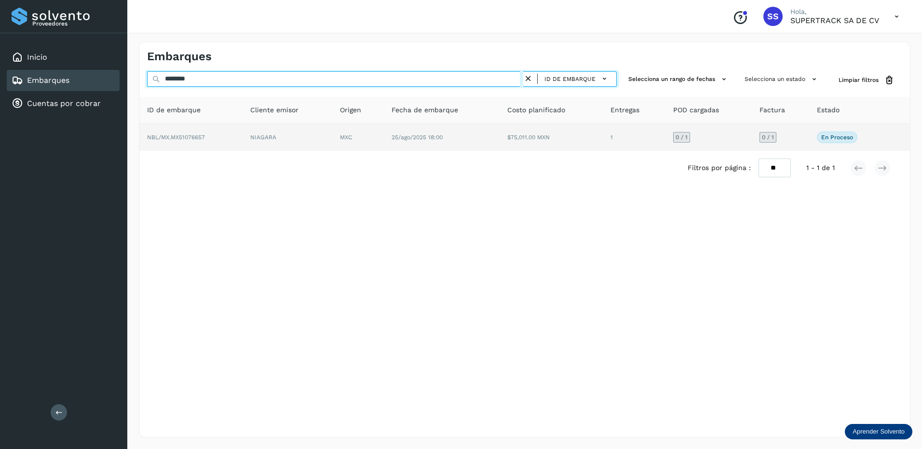
type input "********"
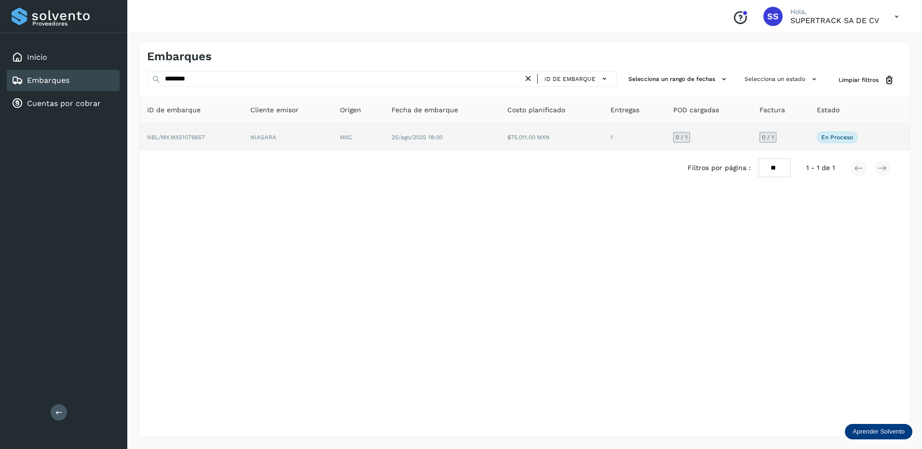
click at [238, 132] on td "NBL/MX.MX51076657" at bounding box center [190, 137] width 103 height 27
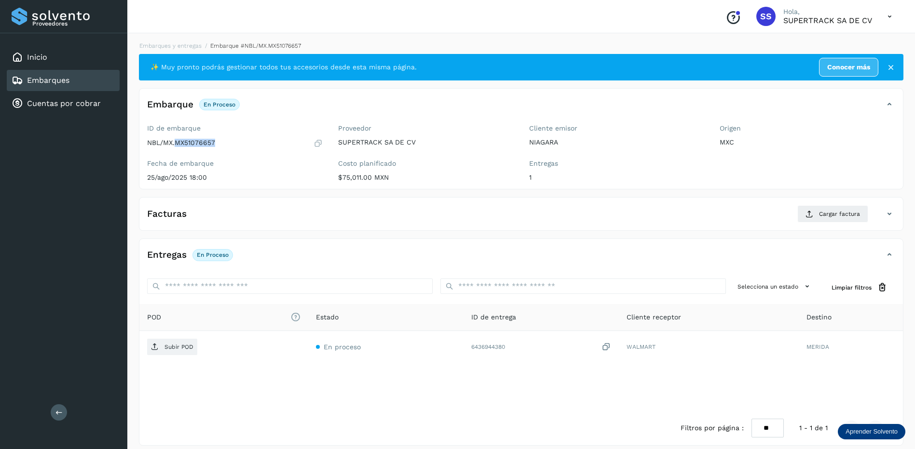
drag, startPoint x: 225, startPoint y: 143, endPoint x: 175, endPoint y: 149, distance: 51.0
click at [175, 149] on div "ID de embarque NBL/MX.MX51076657 Fecha de embarque [DATE] 18:00" at bounding box center [234, 155] width 191 height 68
drag, startPoint x: 175, startPoint y: 149, endPoint x: 200, endPoint y: 141, distance: 26.8
click at [817, 213] on button "Cargar factura" at bounding box center [832, 213] width 71 height 17
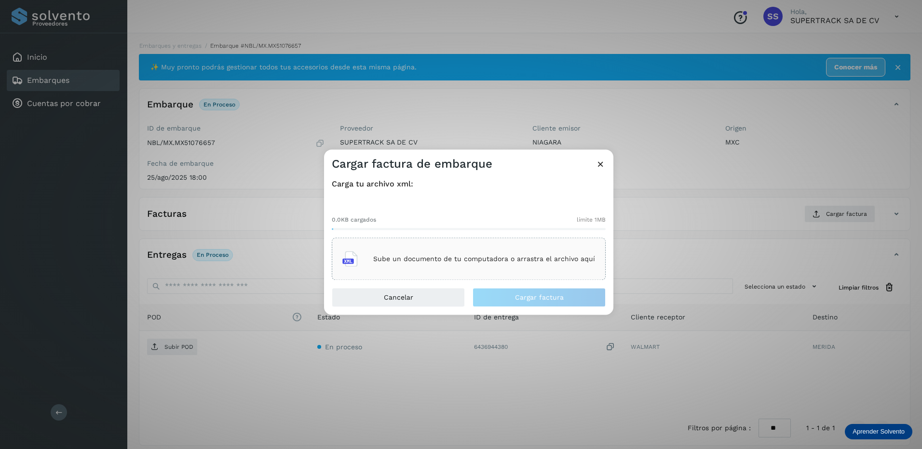
click at [454, 266] on div "Sube un documento de tu computadora o arrastra el archivo aquí" at bounding box center [468, 259] width 253 height 26
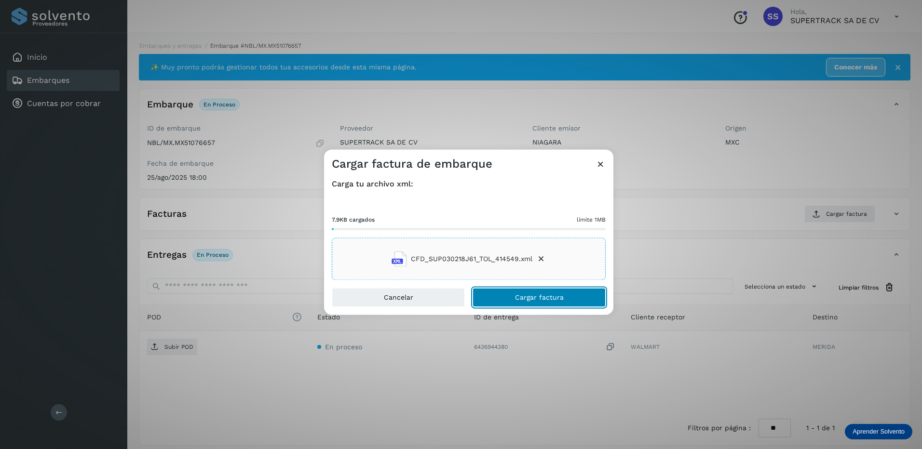
click at [547, 298] on span "Cargar factura" at bounding box center [539, 298] width 49 height 7
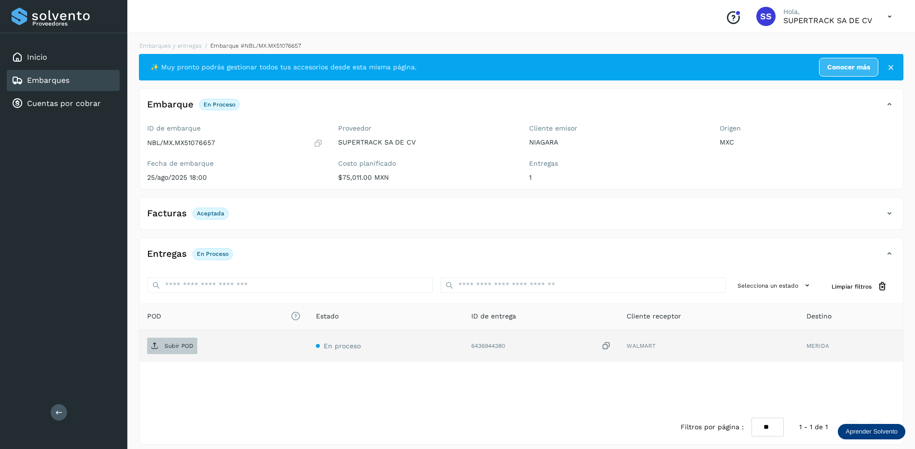
click at [178, 349] on p "Subir POD" at bounding box center [178, 346] width 29 height 7
click at [174, 45] on link "Embarques y entregas" at bounding box center [170, 45] width 62 height 7
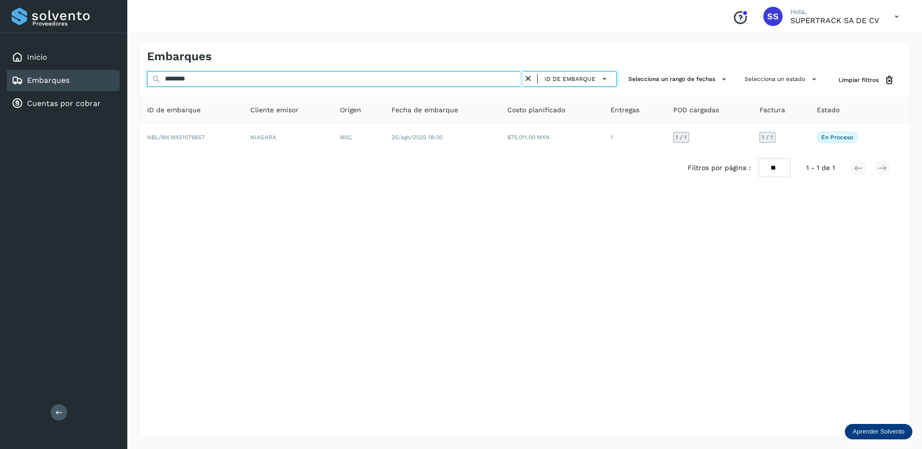
drag, startPoint x: 172, startPoint y: 74, endPoint x: 108, endPoint y: 74, distance: 63.7
click at [108, 74] on div "Proveedores Inicio Embarques Cuentas por cobrar Salir Conoce nuestros beneficio…" at bounding box center [461, 224] width 922 height 449
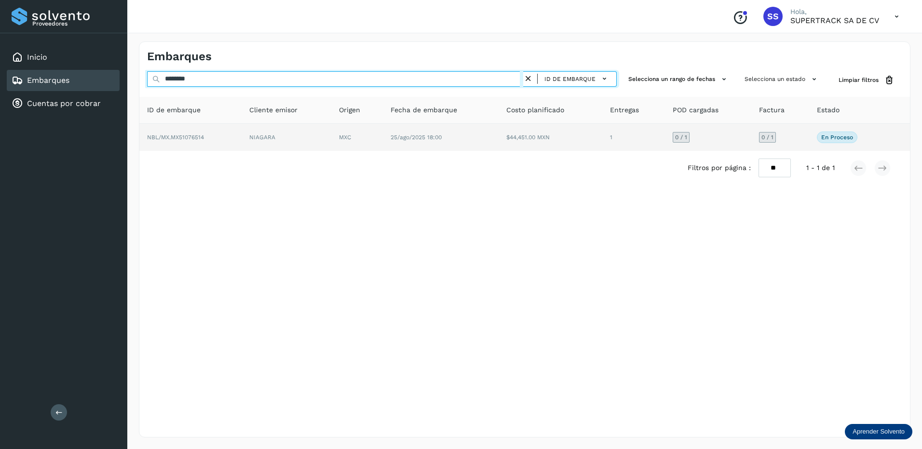
type input "********"
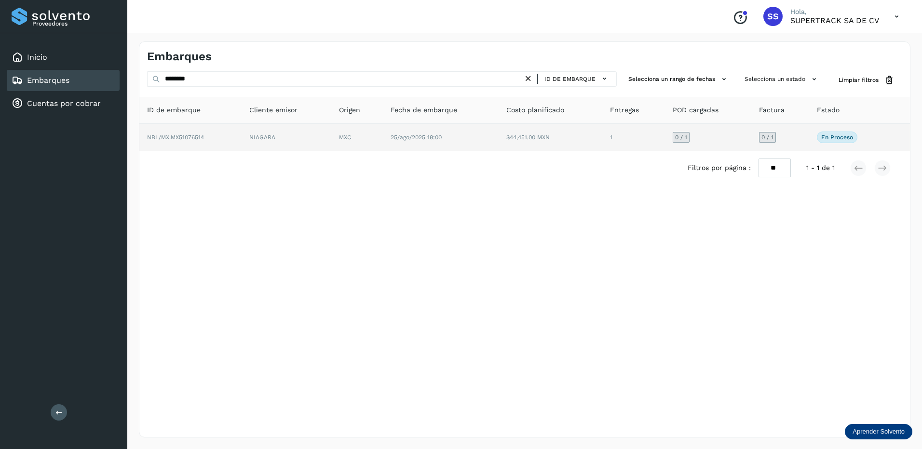
click at [248, 129] on td "NIAGARA" at bounding box center [287, 137] width 90 height 27
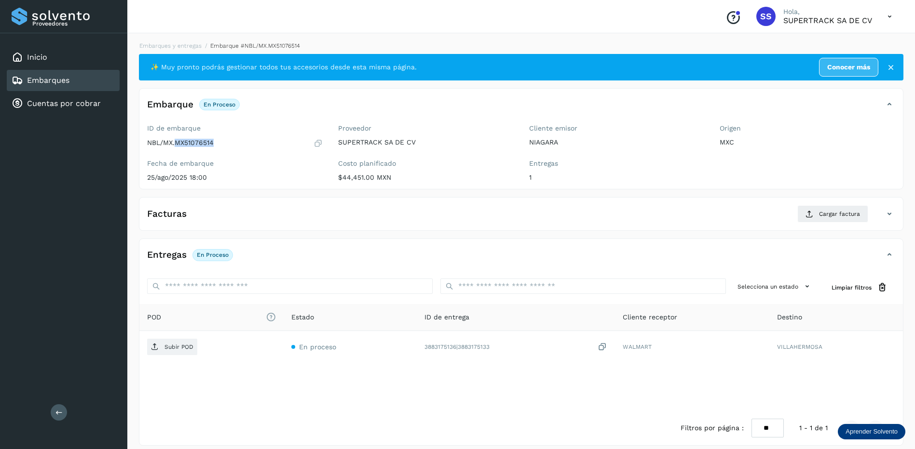
drag, startPoint x: 225, startPoint y: 145, endPoint x: 176, endPoint y: 146, distance: 48.7
click at [176, 146] on div "NBL/MX.MX51076514" at bounding box center [235, 143] width 176 height 10
drag, startPoint x: 176, startPoint y: 146, endPoint x: 181, endPoint y: 146, distance: 5.3
click at [816, 219] on button "Cargar factura" at bounding box center [832, 213] width 71 height 17
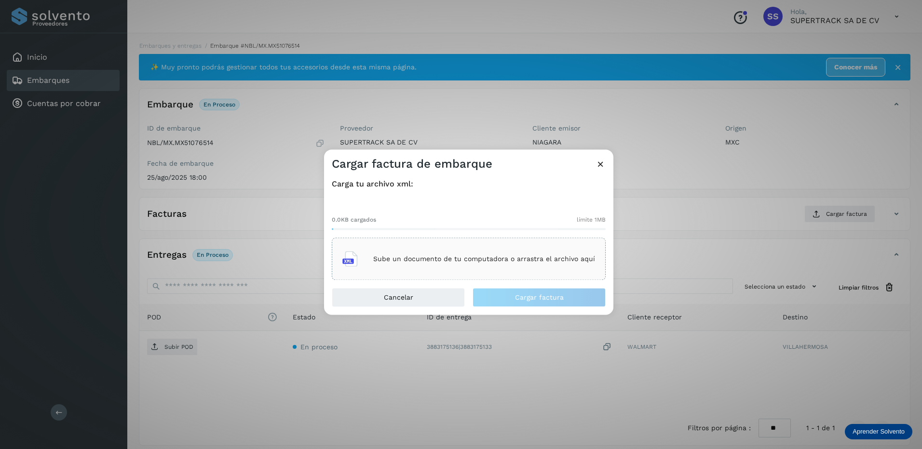
click at [478, 264] on div "Sube un documento de tu computadora o arrastra el archivo aquí" at bounding box center [468, 259] width 253 height 26
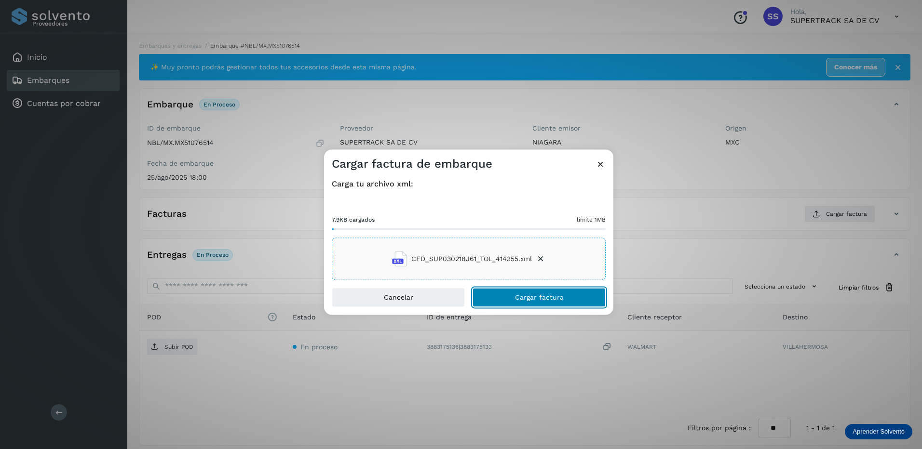
click at [544, 295] on span "Cargar factura" at bounding box center [539, 298] width 49 height 7
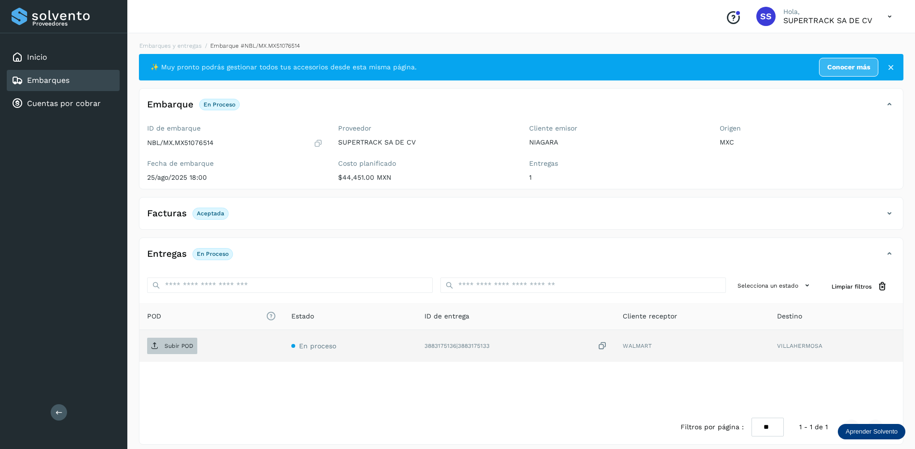
click at [181, 345] on p "Subir POD" at bounding box center [178, 346] width 29 height 7
click at [174, 48] on link "Embarques y entregas" at bounding box center [170, 45] width 62 height 7
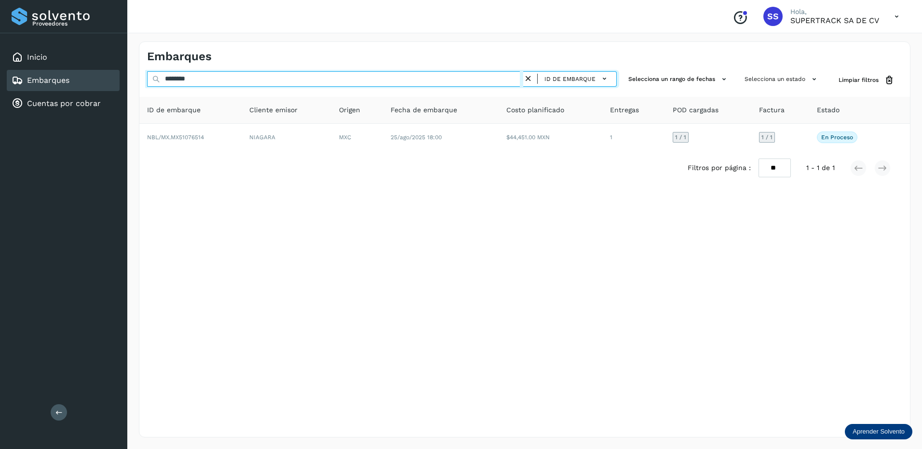
drag, startPoint x: 211, startPoint y: 81, endPoint x: 27, endPoint y: 73, distance: 183.9
click at [30, 76] on div "Proveedores Inicio Embarques Cuentas por cobrar Salir Conoce nuestros beneficio…" at bounding box center [461, 224] width 922 height 449
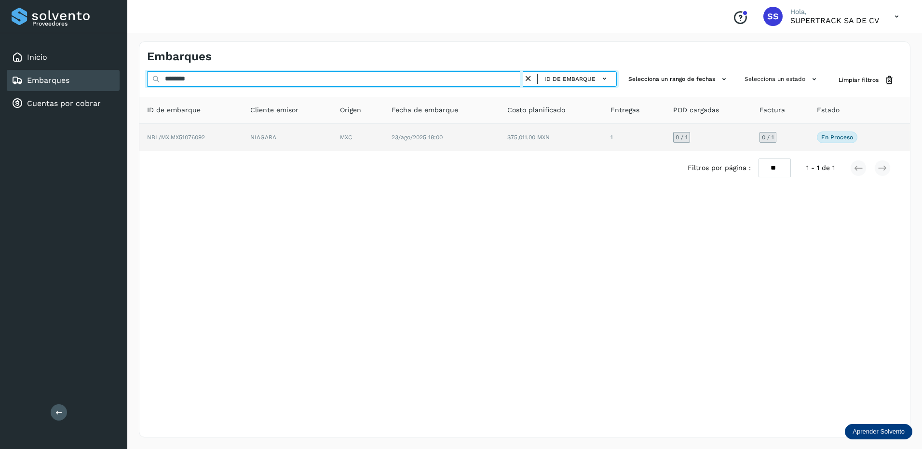
type input "********"
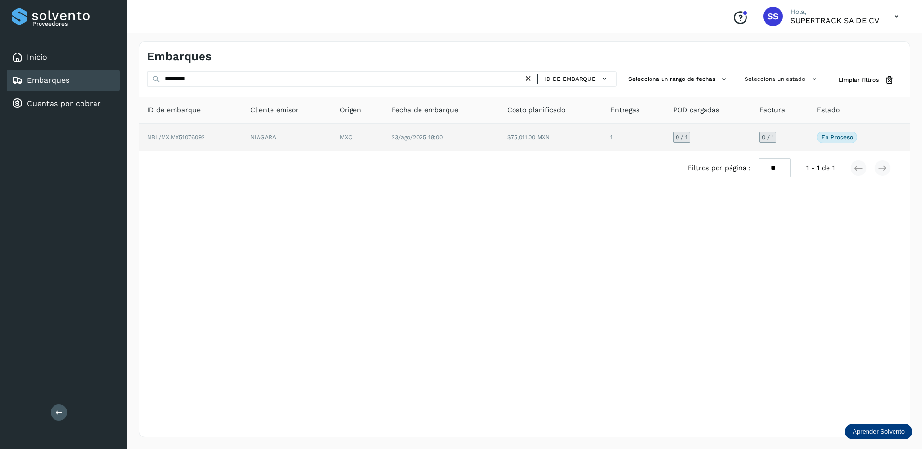
click at [242, 132] on td "NBL/MX.MX51076092" at bounding box center [190, 137] width 103 height 27
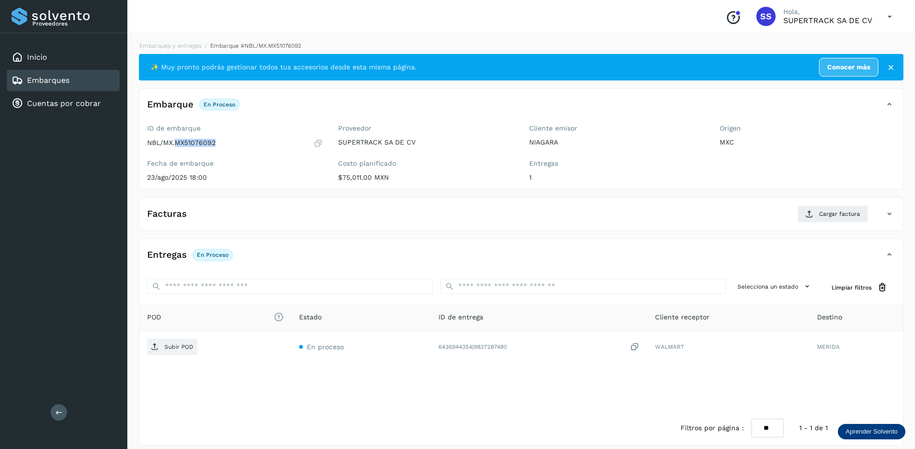
drag, startPoint x: 227, startPoint y: 145, endPoint x: 176, endPoint y: 148, distance: 51.2
click at [176, 148] on div "NBL/MX.MX51076092" at bounding box center [235, 143] width 176 height 10
drag, startPoint x: 176, startPoint y: 148, endPoint x: 183, endPoint y: 142, distance: 9.6
click at [849, 221] on button "Cargar factura" at bounding box center [832, 213] width 71 height 17
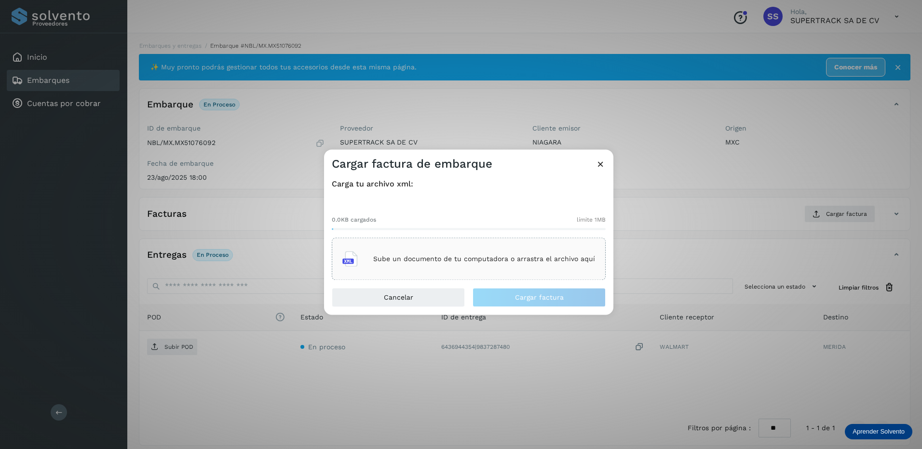
click at [507, 281] on div "Carga tu archivo xml: 0.0KB cargados límite 1MB Sube un documento de tu computa…" at bounding box center [468, 230] width 289 height 116
click at [515, 271] on div "Sube un documento de tu computadora o arrastra el archivo aquí" at bounding box center [468, 259] width 253 height 26
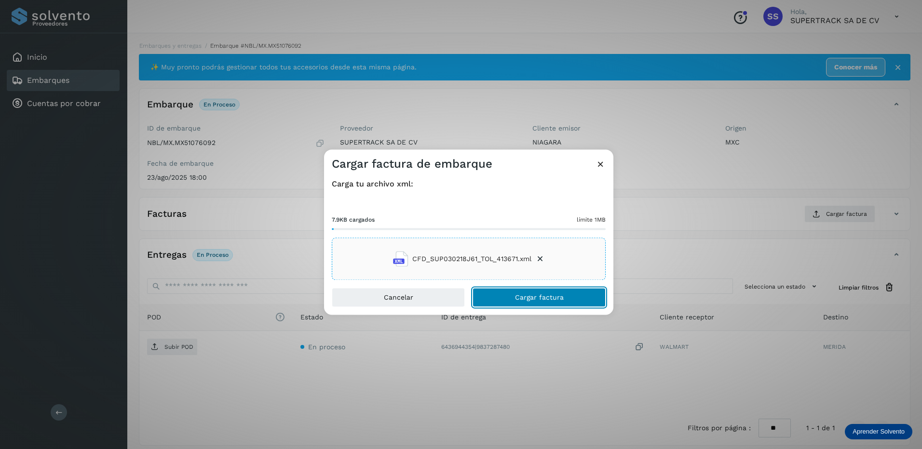
click at [545, 293] on button "Cargar factura" at bounding box center [539, 297] width 133 height 19
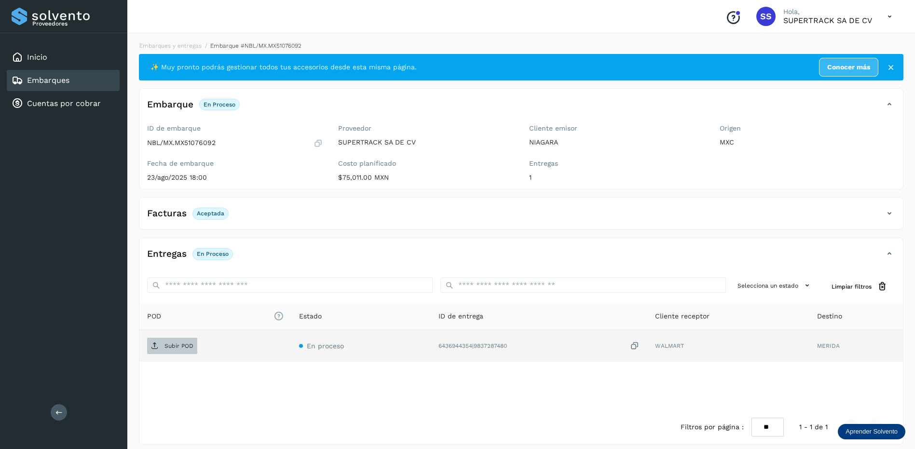
click at [175, 340] on span "Subir POD" at bounding box center [172, 346] width 50 height 15
click at [177, 45] on link "Embarques y entregas" at bounding box center [170, 45] width 62 height 7
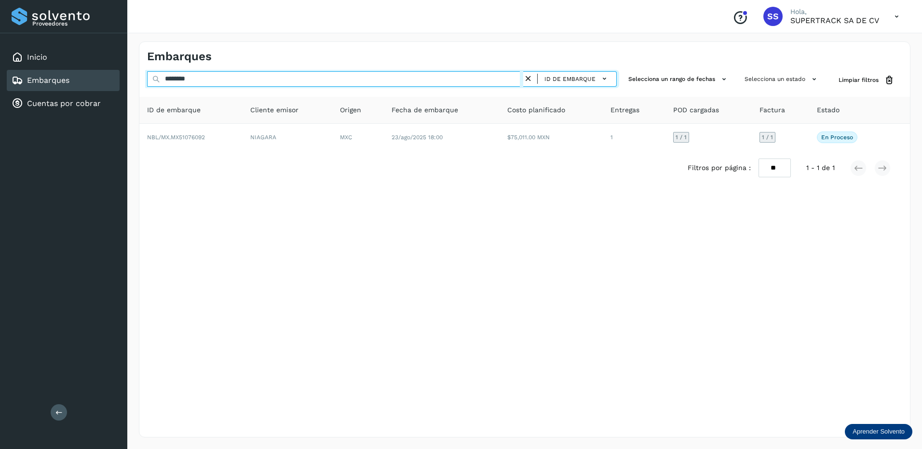
drag, startPoint x: 215, startPoint y: 80, endPoint x: 148, endPoint y: 76, distance: 67.1
click at [148, 76] on input "********" at bounding box center [335, 78] width 376 height 15
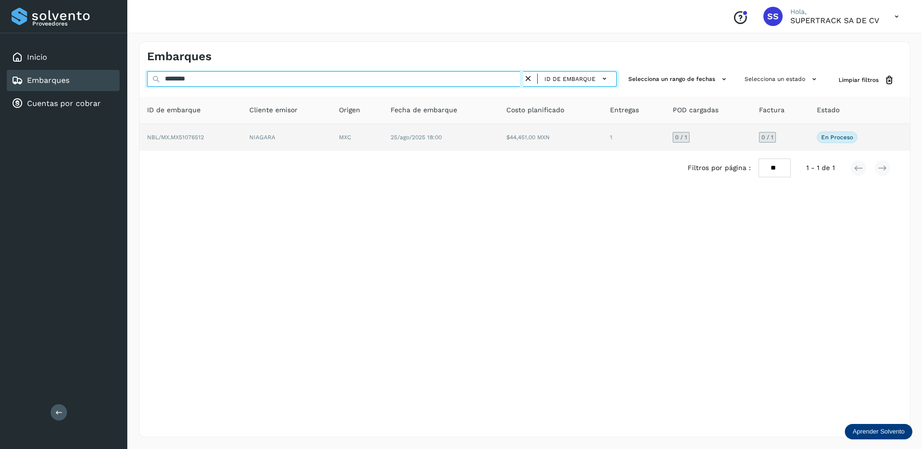
type input "********"
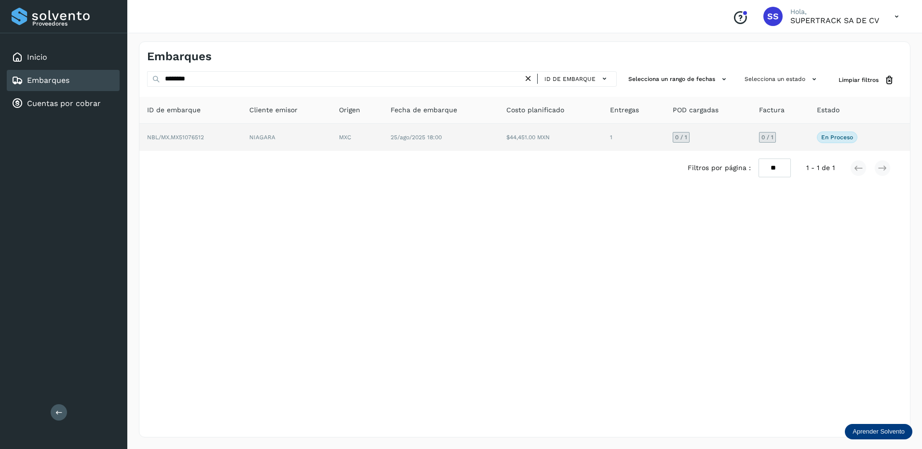
click at [294, 141] on td "NIAGARA" at bounding box center [287, 137] width 90 height 27
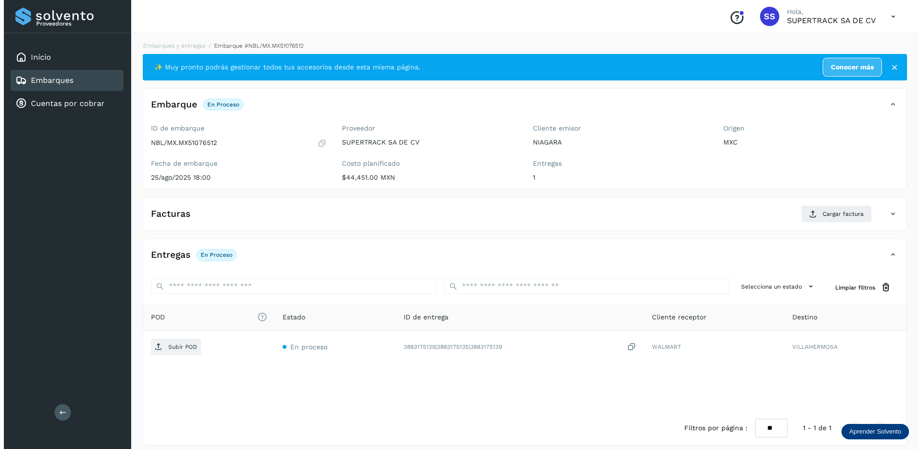
scroll to position [8, 0]
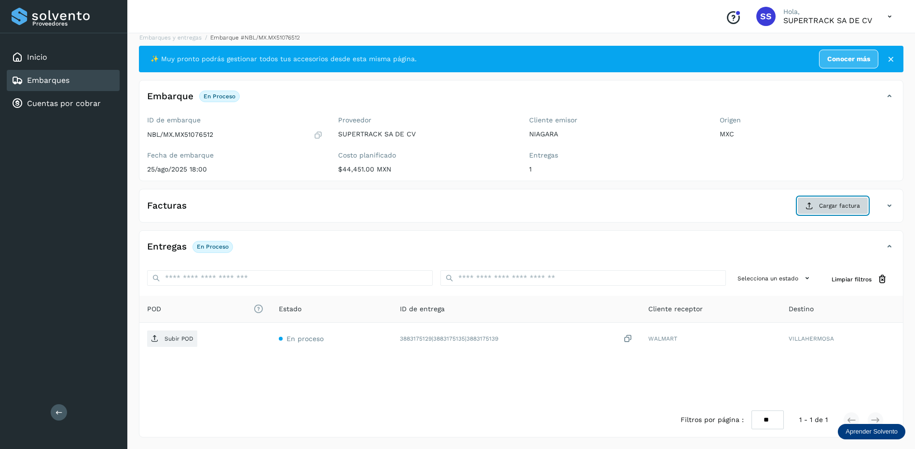
click at [840, 203] on span "Cargar factura" at bounding box center [839, 206] width 41 height 9
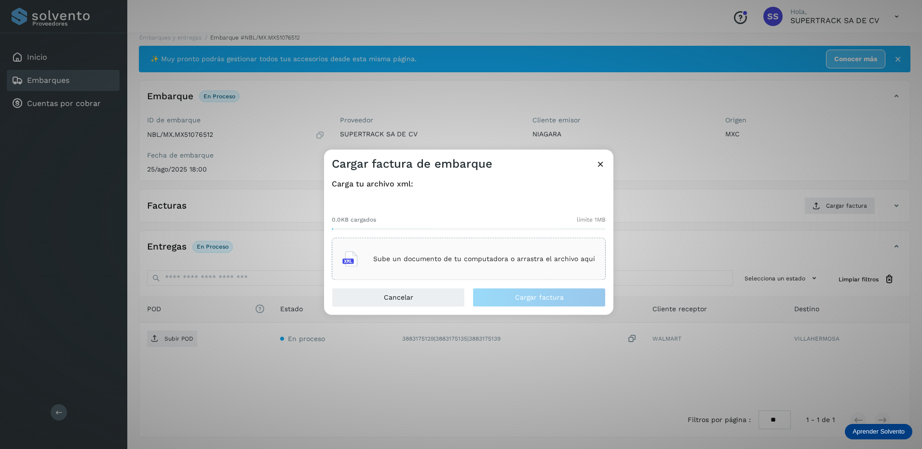
click at [448, 249] on div "Sube un documento de tu computadora o arrastra el archivo aquí" at bounding box center [468, 259] width 253 height 26
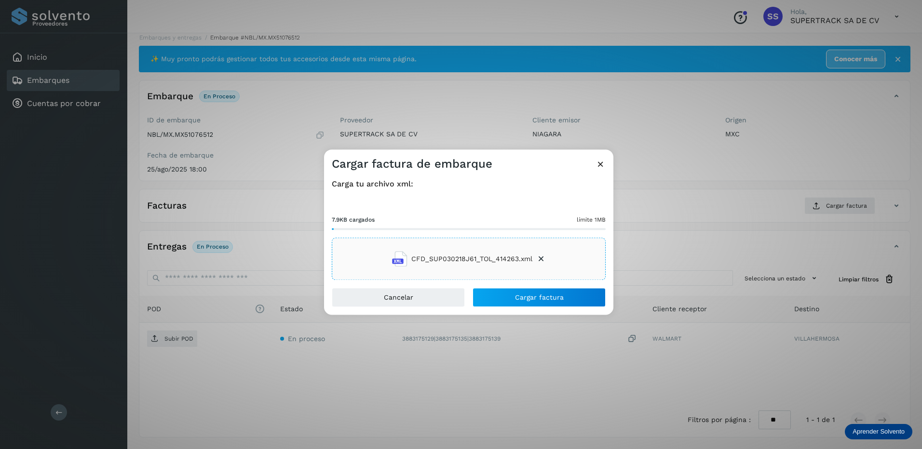
click at [534, 286] on div "Carga tu archivo xml: 7.9KB cargados límite 1MB CFD_SUP030218J61_TOL_414263.xml" at bounding box center [468, 230] width 289 height 116
click at [535, 293] on button "Cargar factura" at bounding box center [539, 297] width 133 height 19
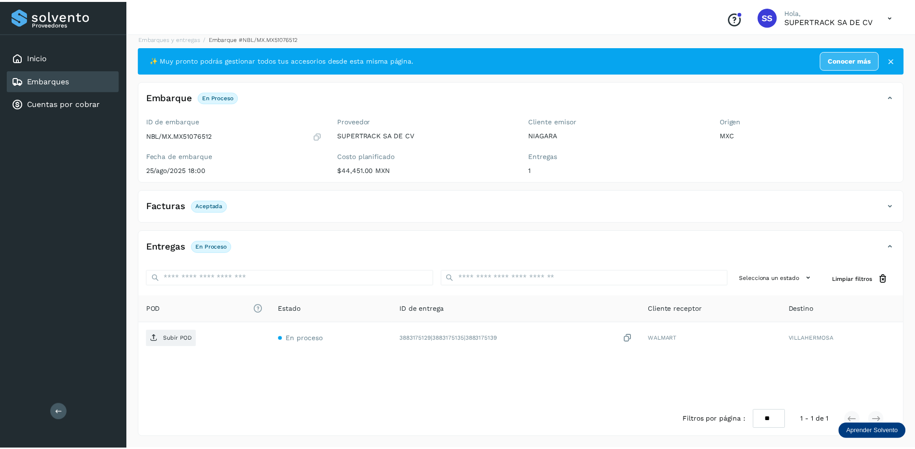
scroll to position [7, 0]
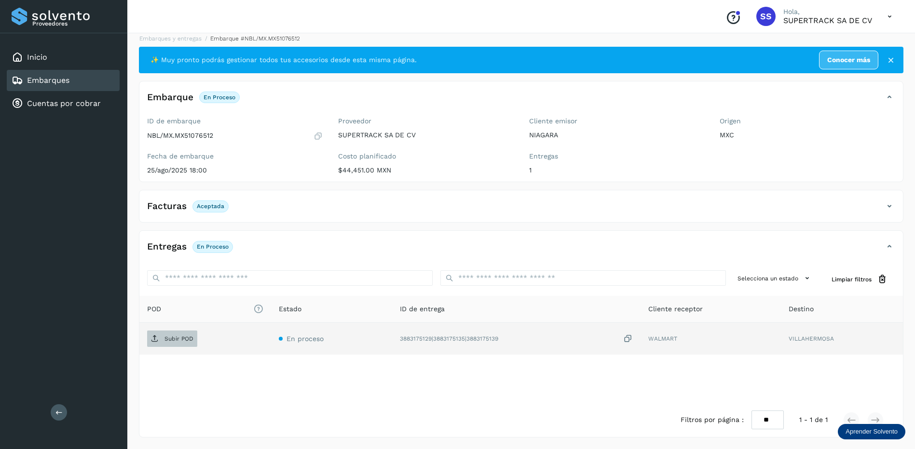
click at [181, 339] on p "Subir POD" at bounding box center [178, 339] width 29 height 7
click at [176, 36] on link "Embarques y entregas" at bounding box center [170, 38] width 62 height 7
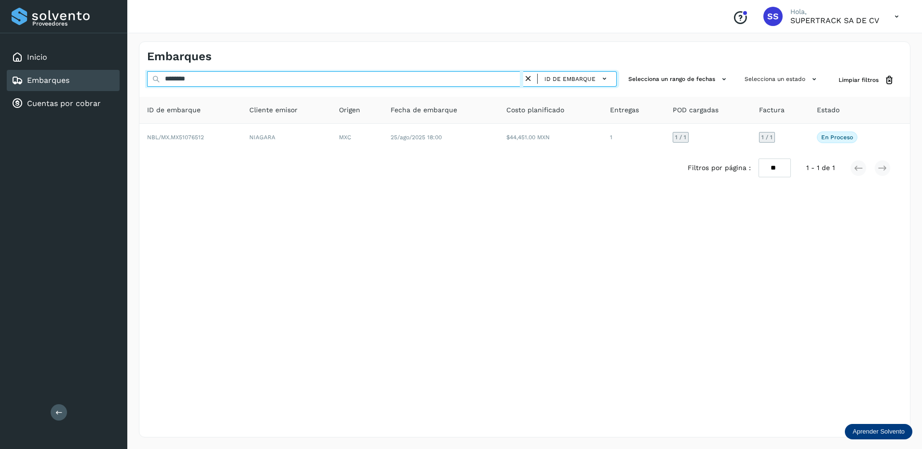
drag, startPoint x: 218, startPoint y: 79, endPoint x: 107, endPoint y: 75, distance: 111.0
click at [107, 75] on div "Proveedores Inicio Embarques Cuentas por cobrar Salir Conoce nuestros beneficio…" at bounding box center [461, 224] width 922 height 449
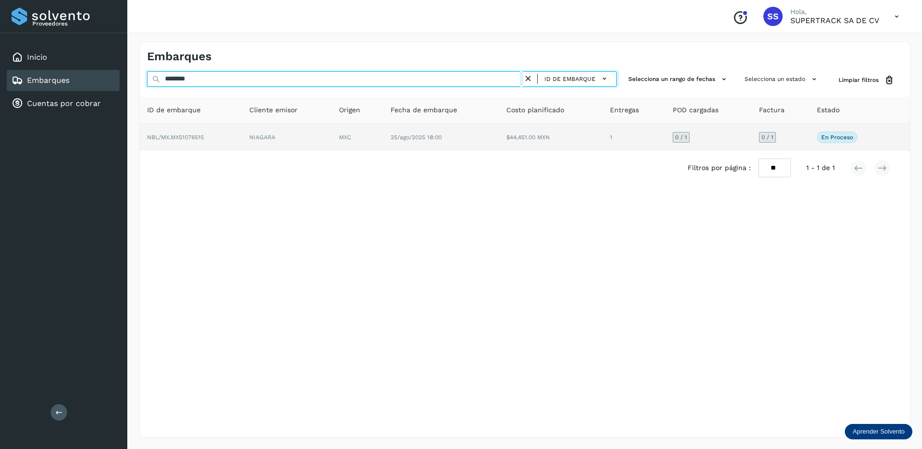
type input "********"
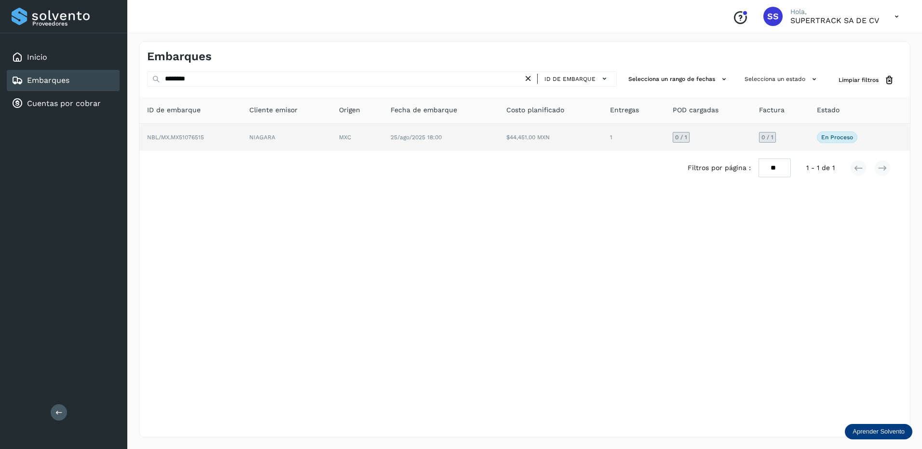
click at [370, 126] on td "MXC" at bounding box center [357, 137] width 52 height 27
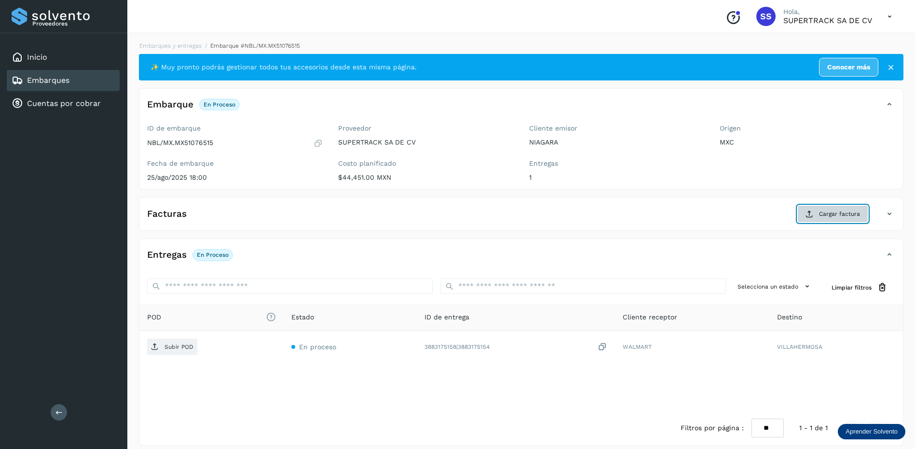
click at [820, 214] on span "Cargar factura" at bounding box center [839, 214] width 41 height 9
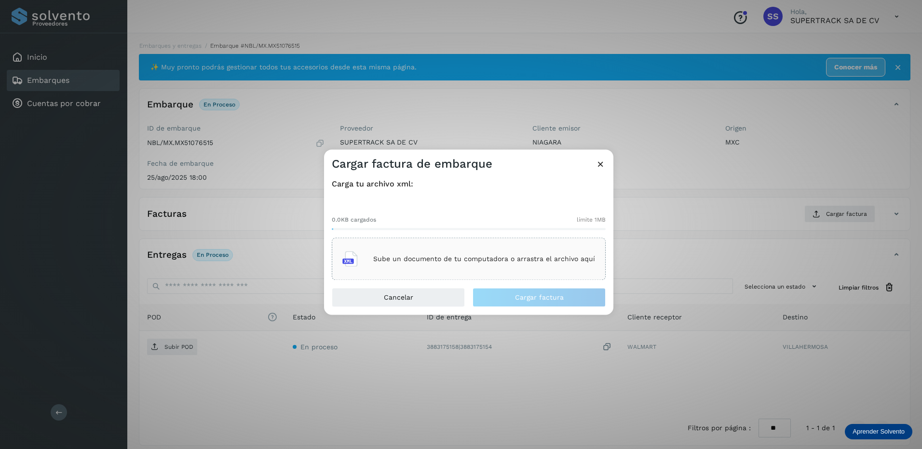
click at [470, 263] on div "Sube un documento de tu computadora o arrastra el archivo aquí" at bounding box center [468, 259] width 253 height 26
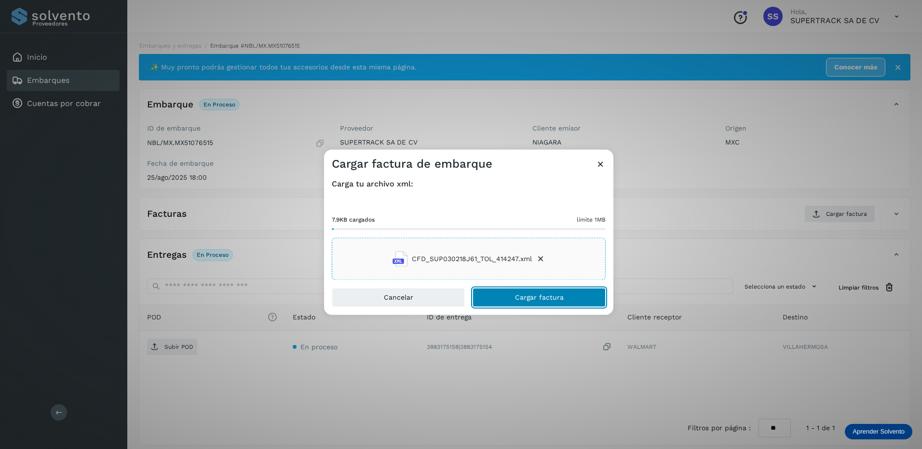
click at [514, 293] on button "Cargar factura" at bounding box center [539, 297] width 133 height 19
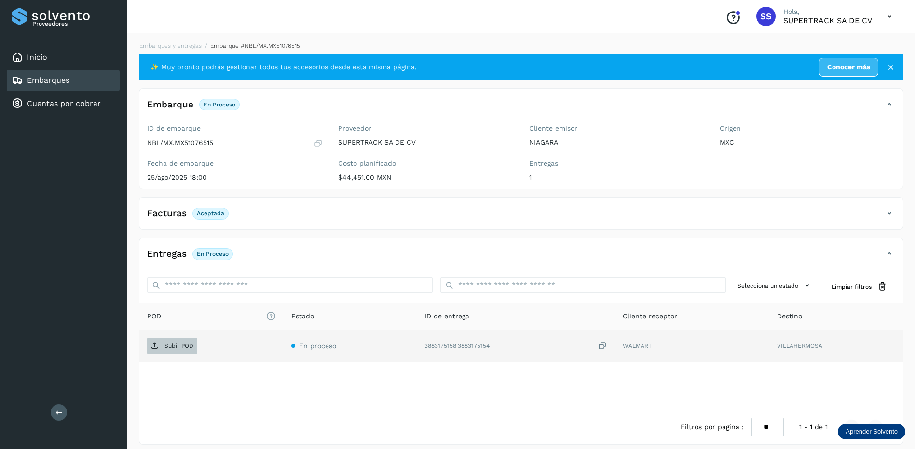
click at [182, 350] on p "Subir POD" at bounding box center [178, 346] width 29 height 7
click at [185, 45] on link "Embarques y entregas" at bounding box center [170, 45] width 62 height 7
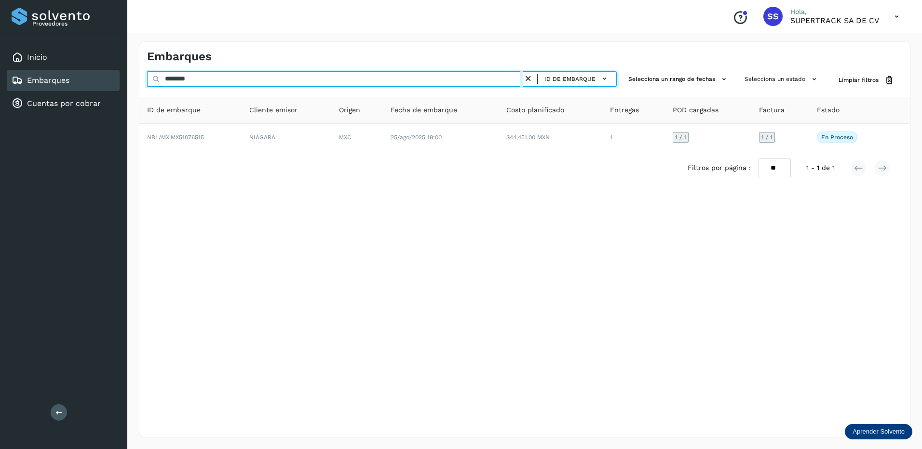
drag, startPoint x: 220, startPoint y: 83, endPoint x: 114, endPoint y: 80, distance: 106.7
click at [115, 80] on div "Proveedores Inicio Embarques Cuentas por cobrar Salir Conoce nuestros beneficio…" at bounding box center [461, 224] width 922 height 449
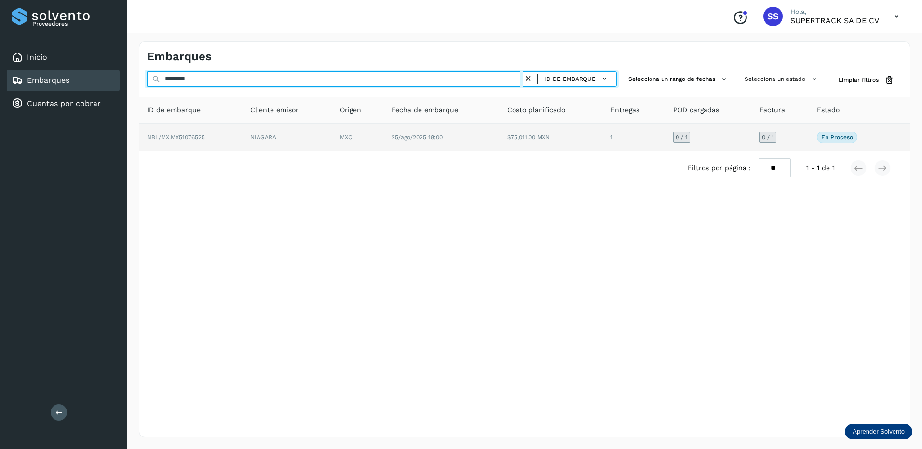
type input "********"
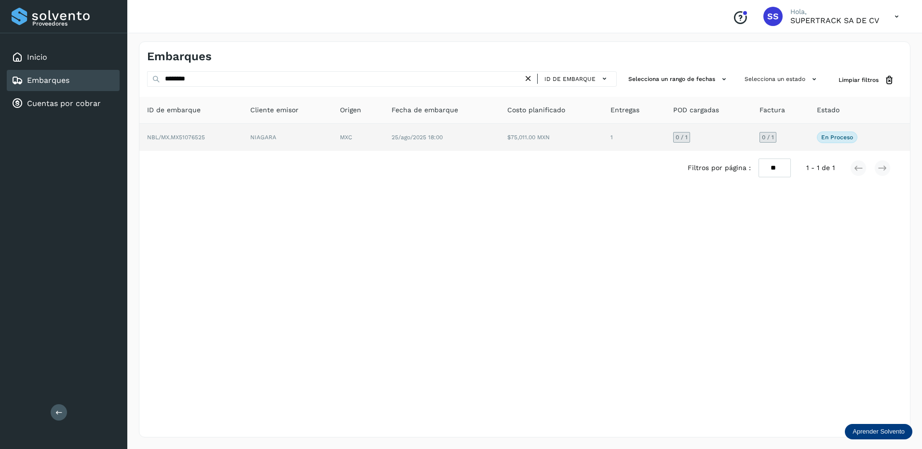
click at [221, 141] on td "NBL/MX.MX51076525" at bounding box center [190, 137] width 103 height 27
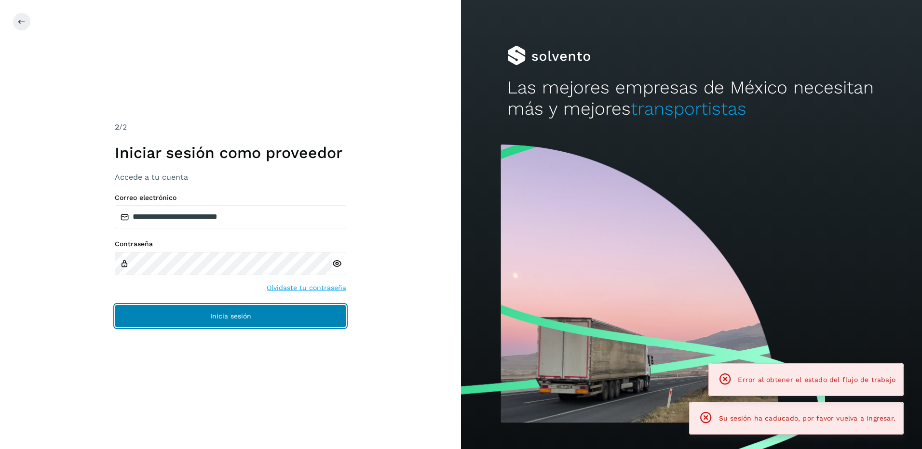
click at [288, 309] on button "Inicia sesión" at bounding box center [230, 316] width 231 height 23
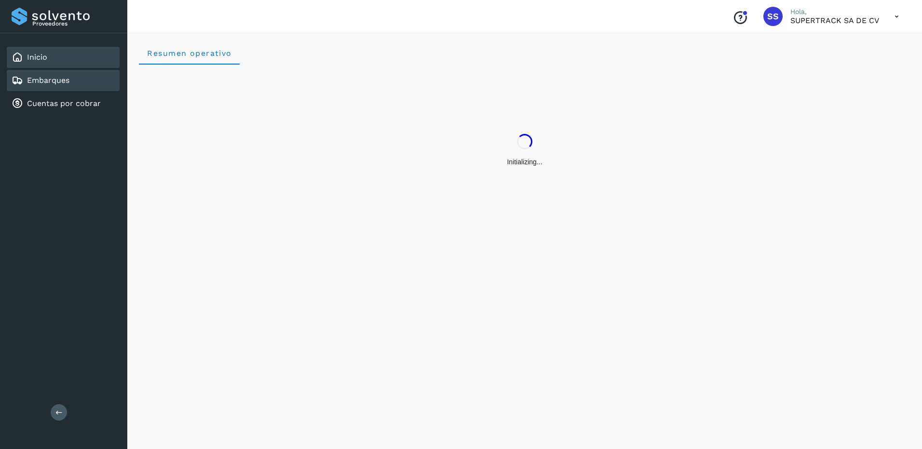
click at [66, 86] on div "Embarques" at bounding box center [63, 80] width 113 height 21
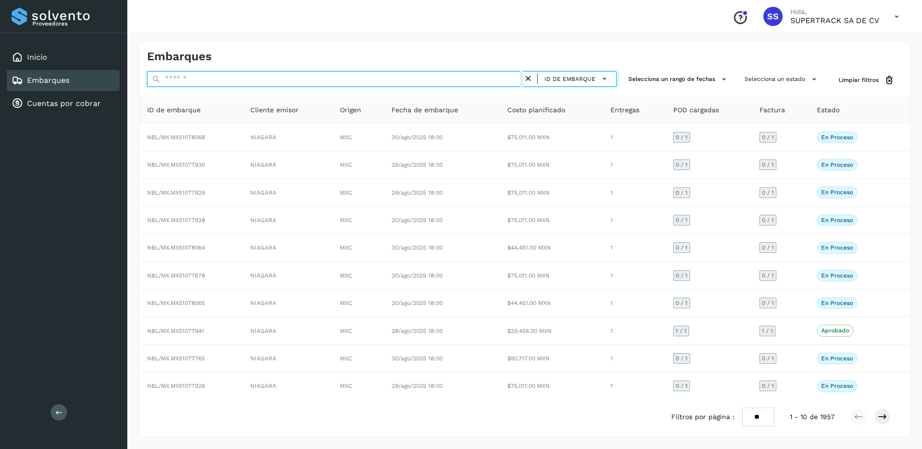
click at [195, 78] on input "text" at bounding box center [335, 78] width 376 height 15
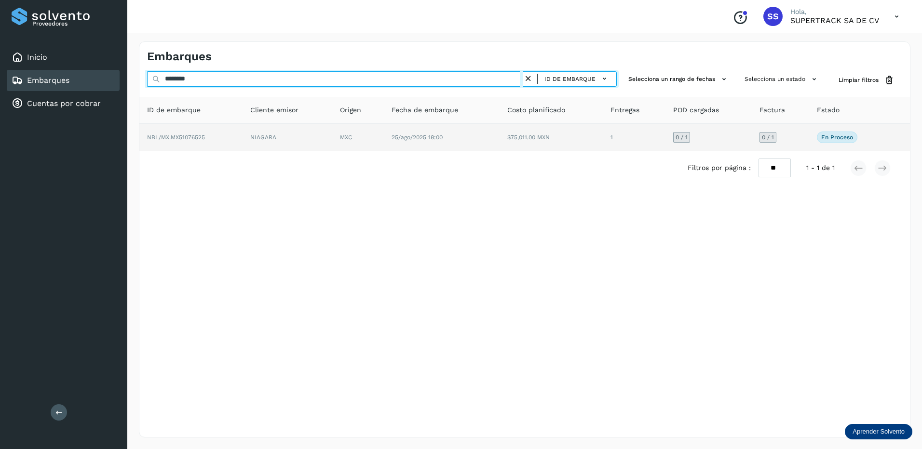
type input "********"
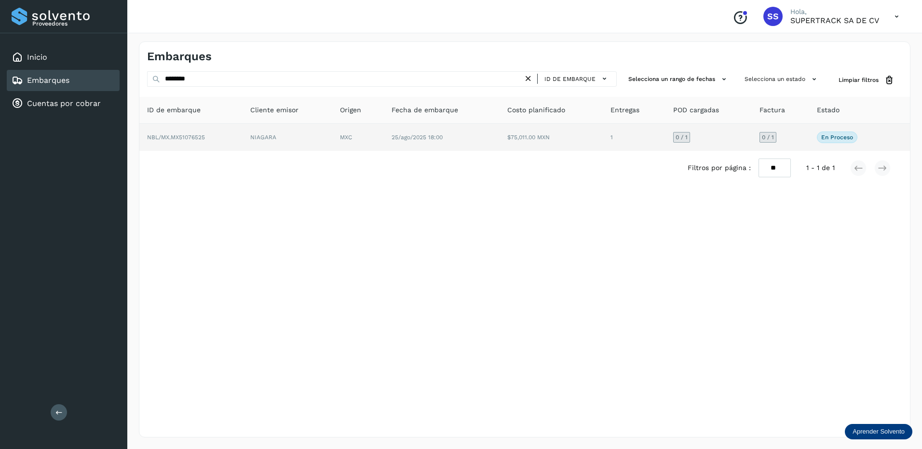
click at [406, 149] on td "25/ago/2025 18:00" at bounding box center [442, 137] width 116 height 27
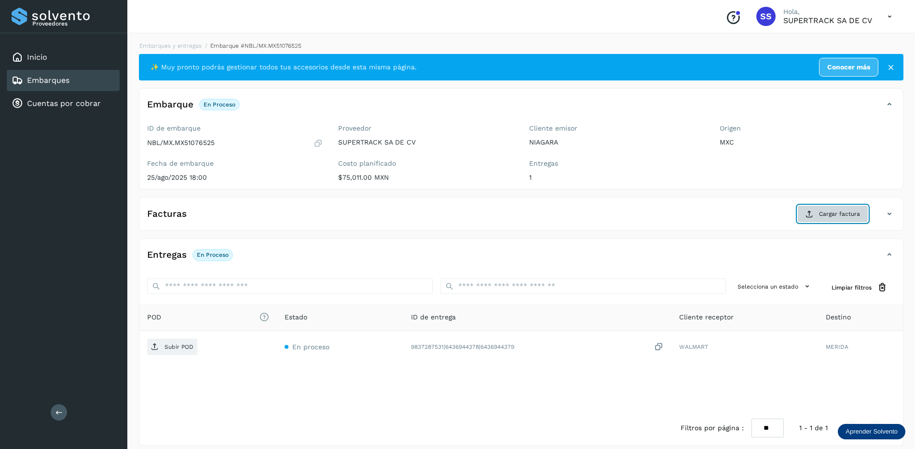
click at [827, 218] on span "Cargar factura" at bounding box center [839, 214] width 41 height 9
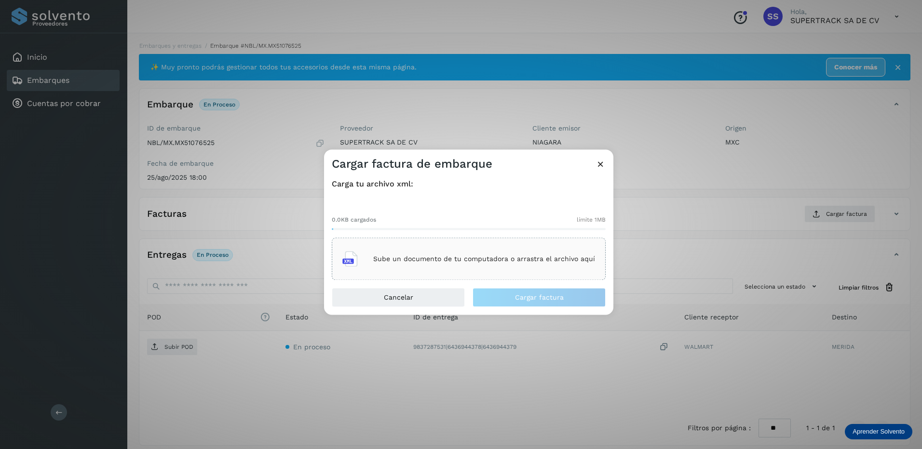
click at [459, 268] on div "Sube un documento de tu computadora o arrastra el archivo aquí" at bounding box center [468, 259] width 253 height 26
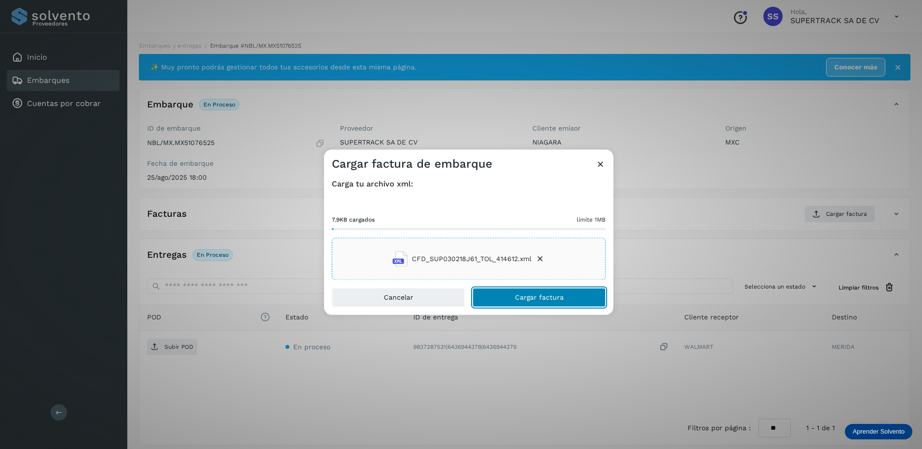
click at [505, 295] on button "Cargar factura" at bounding box center [539, 297] width 133 height 19
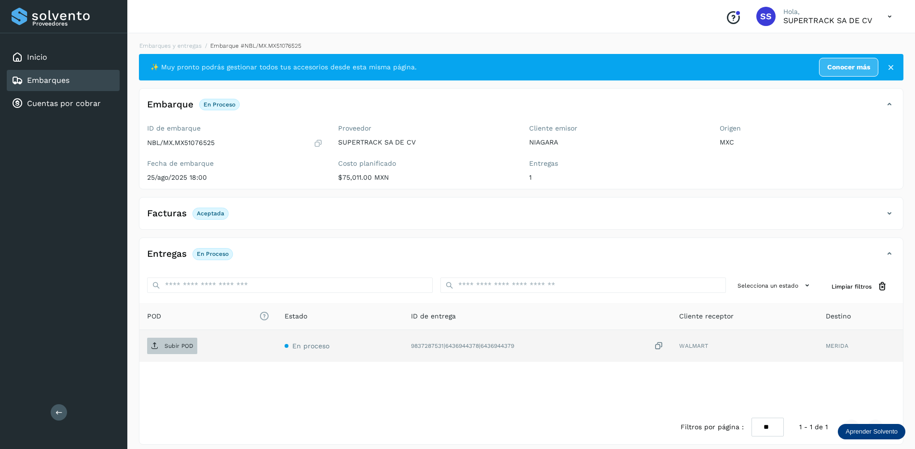
click at [180, 351] on span "Subir POD" at bounding box center [172, 346] width 50 height 15
click at [181, 48] on link "Embarques y entregas" at bounding box center [170, 45] width 62 height 7
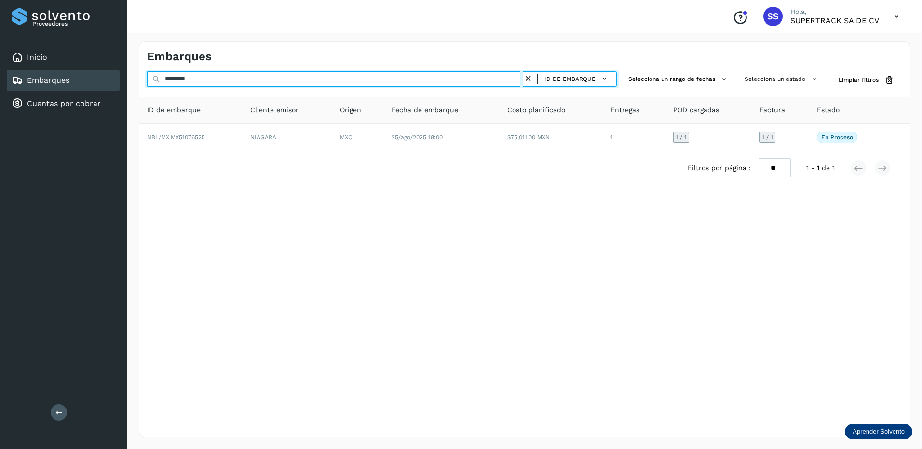
drag, startPoint x: 159, startPoint y: 80, endPoint x: 110, endPoint y: 80, distance: 48.2
click at [110, 80] on div "Proveedores Inicio Embarques Cuentas por cobrar Salir Conoce nuestros beneficio…" at bounding box center [461, 224] width 922 height 449
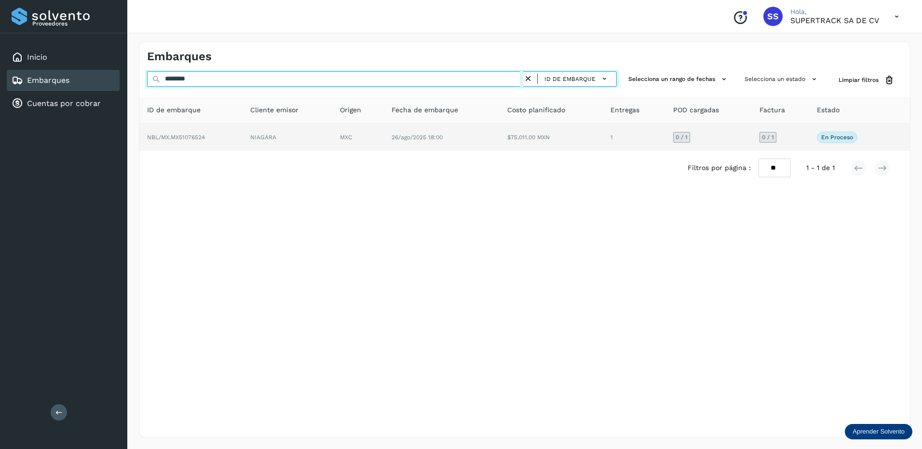
type input "********"
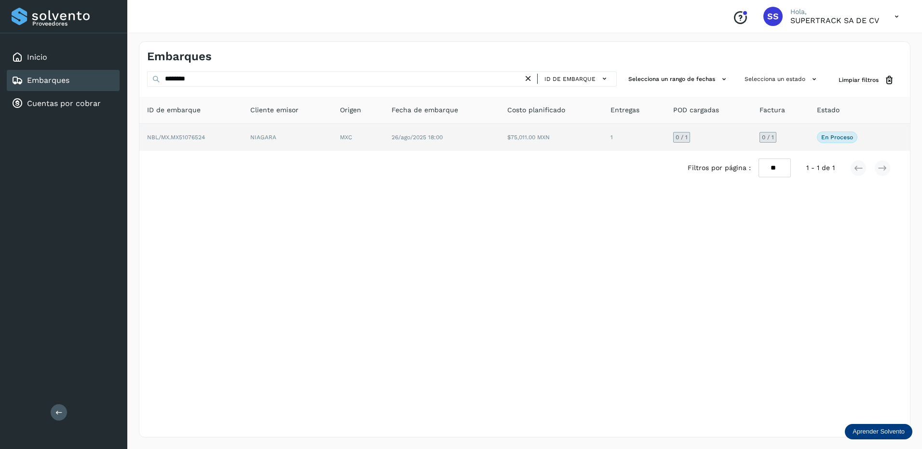
click at [216, 135] on td "NBL/MX.MX51076524" at bounding box center [190, 137] width 103 height 27
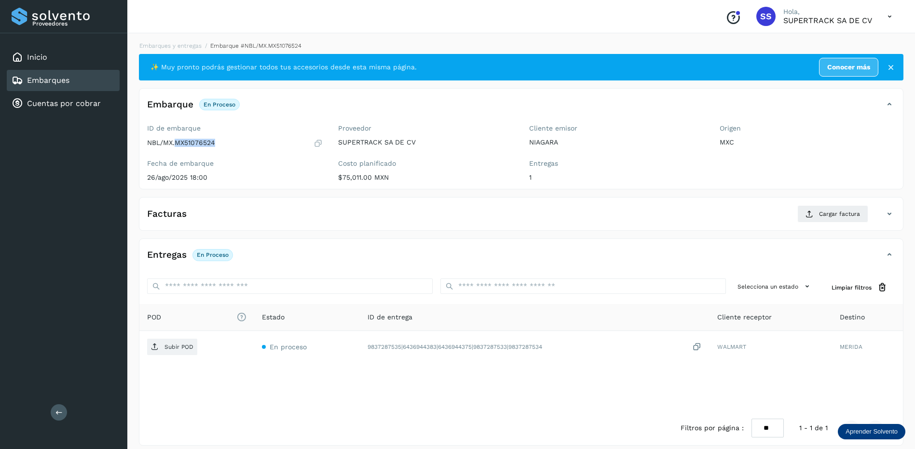
drag, startPoint x: 230, startPoint y: 141, endPoint x: 177, endPoint y: 151, distance: 53.9
click at [177, 151] on div "ID de embarque NBL/MX.MX51076524 Fecha de embarque [DATE] 18:00" at bounding box center [234, 155] width 191 height 68
drag, startPoint x: 177, startPoint y: 151, endPoint x: 211, endPoint y: 140, distance: 35.5
click at [803, 212] on button "Cargar factura" at bounding box center [832, 213] width 71 height 17
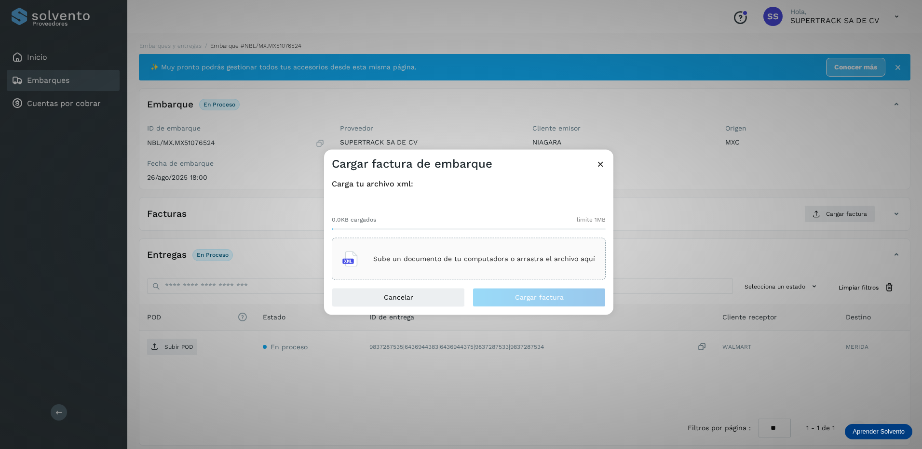
click at [485, 268] on div "Sube un documento de tu computadora o arrastra el archivo aquí" at bounding box center [468, 259] width 253 height 26
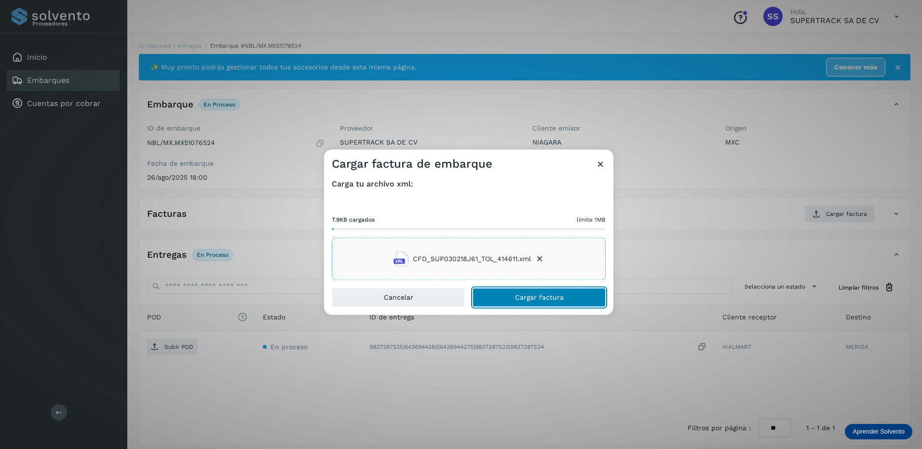
click at [530, 299] on span "Cargar factura" at bounding box center [539, 298] width 49 height 7
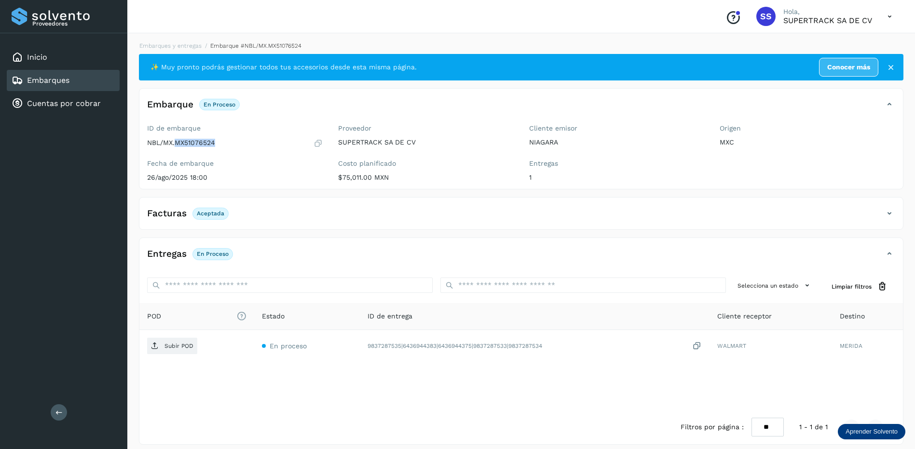
drag, startPoint x: 214, startPoint y: 145, endPoint x: 176, endPoint y: 145, distance: 38.1
click at [176, 145] on p "NBL/MX.MX51076524" at bounding box center [181, 143] width 68 height 8
drag, startPoint x: 176, startPoint y: 145, endPoint x: 187, endPoint y: 141, distance: 11.3
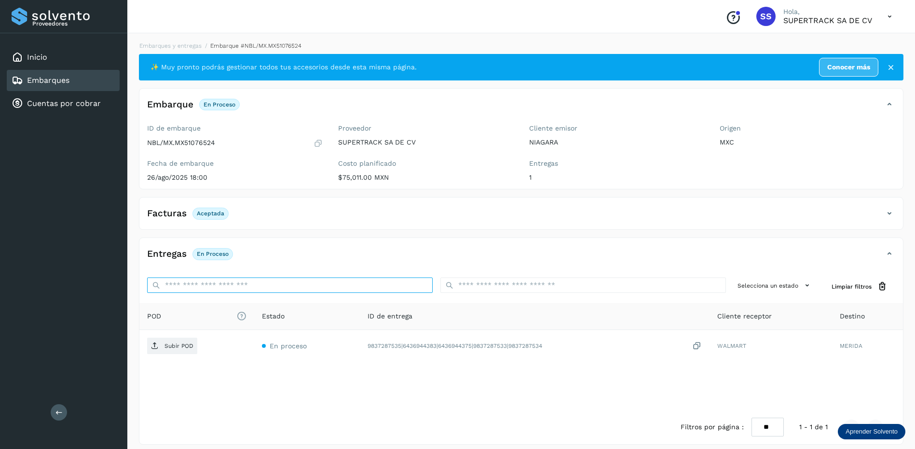
click at [267, 284] on input "ID de embarque" at bounding box center [290, 285] width 286 height 15
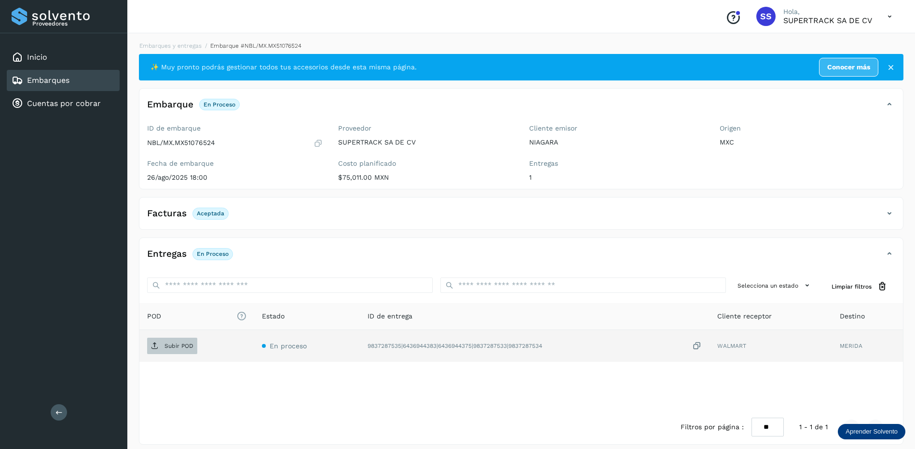
click at [181, 343] on p "Subir POD" at bounding box center [178, 346] width 29 height 7
click at [186, 44] on link "Embarques y entregas" at bounding box center [170, 45] width 62 height 7
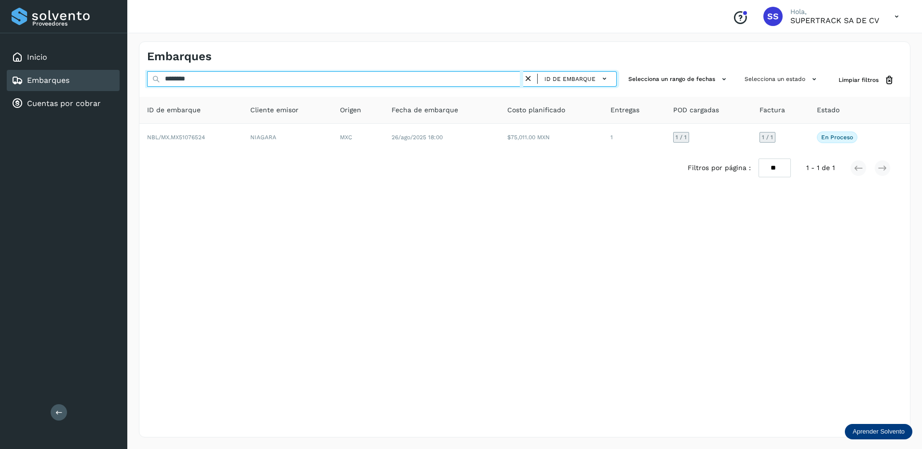
drag, startPoint x: 163, startPoint y: 81, endPoint x: 128, endPoint y: 76, distance: 35.5
click at [128, 76] on div "Embarques ******** ID de embarque Selecciona un rango de fechas Selecciona un e…" at bounding box center [524, 240] width 795 height 420
drag, startPoint x: 156, startPoint y: 80, endPoint x: 110, endPoint y: 77, distance: 45.9
click at [110, 77] on div "Proveedores Inicio Embarques Cuentas por cobrar Salir Conoce nuestros beneficio…" at bounding box center [461, 224] width 922 height 449
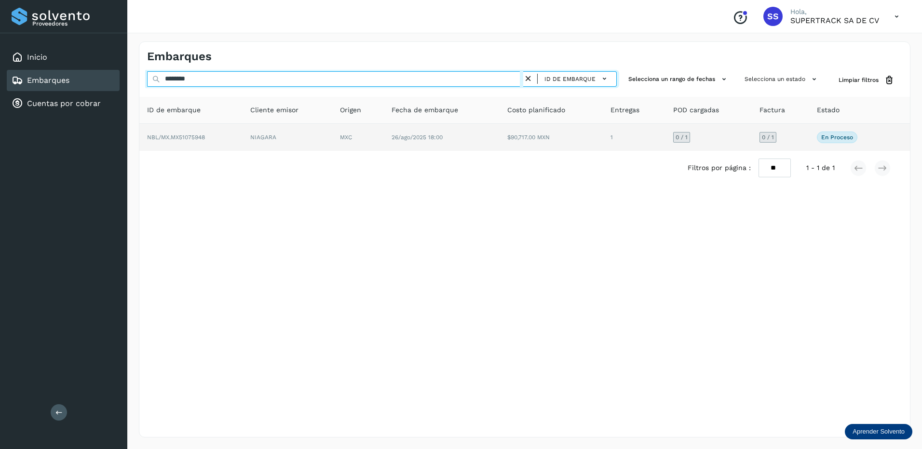
type input "********"
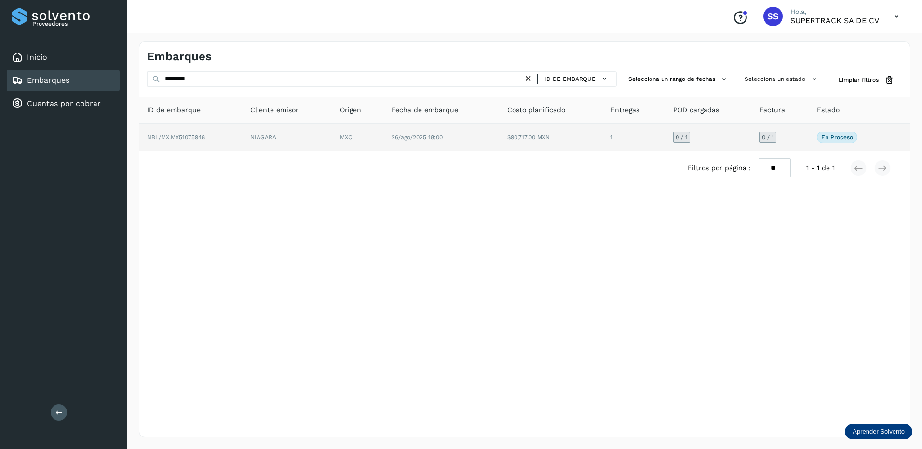
click at [220, 144] on td "NBL/MX.MX51075948" at bounding box center [190, 137] width 103 height 27
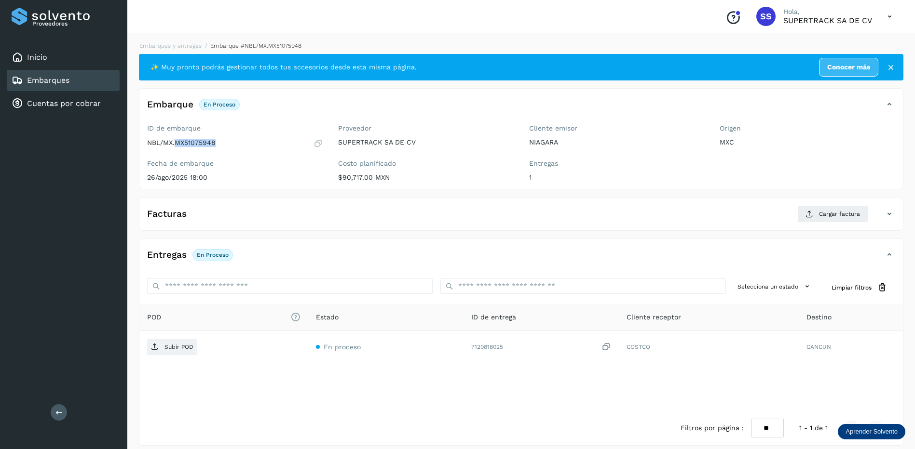
drag, startPoint x: 226, startPoint y: 146, endPoint x: 176, endPoint y: 146, distance: 50.6
click at [176, 146] on div "NBL/MX.MX51075948" at bounding box center [235, 143] width 176 height 10
drag, startPoint x: 176, startPoint y: 146, endPoint x: 190, endPoint y: 144, distance: 14.1
click at [828, 218] on span "Cargar factura" at bounding box center [839, 214] width 41 height 9
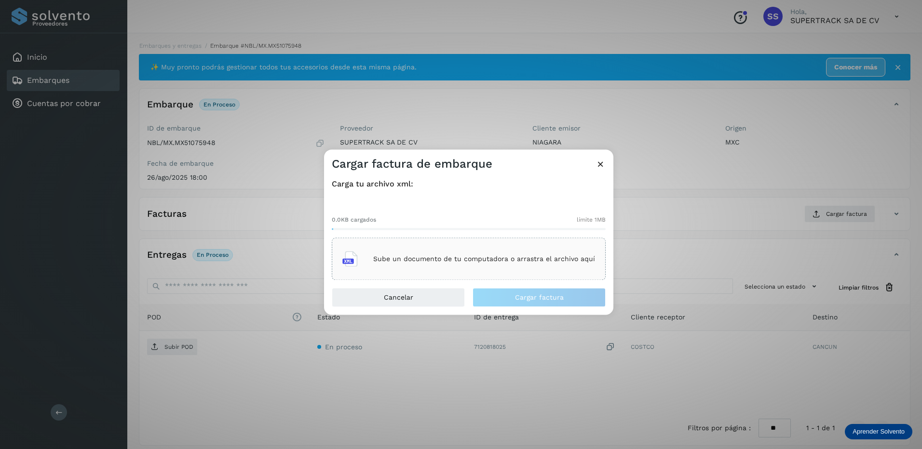
click at [443, 252] on div "Sube un documento de tu computadora o arrastra el archivo aquí" at bounding box center [468, 259] width 253 height 26
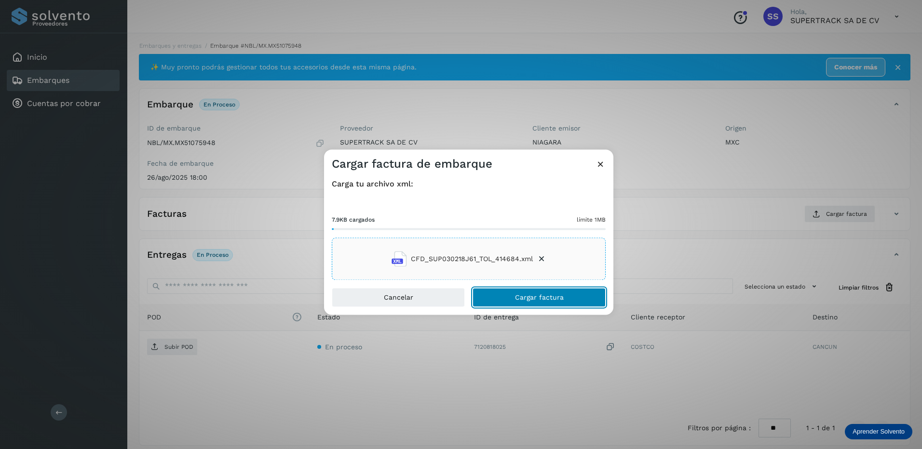
click at [534, 303] on button "Cargar factura" at bounding box center [539, 297] width 133 height 19
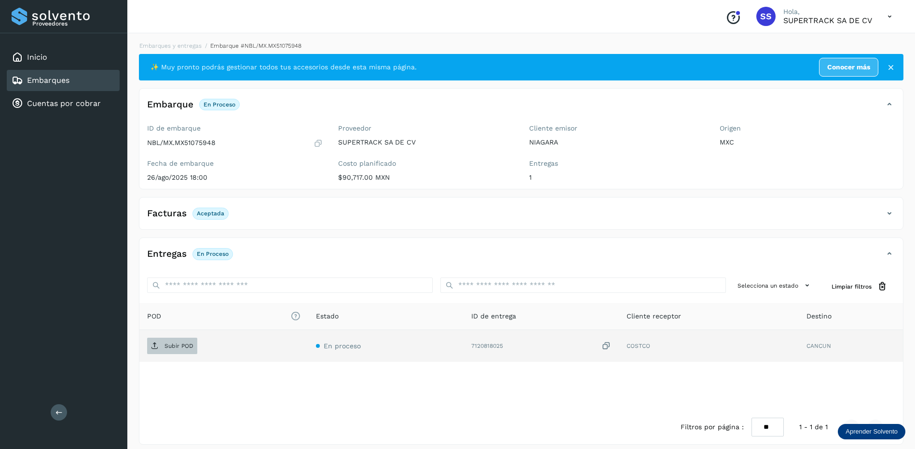
click at [185, 341] on span "Subir POD" at bounding box center [172, 346] width 50 height 15
click at [179, 43] on link "Embarques y entregas" at bounding box center [170, 45] width 62 height 7
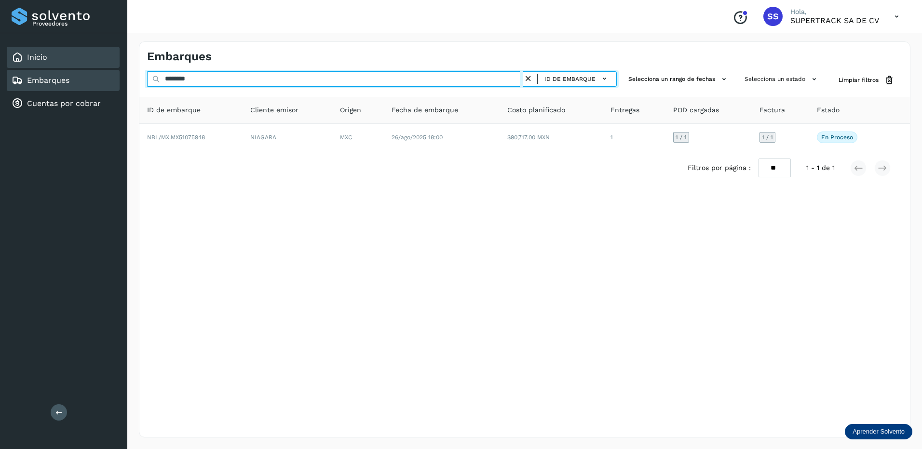
drag, startPoint x: 205, startPoint y: 81, endPoint x: 52, endPoint y: 64, distance: 154.3
click at [52, 64] on div "Proveedores Inicio Embarques Cuentas por cobrar Salir Conoce nuestros beneficio…" at bounding box center [461, 224] width 922 height 449
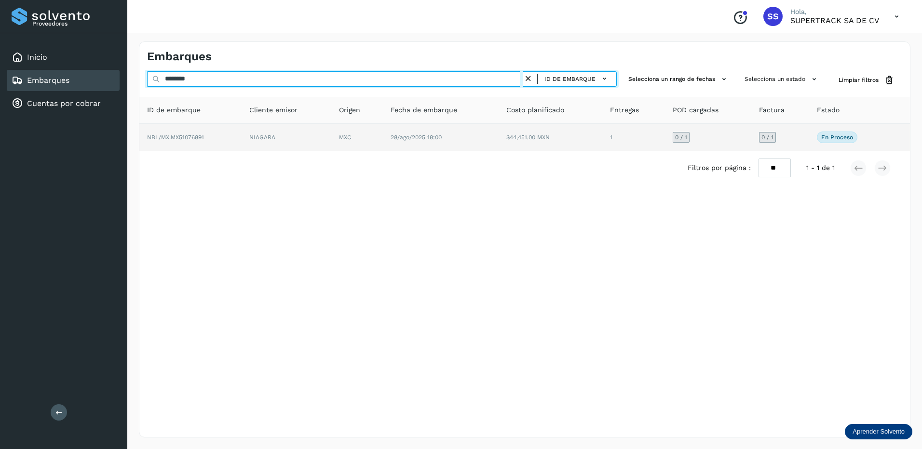
type input "********"
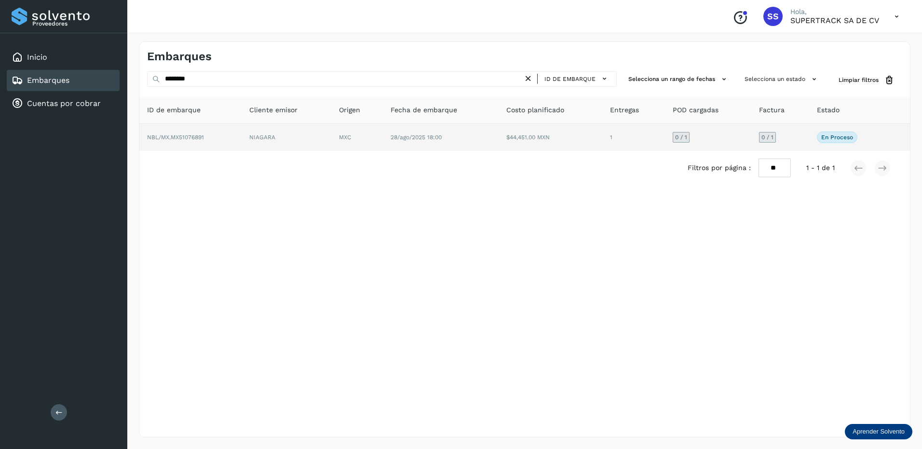
click at [196, 139] on span "NBL/MX.MX51076891" at bounding box center [175, 137] width 57 height 7
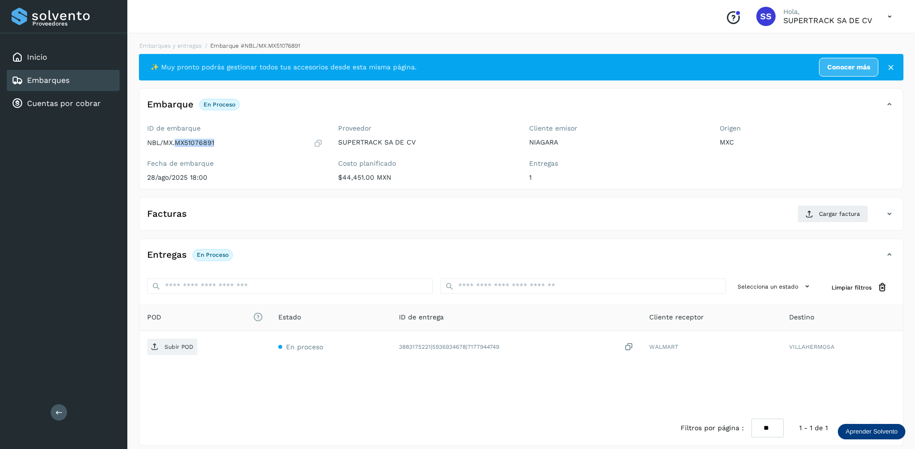
drag, startPoint x: 206, startPoint y: 149, endPoint x: 175, endPoint y: 149, distance: 31.4
click at [175, 149] on div "ID de embarque NBL/MX.MX51076891 Fecha de embarque [DATE] 18:00" at bounding box center [234, 155] width 191 height 68
drag, startPoint x: 175, startPoint y: 149, endPoint x: 184, endPoint y: 147, distance: 9.4
click at [828, 222] on button "Cargar factura" at bounding box center [832, 213] width 71 height 17
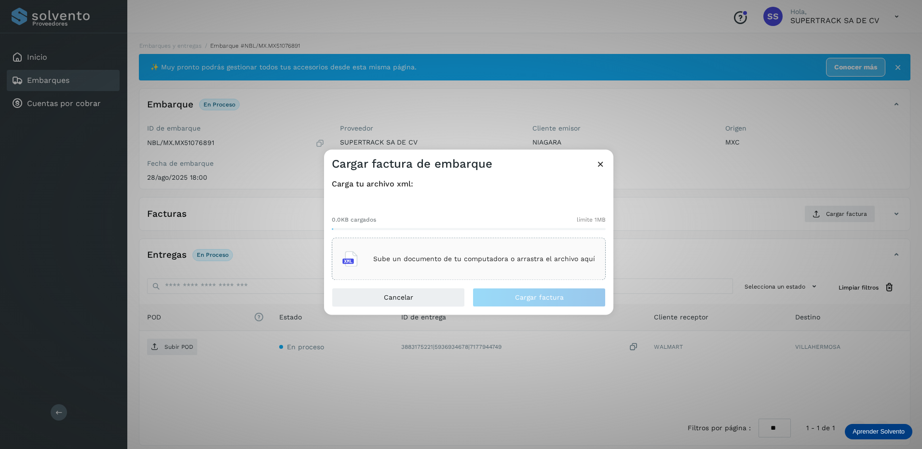
click at [502, 244] on div "Sube un documento de tu computadora o arrastra el archivo aquí" at bounding box center [469, 259] width 274 height 42
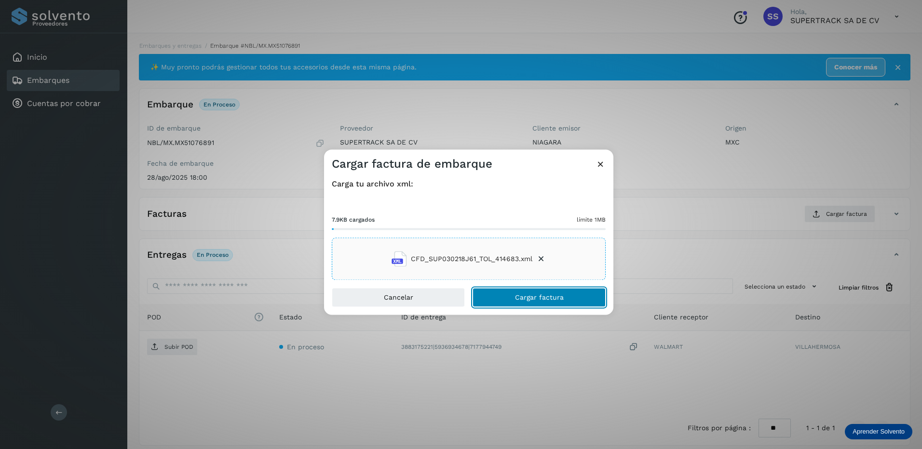
click at [527, 293] on button "Cargar factura" at bounding box center [539, 297] width 133 height 19
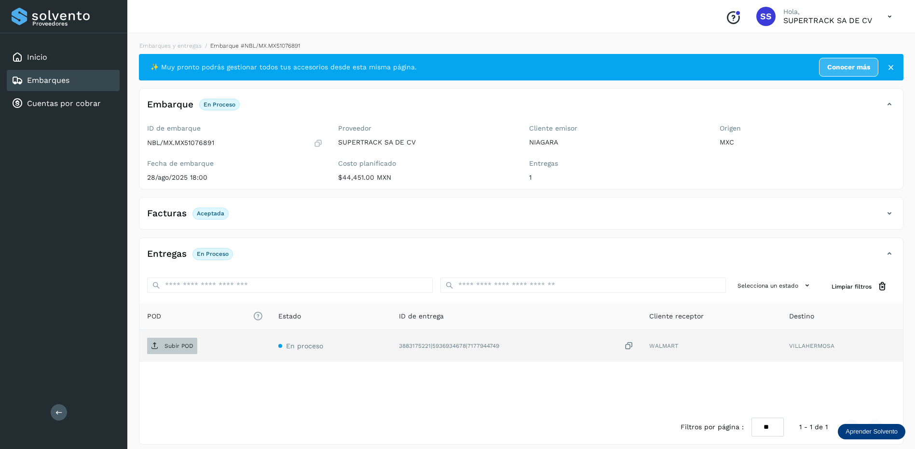
click at [186, 340] on span "Subir POD" at bounding box center [172, 346] width 50 height 15
click at [160, 48] on link "Embarques y entregas" at bounding box center [170, 45] width 62 height 7
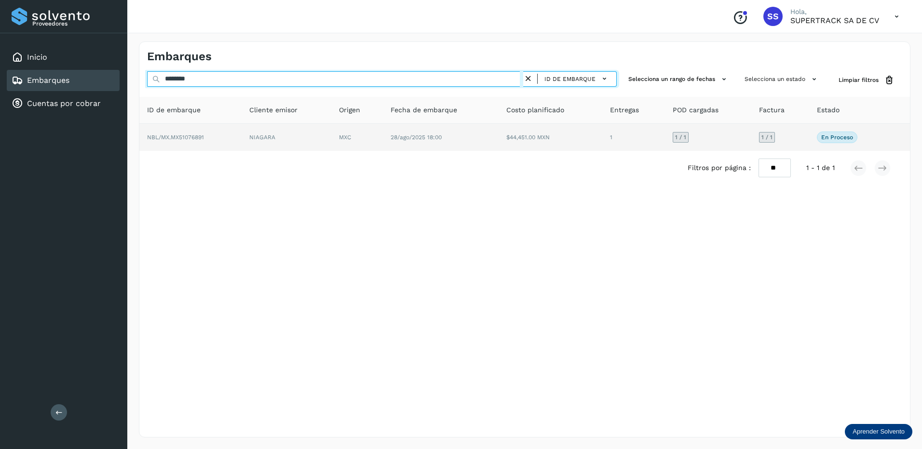
drag, startPoint x: 209, startPoint y: 80, endPoint x: 340, endPoint y: 133, distance: 141.5
click at [39, 75] on div "Proveedores Inicio Embarques Cuentas por cobrar Salir Conoce nuestros beneficio…" at bounding box center [461, 224] width 922 height 449
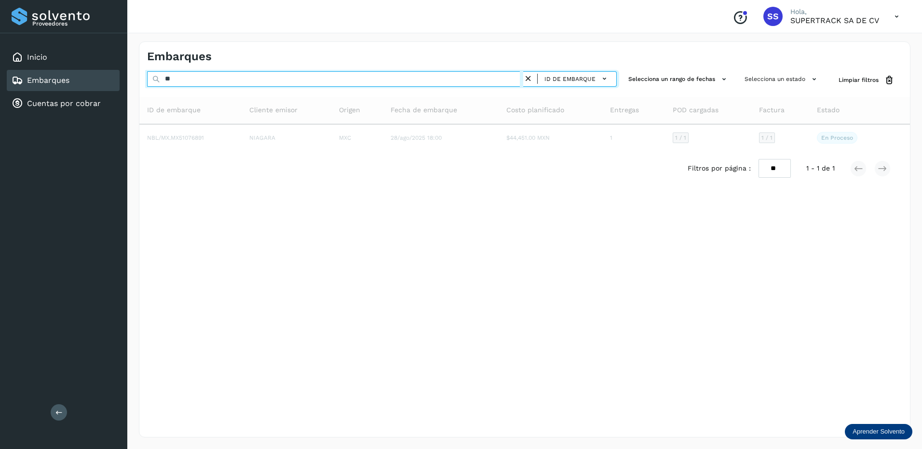
type input "*"
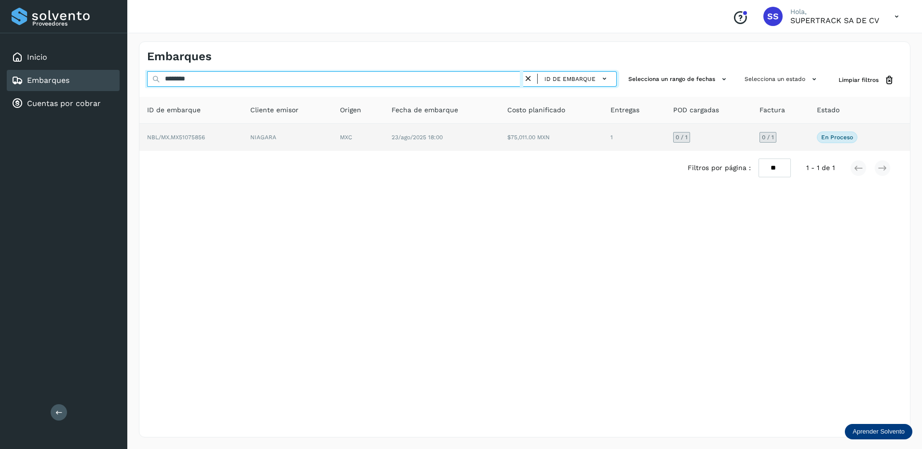
type input "********"
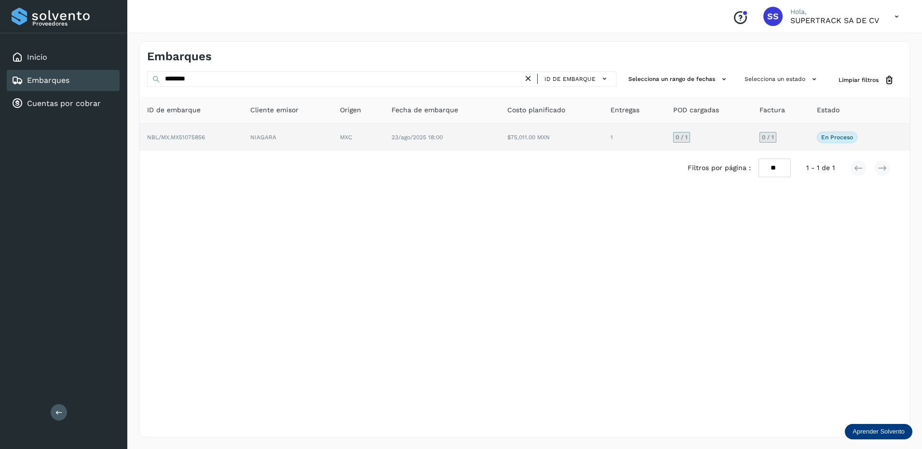
click at [299, 137] on td "NIAGARA" at bounding box center [288, 137] width 90 height 27
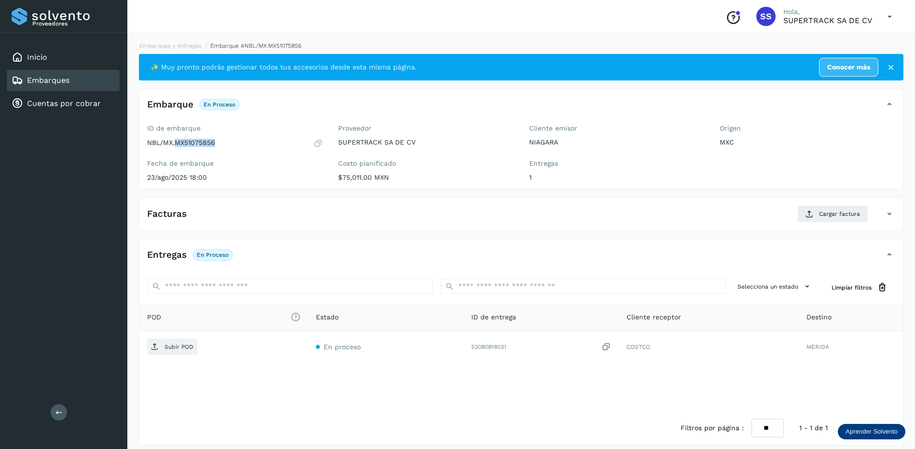
drag, startPoint x: 219, startPoint y: 144, endPoint x: 176, endPoint y: 145, distance: 43.4
click at [176, 145] on div "NBL/MX.MX51075856" at bounding box center [235, 143] width 176 height 10
drag, startPoint x: 176, startPoint y: 145, endPoint x: 184, endPoint y: 145, distance: 8.2
click at [820, 219] on button "Cargar factura" at bounding box center [832, 213] width 71 height 17
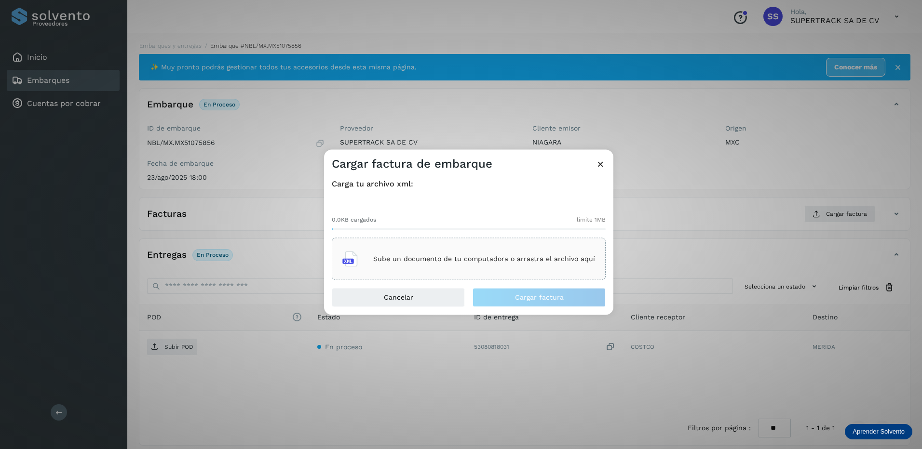
click at [458, 264] on div "Sube un documento de tu computadora o arrastra el archivo aquí" at bounding box center [468, 259] width 253 height 26
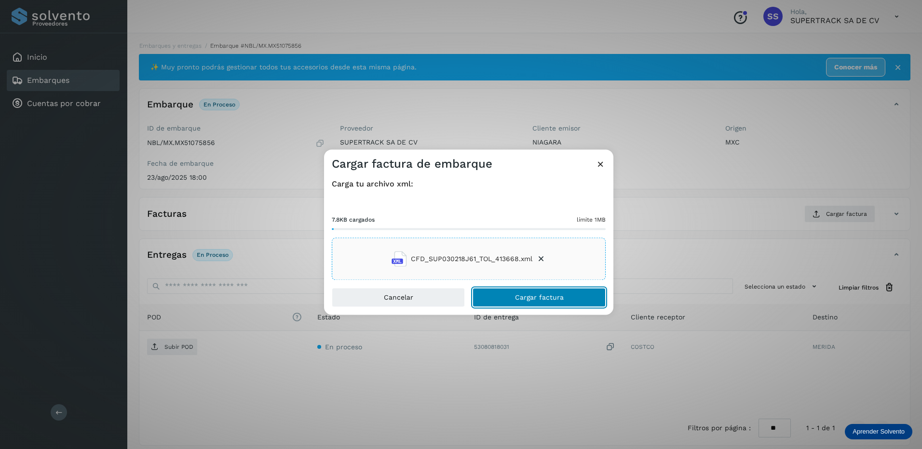
click at [527, 296] on span "Cargar factura" at bounding box center [539, 298] width 49 height 7
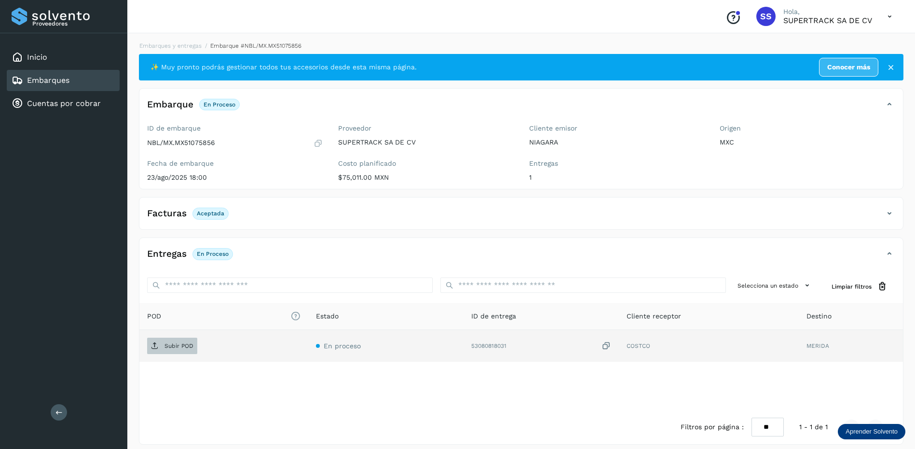
click at [182, 347] on p "Subir POD" at bounding box center [178, 346] width 29 height 7
click at [173, 44] on link "Embarques y entregas" at bounding box center [170, 45] width 62 height 7
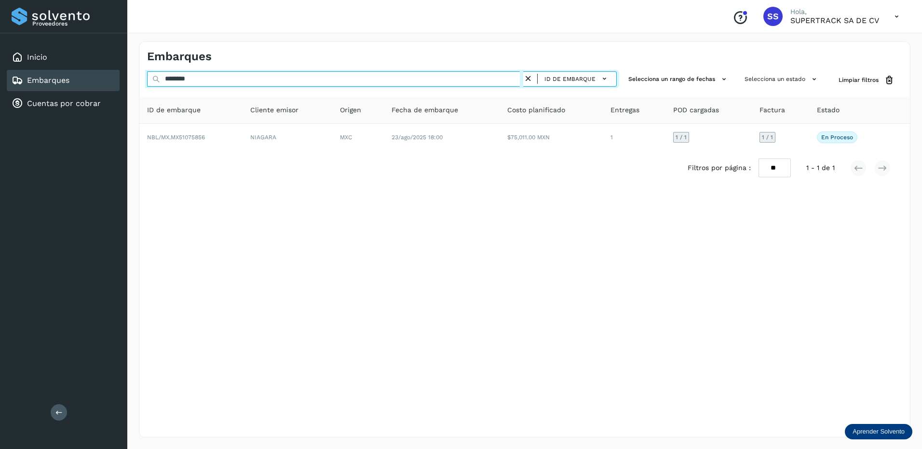
drag, startPoint x: 204, startPoint y: 83, endPoint x: 101, endPoint y: 83, distance: 102.7
click at [101, 83] on div "Proveedores Inicio Embarques Cuentas por cobrar Salir Conoce nuestros beneficio…" at bounding box center [461, 224] width 922 height 449
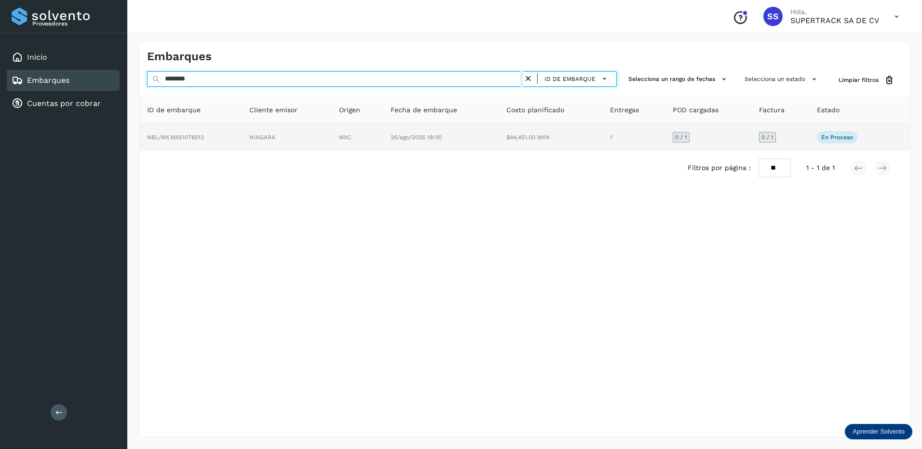
type input "********"
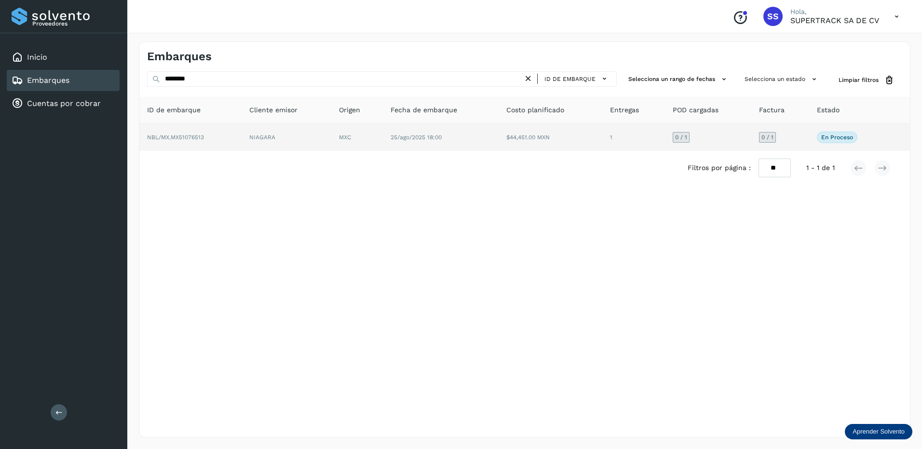
click at [352, 149] on td "MXC" at bounding box center [357, 137] width 52 height 27
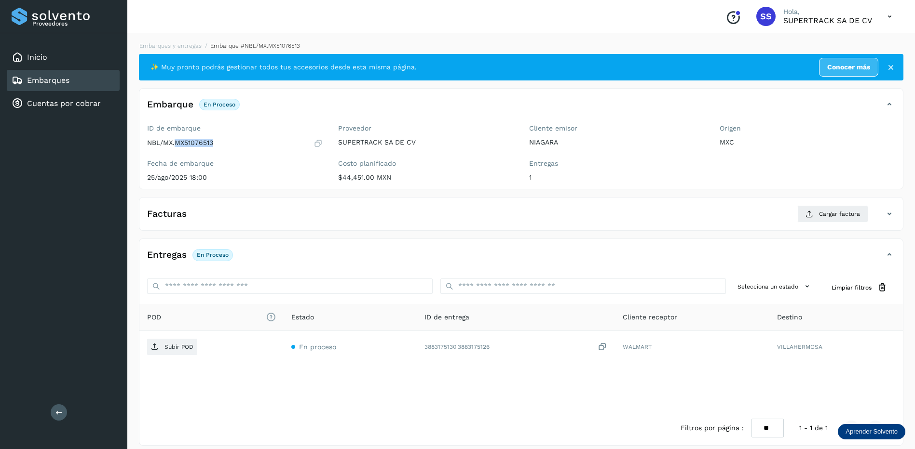
drag, startPoint x: 223, startPoint y: 150, endPoint x: 177, endPoint y: 149, distance: 45.8
click at [177, 149] on div "ID de embarque NBL/MX.MX51076513 Fecha de embarque [DATE] 18:00" at bounding box center [234, 155] width 191 height 68
drag, startPoint x: 177, startPoint y: 149, endPoint x: 189, endPoint y: 144, distance: 12.3
click at [827, 212] on span "Cargar factura" at bounding box center [839, 214] width 41 height 9
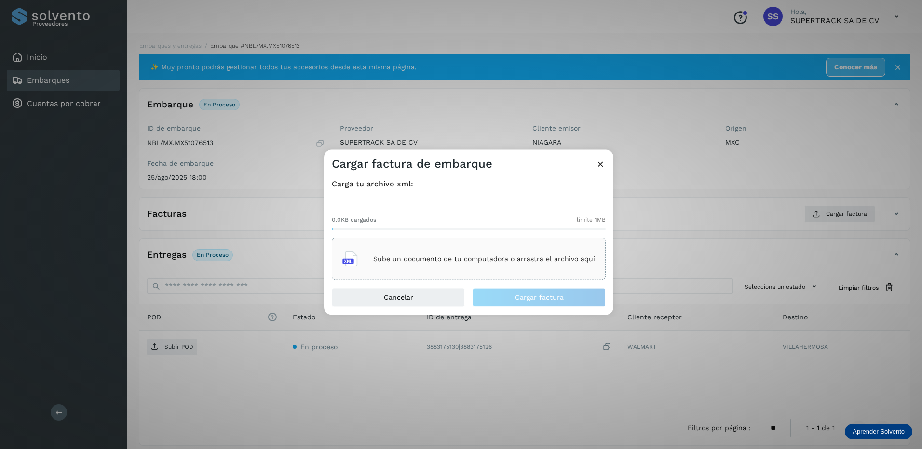
click at [456, 263] on p "Sube un documento de tu computadora o arrastra el archivo aquí" at bounding box center [484, 259] width 222 height 8
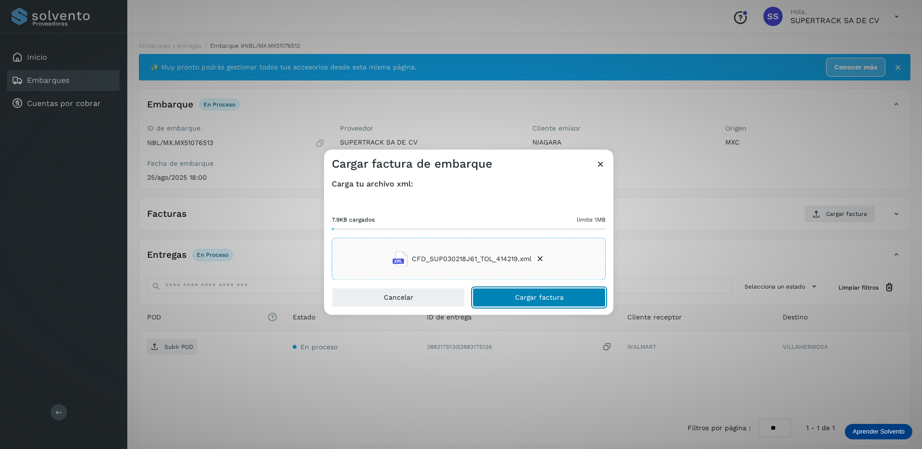
click at [518, 297] on span "Cargar factura" at bounding box center [539, 298] width 49 height 7
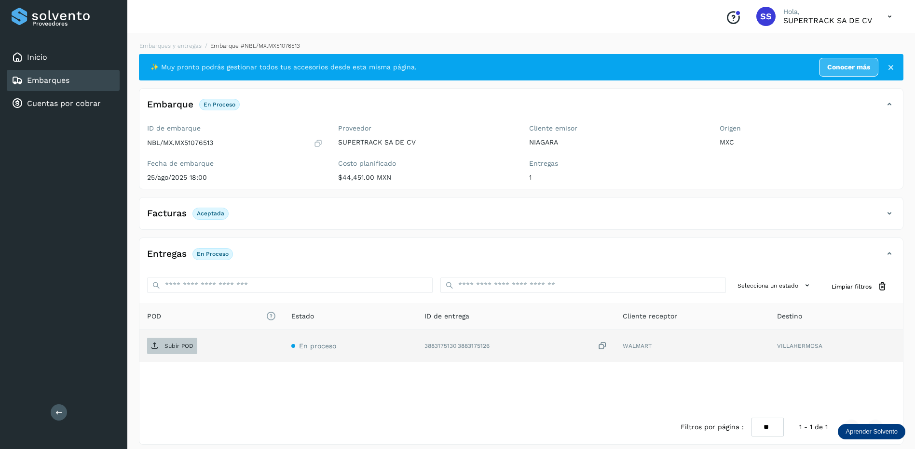
click at [187, 351] on span "Subir POD" at bounding box center [172, 346] width 50 height 15
click at [179, 48] on link "Embarques y entregas" at bounding box center [170, 45] width 62 height 7
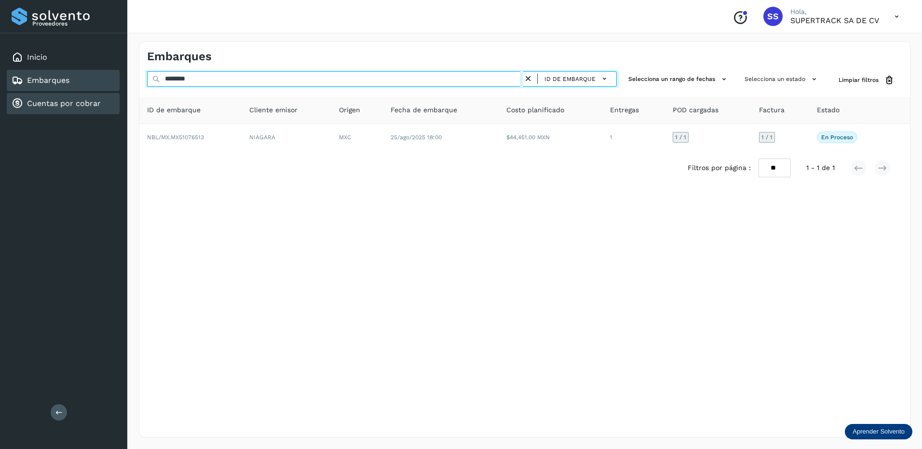
drag, startPoint x: 219, startPoint y: 76, endPoint x: 77, endPoint y: 98, distance: 144.5
click at [77, 98] on div "Proveedores Inicio Embarques Cuentas por cobrar Salir Conoce nuestros beneficio…" at bounding box center [461, 224] width 922 height 449
drag, startPoint x: 211, startPoint y: 75, endPoint x: 124, endPoint y: 90, distance: 88.6
click at [124, 90] on div "Proveedores Inicio Embarques Cuentas por cobrar Salir Conoce nuestros beneficio…" at bounding box center [461, 224] width 922 height 449
type input "********"
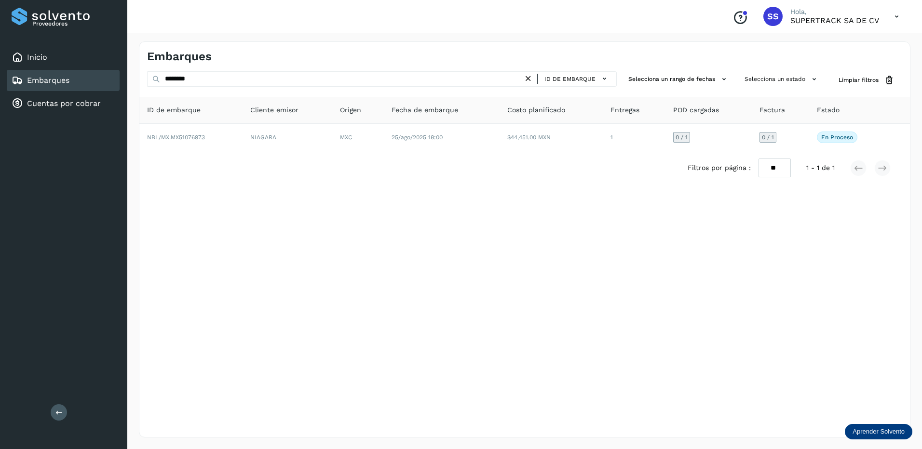
drag, startPoint x: 179, startPoint y: 83, endPoint x: 128, endPoint y: 204, distance: 131.0
click at [93, 211] on div "Proveedores Inicio Embarques Cuentas por cobrar Salir" at bounding box center [63, 224] width 127 height 449
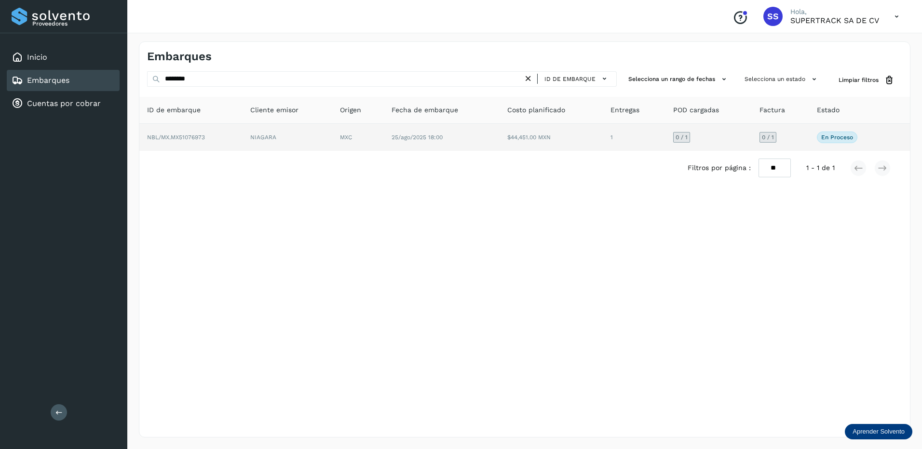
click at [195, 143] on td "NBL/MX.MX51076973" at bounding box center [190, 137] width 103 height 27
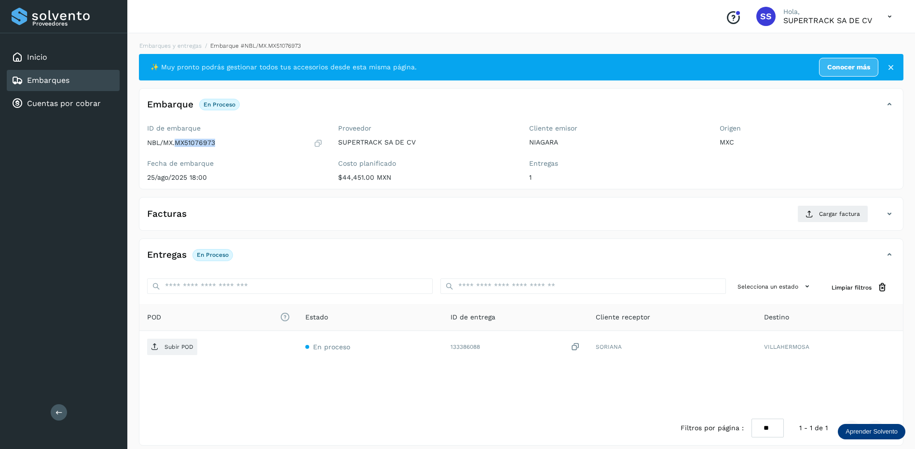
click at [177, 145] on div "NBL/MX.MX51076973" at bounding box center [235, 143] width 176 height 10
drag, startPoint x: 177, startPoint y: 145, endPoint x: 196, endPoint y: 144, distance: 19.3
drag, startPoint x: 818, startPoint y: 213, endPoint x: 822, endPoint y: 216, distance: 5.5
click at [822, 216] on button "Cargar factura" at bounding box center [832, 213] width 71 height 17
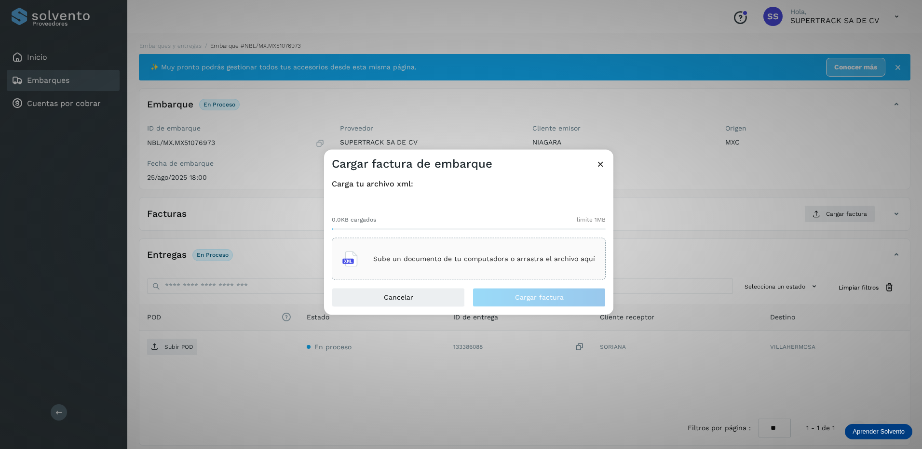
click at [423, 260] on p "Sube un documento de tu computadora o arrastra el archivo aquí" at bounding box center [484, 259] width 222 height 8
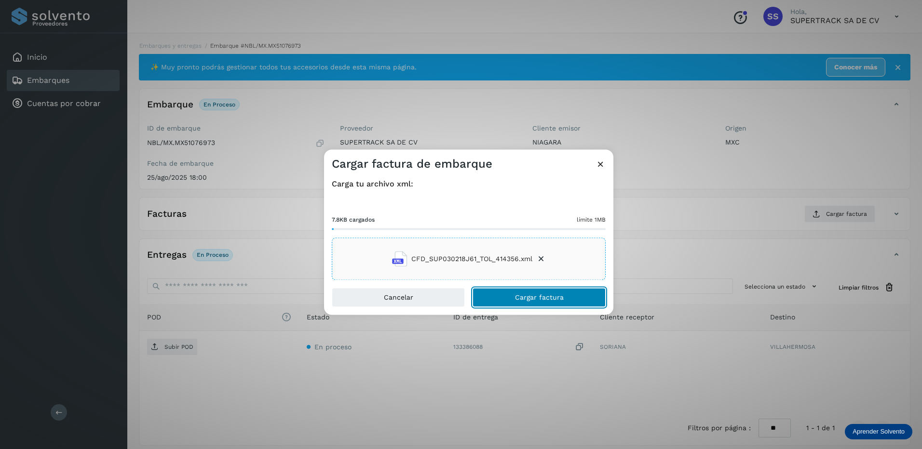
click at [500, 293] on button "Cargar factura" at bounding box center [539, 297] width 133 height 19
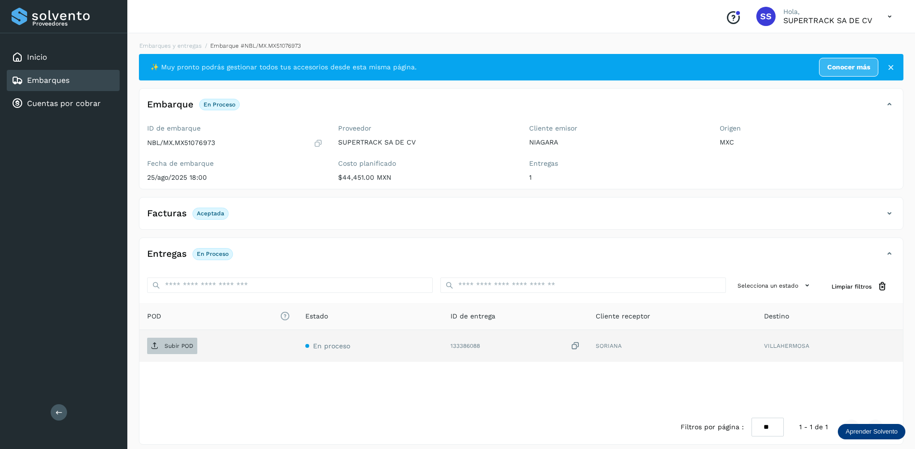
click at [175, 346] on p "Subir POD" at bounding box center [178, 346] width 29 height 7
click at [176, 49] on link "Embarques y entregas" at bounding box center [170, 45] width 62 height 7
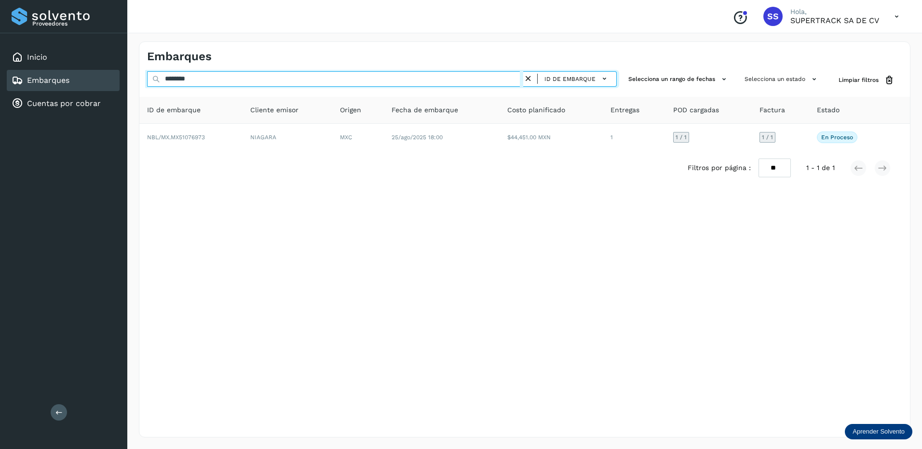
drag, startPoint x: 196, startPoint y: 78, endPoint x: 96, endPoint y: 77, distance: 99.8
click at [96, 77] on div "Proveedores Inicio Embarques Cuentas por cobrar Salir Conoce nuestros beneficio…" at bounding box center [461, 224] width 922 height 449
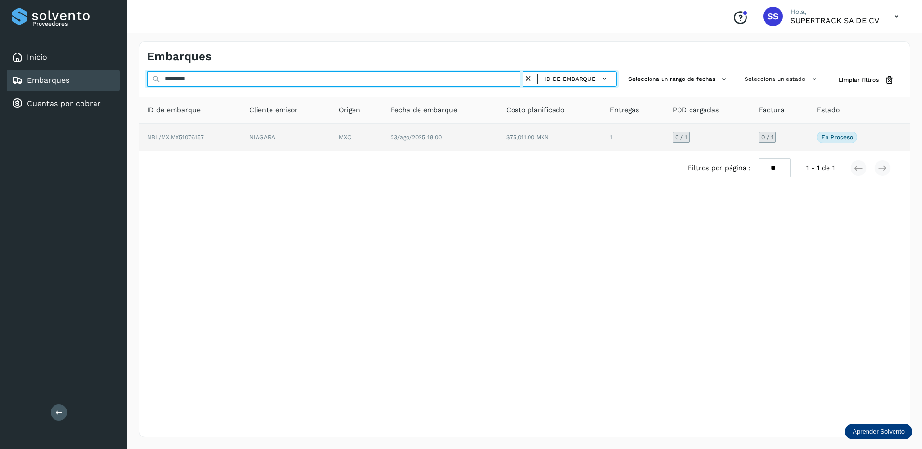
type input "********"
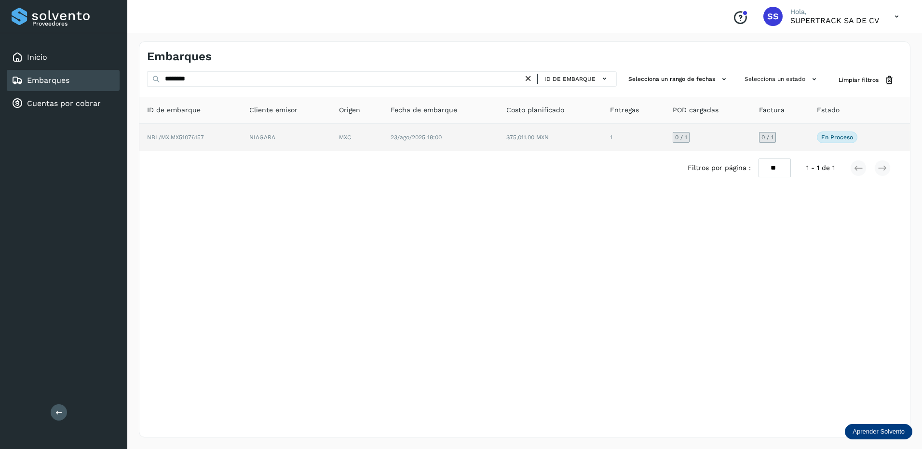
click at [219, 135] on td "NBL/MX.MX51076157" at bounding box center [190, 137] width 102 height 27
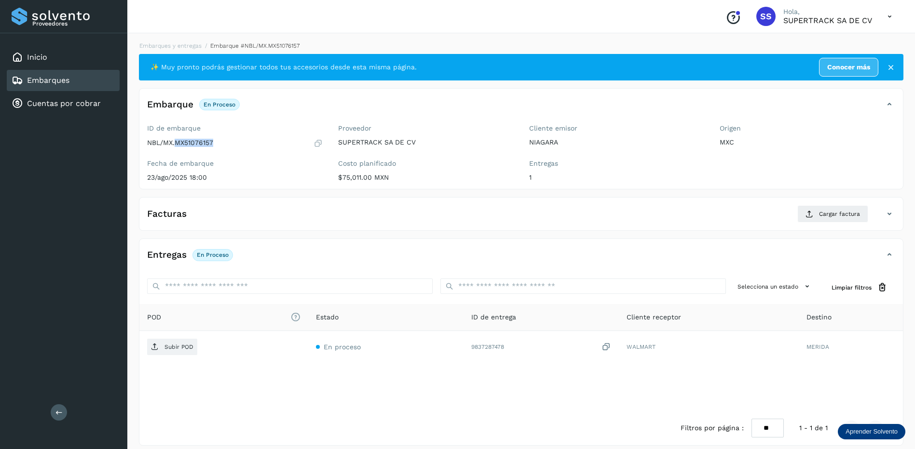
drag, startPoint x: 221, startPoint y: 136, endPoint x: 176, endPoint y: 148, distance: 47.1
click at [176, 148] on div "ID de embarque NBL/MX.MX51076157" at bounding box center [235, 136] width 176 height 24
drag, startPoint x: 176, startPoint y: 148, endPoint x: 180, endPoint y: 143, distance: 6.1
click at [851, 218] on span "Cargar factura" at bounding box center [839, 214] width 41 height 9
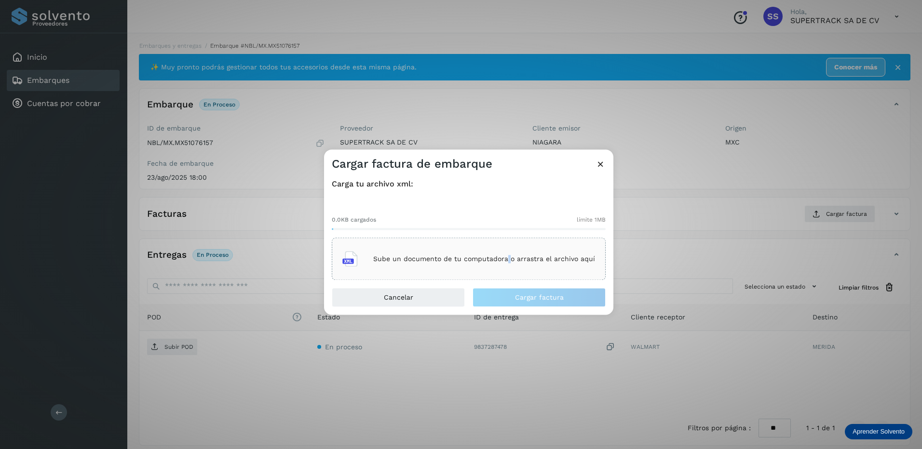
click at [510, 269] on div "Sube un documento de tu computadora o arrastra el archivo aquí" at bounding box center [468, 259] width 253 height 26
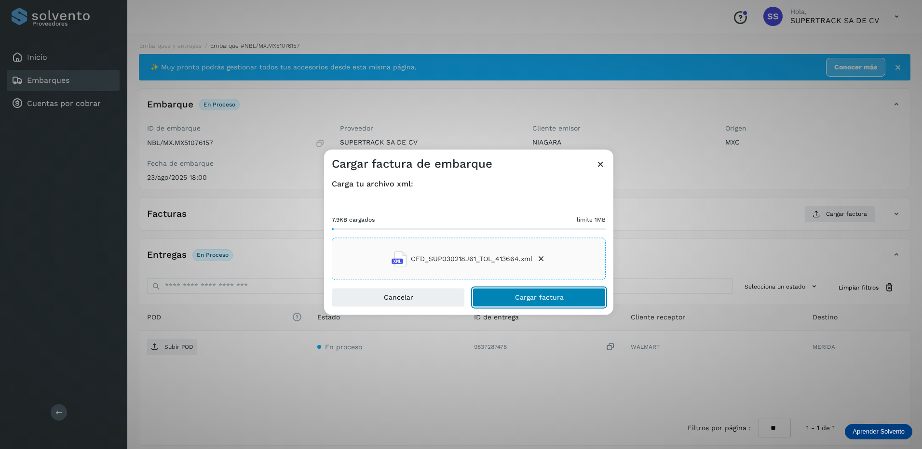
click at [516, 293] on button "Cargar factura" at bounding box center [539, 297] width 133 height 19
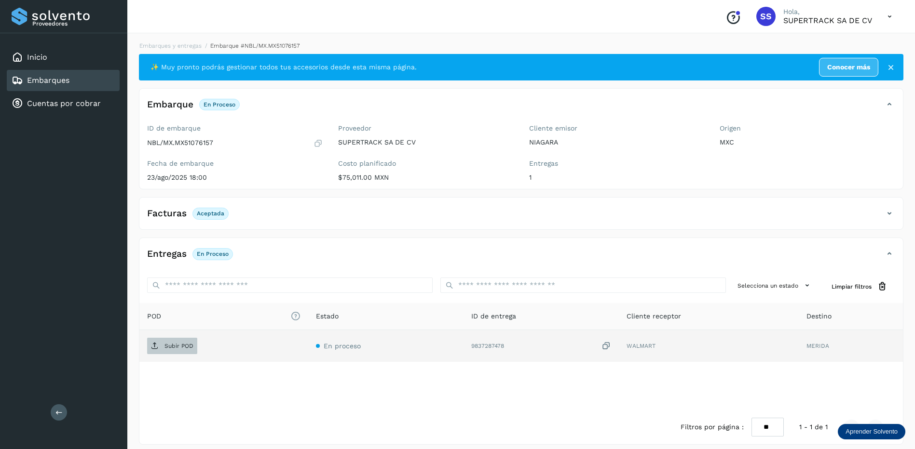
click at [163, 341] on span "Subir POD" at bounding box center [172, 346] width 50 height 15
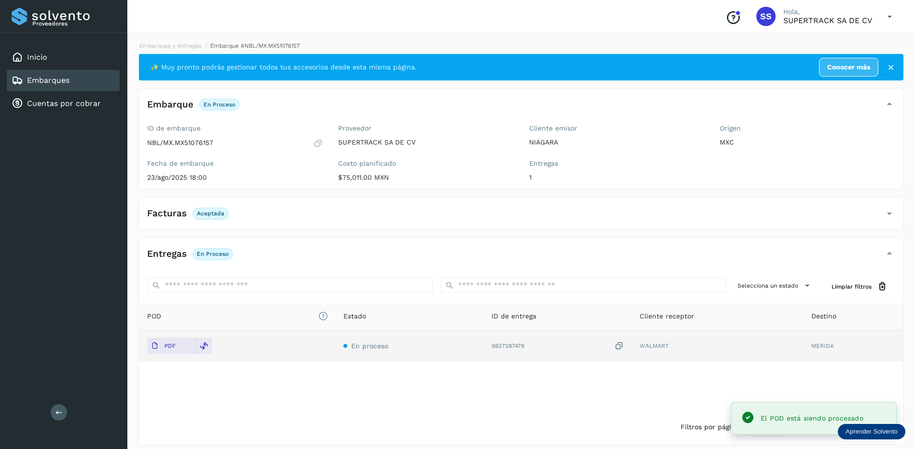
click at [183, 42] on li "Embarques y entregas" at bounding box center [167, 45] width 68 height 9
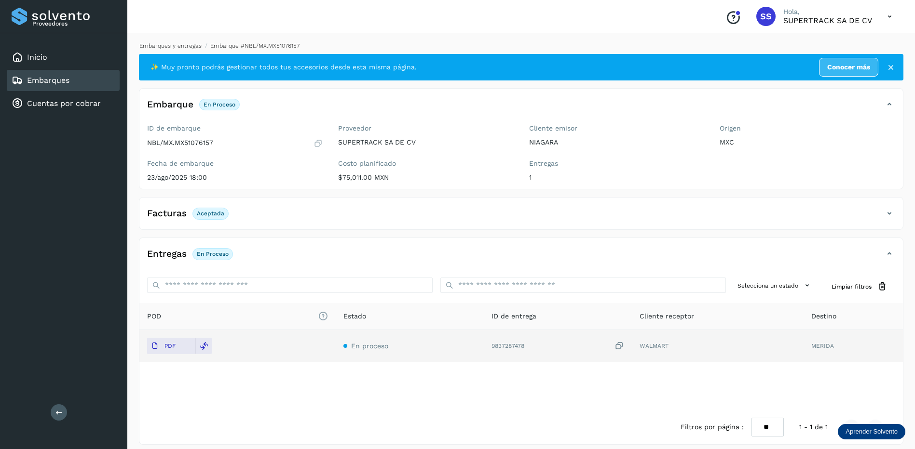
click at [189, 47] on link "Embarques y entregas" at bounding box center [170, 45] width 62 height 7
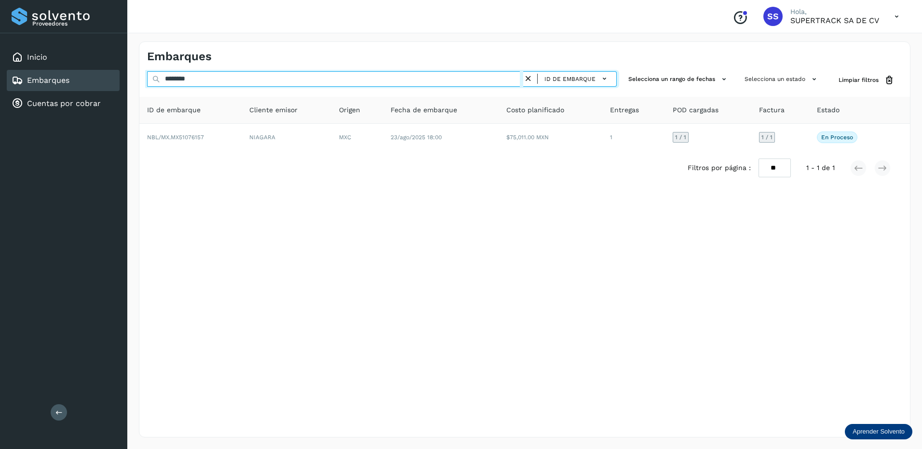
drag, startPoint x: 220, startPoint y: 78, endPoint x: 23, endPoint y: 68, distance: 197.0
click at [24, 69] on div "Proveedores Inicio Embarques Cuentas por cobrar Salir Conoce nuestros beneficio…" at bounding box center [461, 224] width 922 height 449
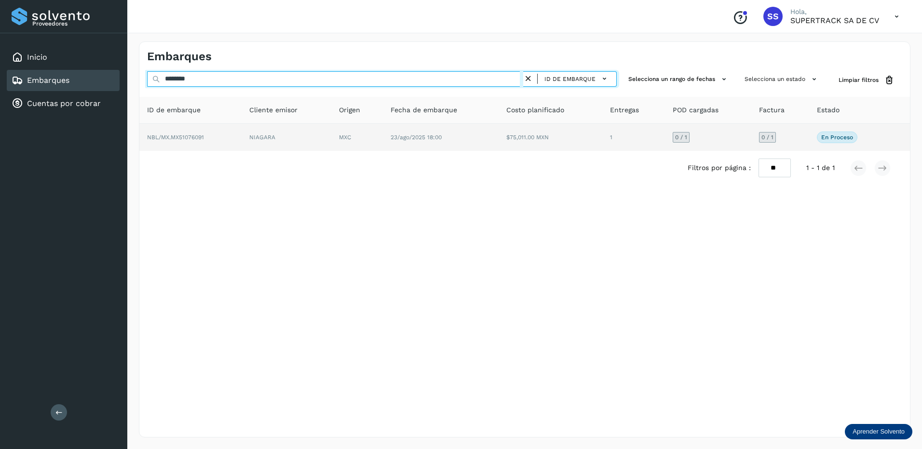
type input "********"
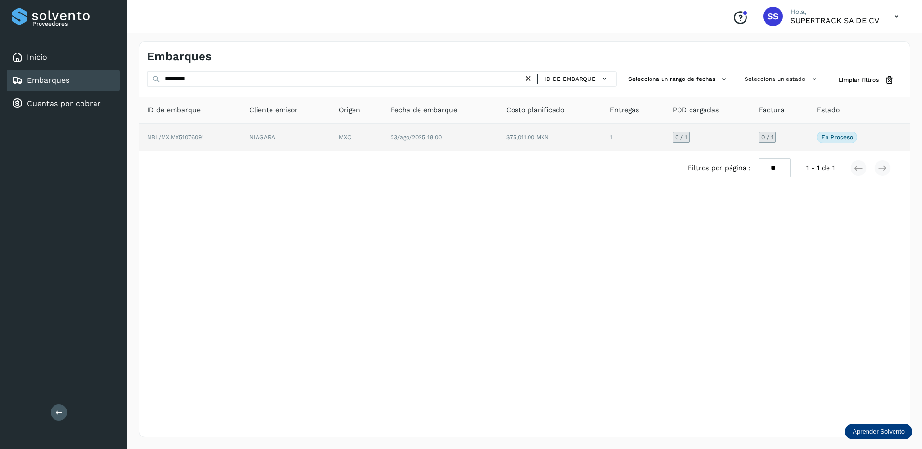
click at [236, 143] on td "NBL/MX.MX51076091" at bounding box center [190, 137] width 102 height 27
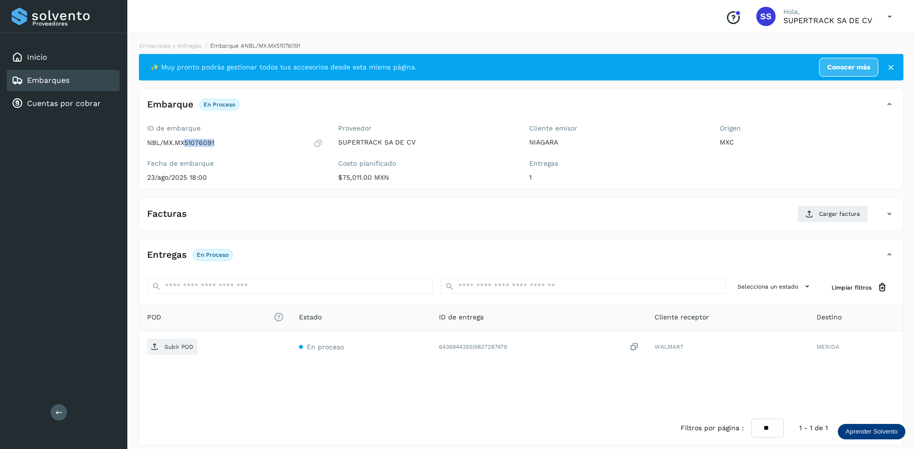
drag, startPoint x: 236, startPoint y: 147, endPoint x: 185, endPoint y: 144, distance: 51.2
click at [185, 144] on div "NBL/MX.MX51076091" at bounding box center [235, 143] width 176 height 10
drag, startPoint x: 185, startPoint y: 144, endPoint x: 191, endPoint y: 144, distance: 6.3
drag, startPoint x: 191, startPoint y: 144, endPoint x: 214, endPoint y: 133, distance: 25.0
click at [207, 131] on label "ID de embarque" at bounding box center [235, 128] width 176 height 8
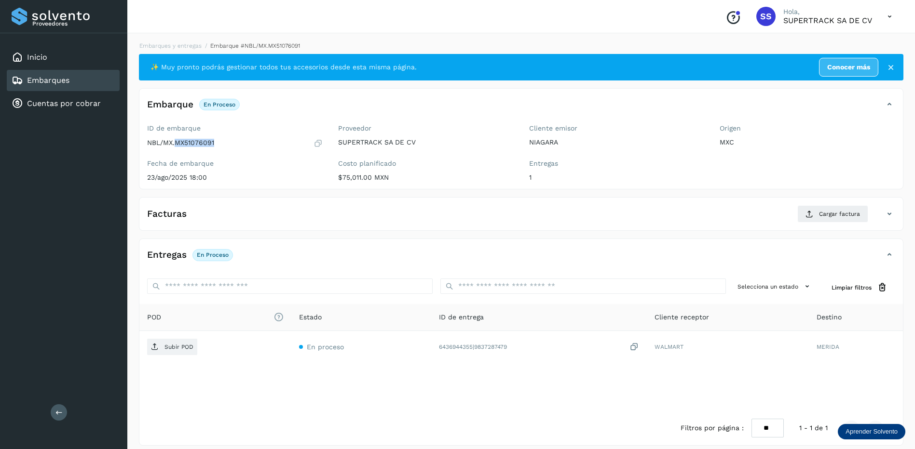
drag, startPoint x: 226, startPoint y: 138, endPoint x: 175, endPoint y: 148, distance: 52.0
click at [175, 148] on div "NBL/MX.MX51076091" at bounding box center [235, 143] width 176 height 10
drag, startPoint x: 175, startPoint y: 148, endPoint x: 184, endPoint y: 146, distance: 8.9
click at [843, 218] on span "Cargar factura" at bounding box center [839, 214] width 41 height 9
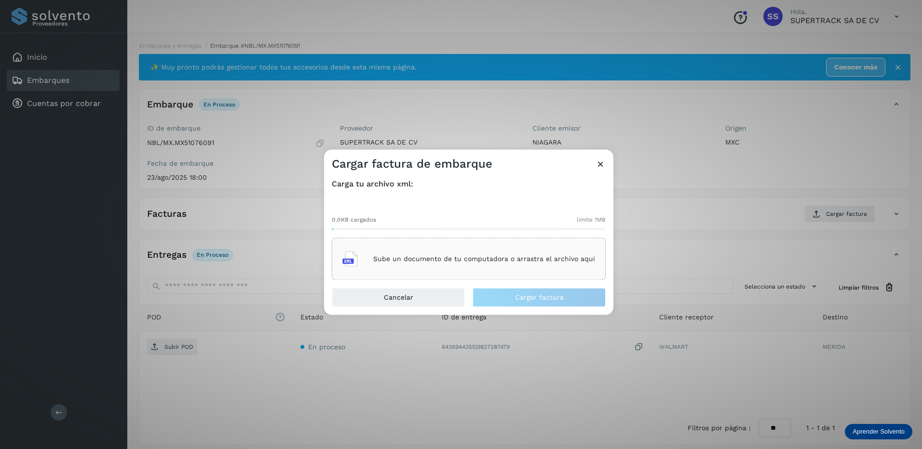
click at [502, 247] on div "Sube un documento de tu computadora o arrastra el archivo aquí" at bounding box center [468, 259] width 253 height 26
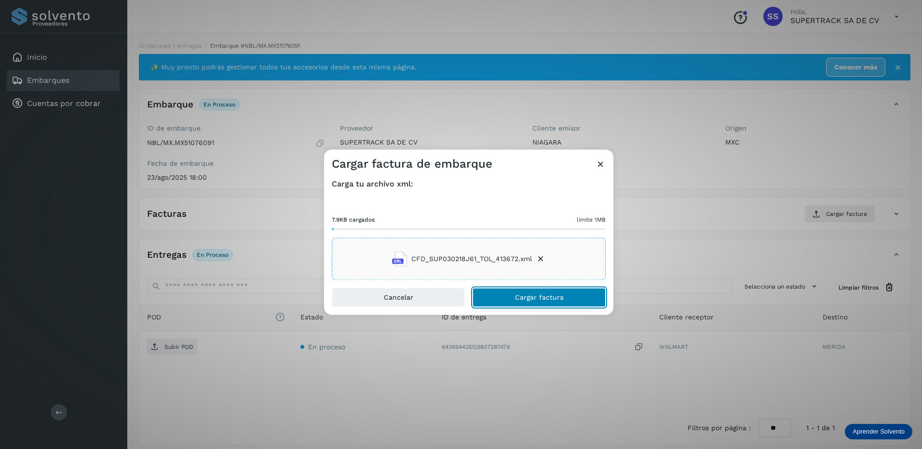
click at [569, 303] on button "Cargar factura" at bounding box center [539, 297] width 133 height 19
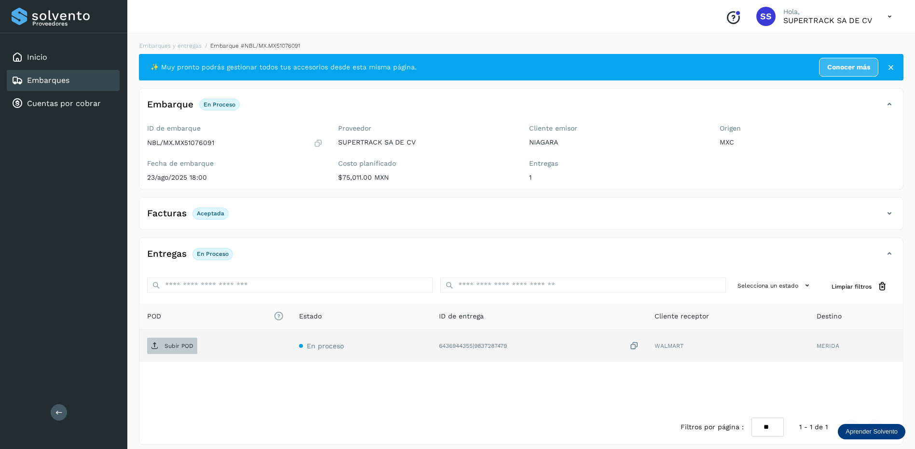
click at [177, 349] on p "Subir POD" at bounding box center [178, 346] width 29 height 7
click at [182, 41] on div "Embarques y entregas Embarque #NBL/MX.MX51076091 ✨ Muy pronto podrás gestionar …" at bounding box center [521, 243] width 788 height 427
click at [184, 45] on link "Embarques y entregas" at bounding box center [170, 45] width 62 height 7
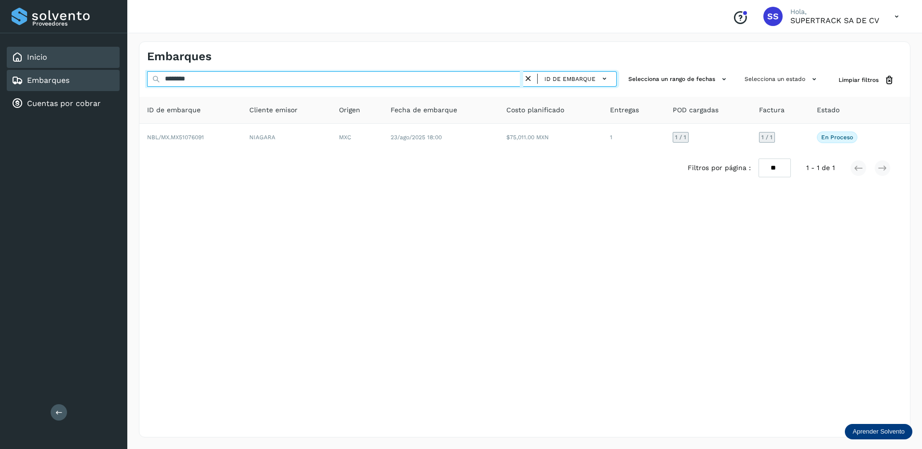
drag, startPoint x: 206, startPoint y: 72, endPoint x: 55, endPoint y: 60, distance: 151.4
click at [53, 70] on div "Proveedores Inicio Embarques Cuentas por cobrar Salir Conoce nuestros beneficio…" at bounding box center [461, 224] width 922 height 449
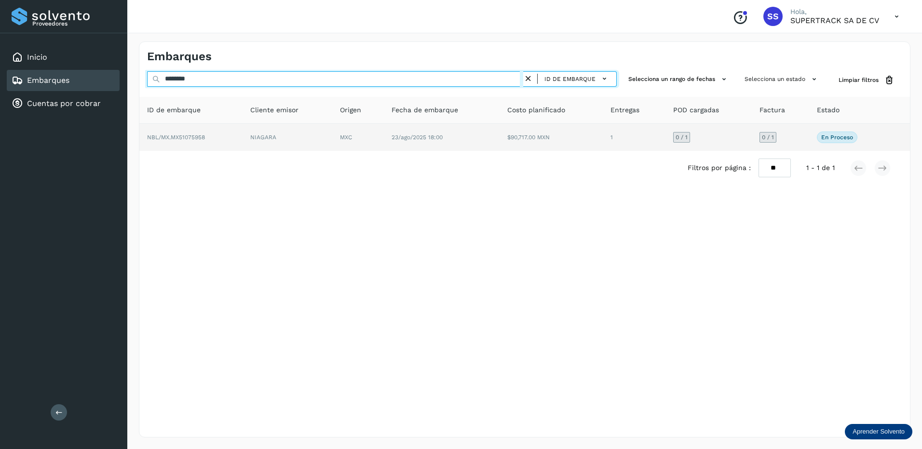
type input "********"
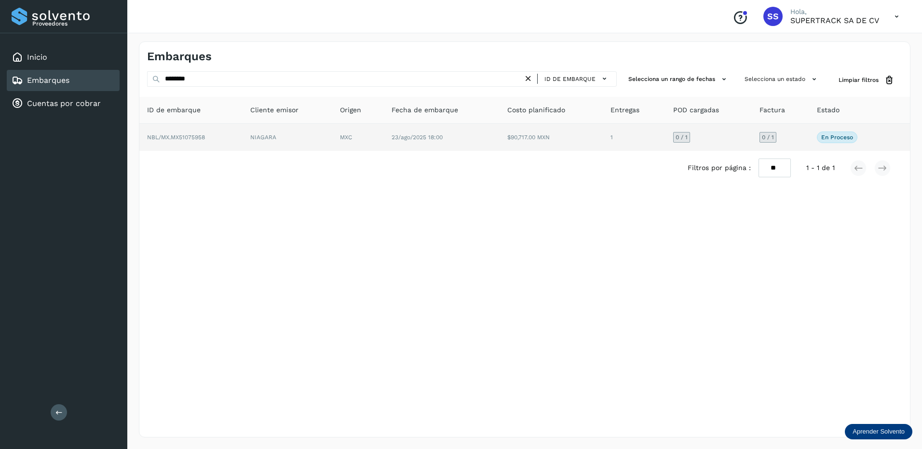
click at [246, 138] on td "NIAGARA" at bounding box center [288, 137] width 90 height 27
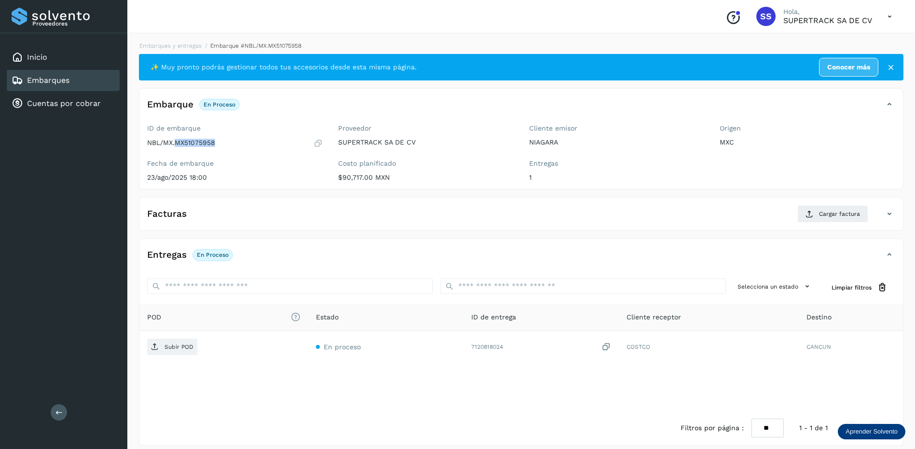
drag, startPoint x: 228, startPoint y: 143, endPoint x: 175, endPoint y: 151, distance: 54.2
click at [175, 151] on div "ID de embarque NBL/MX.MX51075958 Fecha de embarque [DATE] 18:00" at bounding box center [234, 155] width 191 height 68
drag, startPoint x: 175, startPoint y: 151, endPoint x: 183, endPoint y: 146, distance: 10.2
click at [831, 218] on span "Cargar factura" at bounding box center [839, 214] width 41 height 9
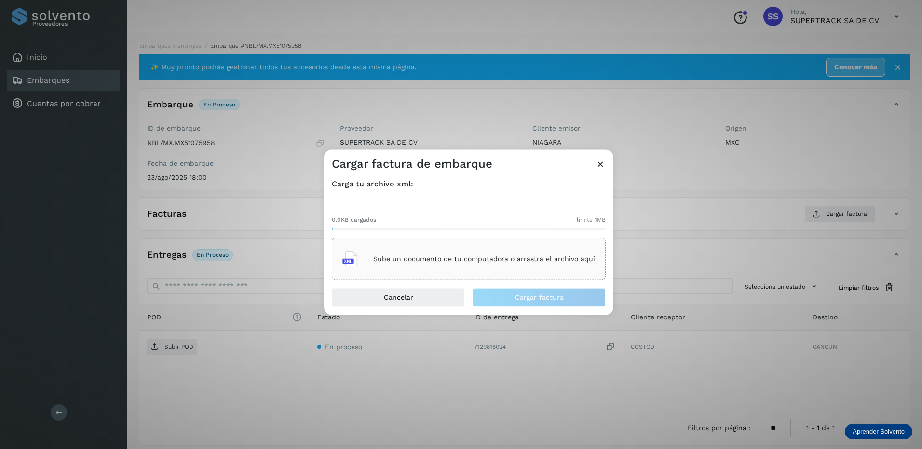
click at [492, 258] on p "Sube un documento de tu computadora o arrastra el archivo aquí" at bounding box center [484, 259] width 222 height 8
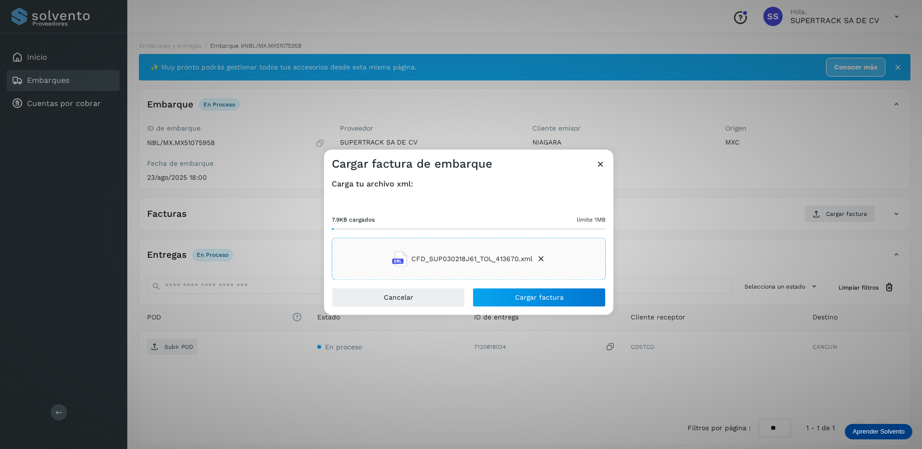
click at [531, 313] on div "Cancelar Cargar factura" at bounding box center [468, 301] width 289 height 27
click at [531, 307] on button "Cargar factura" at bounding box center [539, 297] width 133 height 19
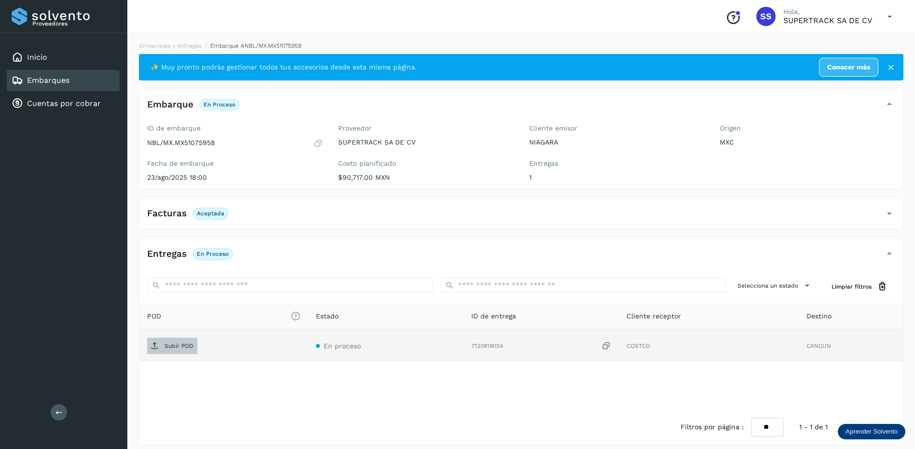
click at [180, 343] on p "Subir POD" at bounding box center [178, 346] width 29 height 7
